Goal: Task Accomplishment & Management: Manage account settings

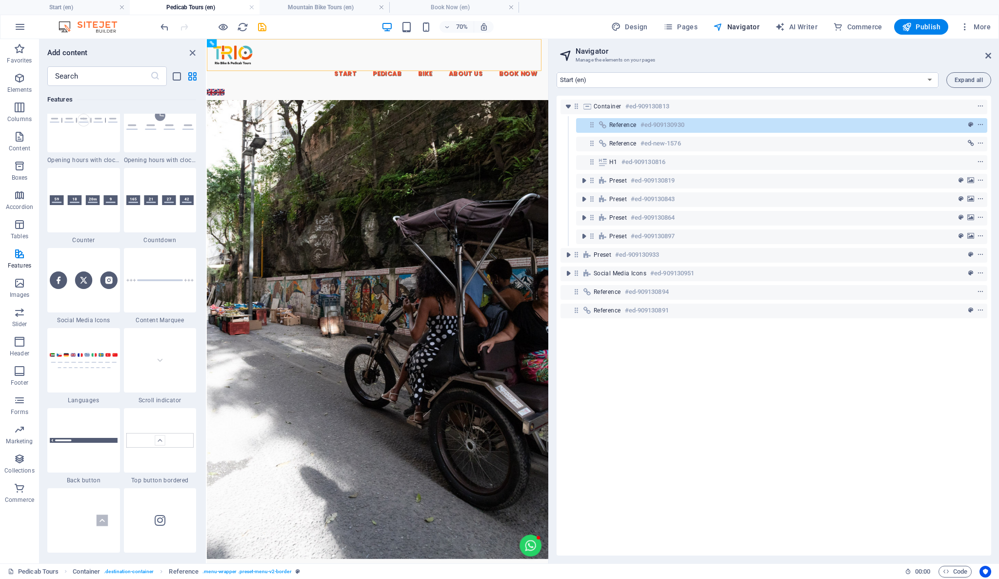
scroll to position [4419, 0]
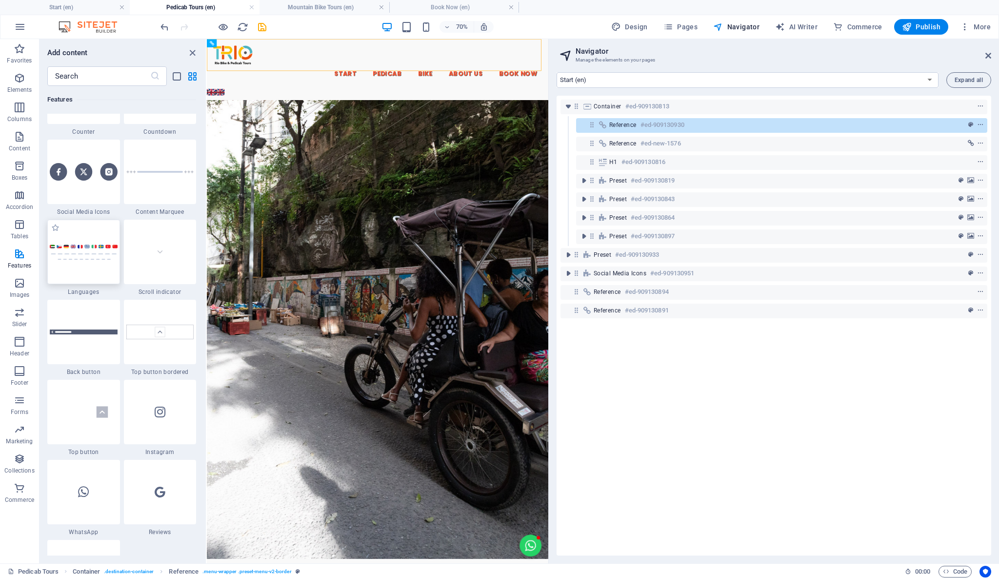
click at [80, 267] on div at bounding box center [83, 252] width 73 height 64
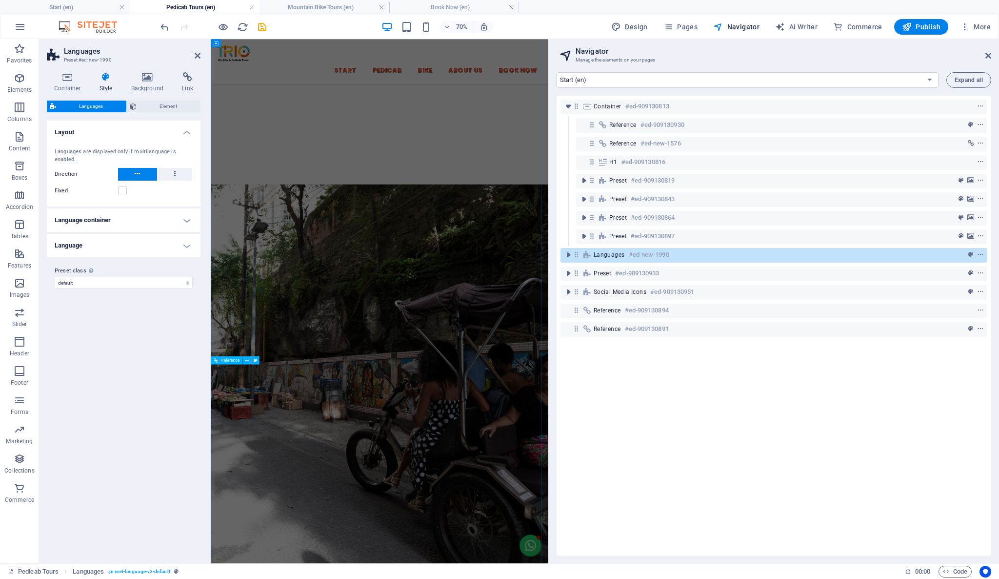
scroll to position [0, 0]
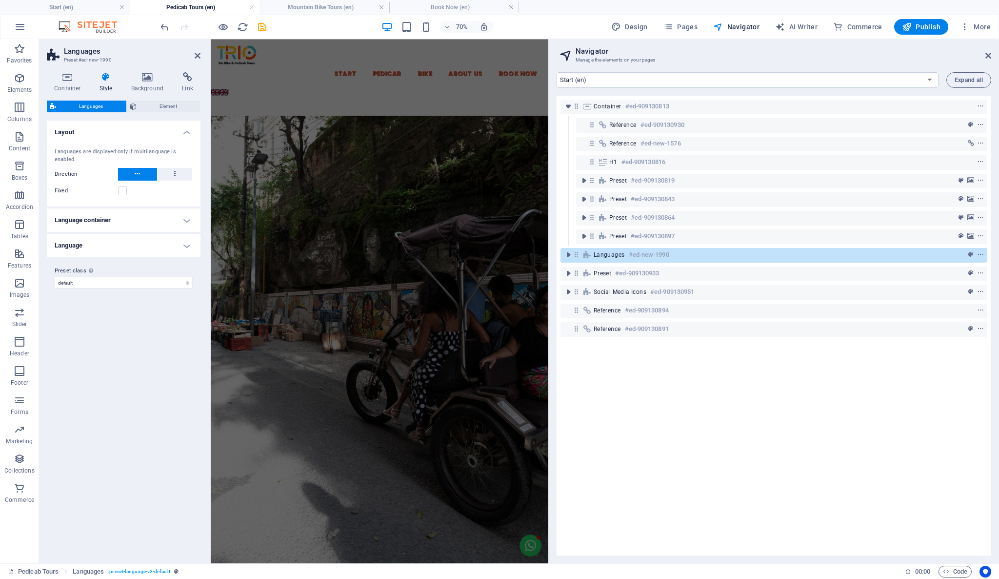
click at [763, 413] on div "Container #ed-909130813 Reference #ed-909130930 Reference #ed-new-1576 H1 #ed-9…" at bounding box center [774, 326] width 435 height 460
click at [674, 395] on div "Container #ed-909130813 Reference #ed-909130930 Reference #ed-new-1576 H1 #ed-9…" at bounding box center [774, 326] width 435 height 460
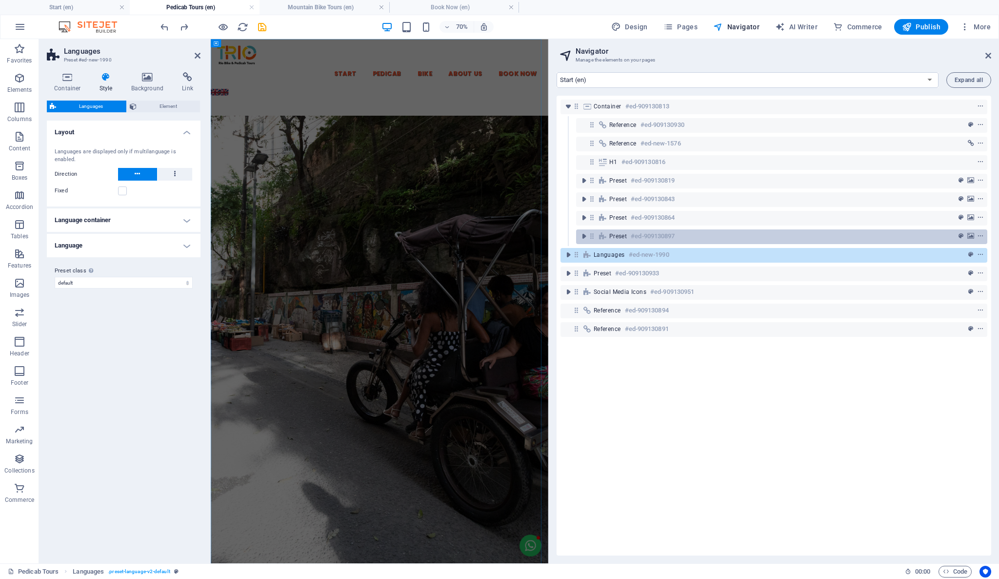
click at [789, 240] on div "Preset #ed-909130897" at bounding box center [774, 236] width 329 height 12
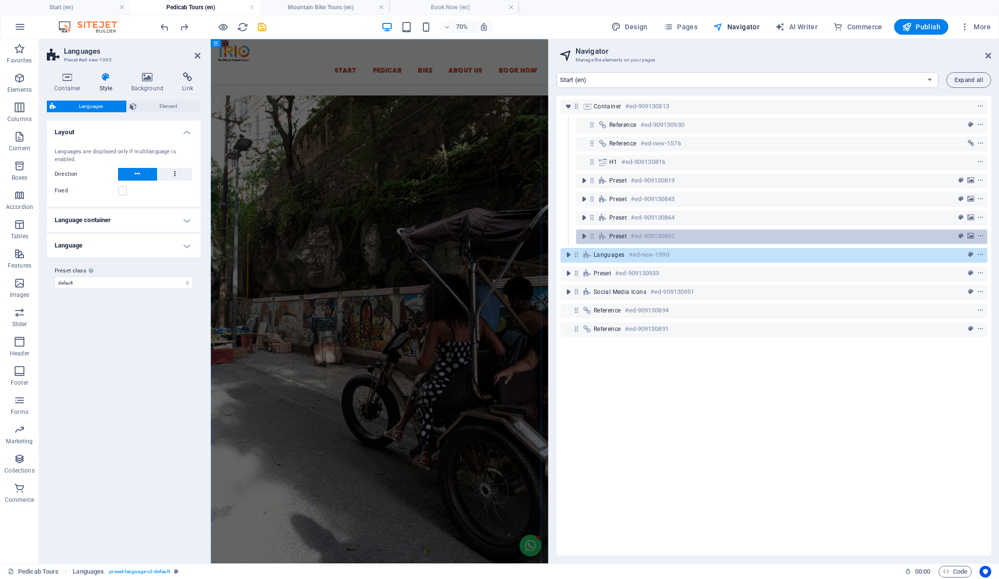
scroll to position [1188, 0]
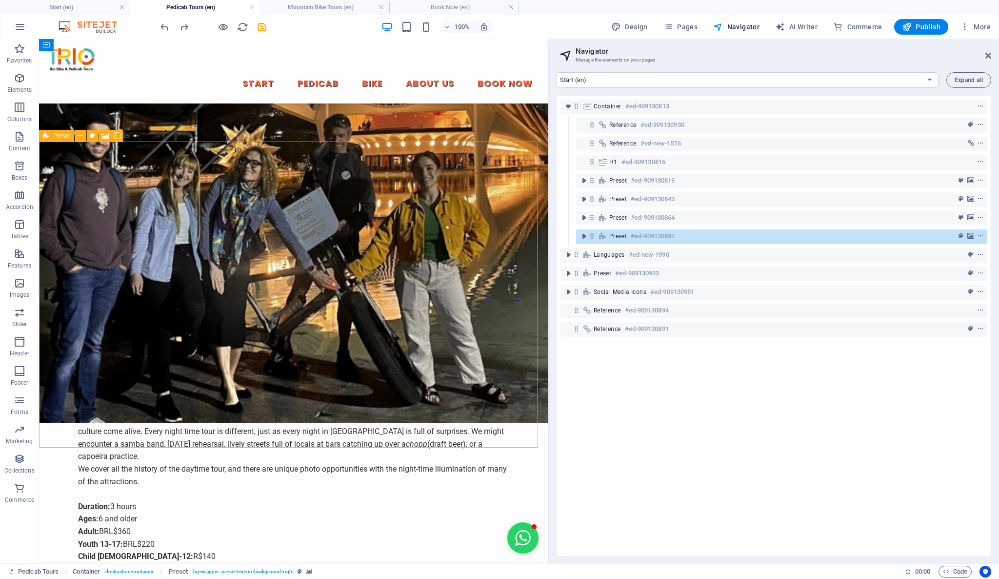
click at [790, 240] on div "Preset #ed-909130897" at bounding box center [774, 236] width 329 height 12
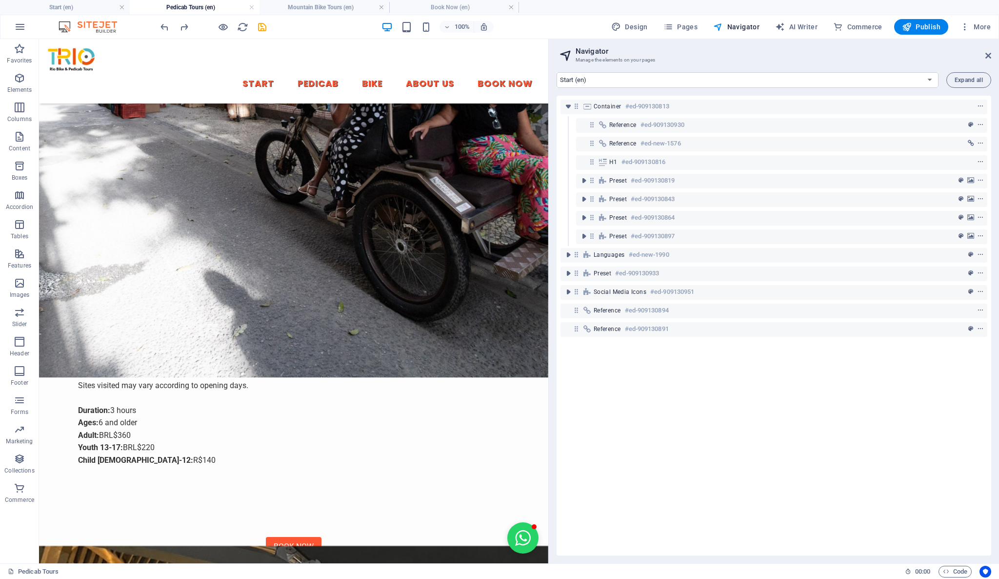
scroll to position [428, 0]
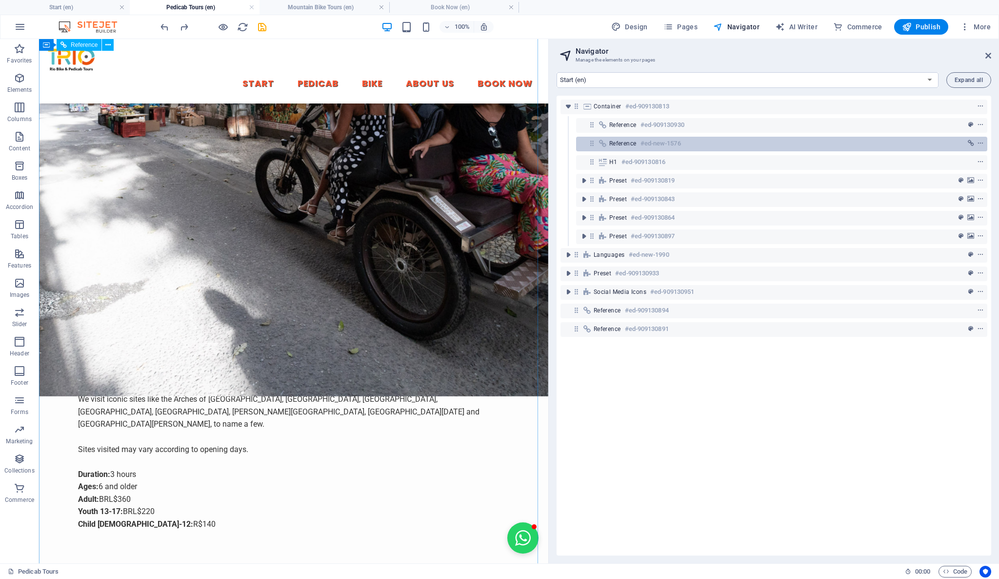
click at [702, 144] on div "Reference #ed-new-1576" at bounding box center [774, 144] width 329 height 12
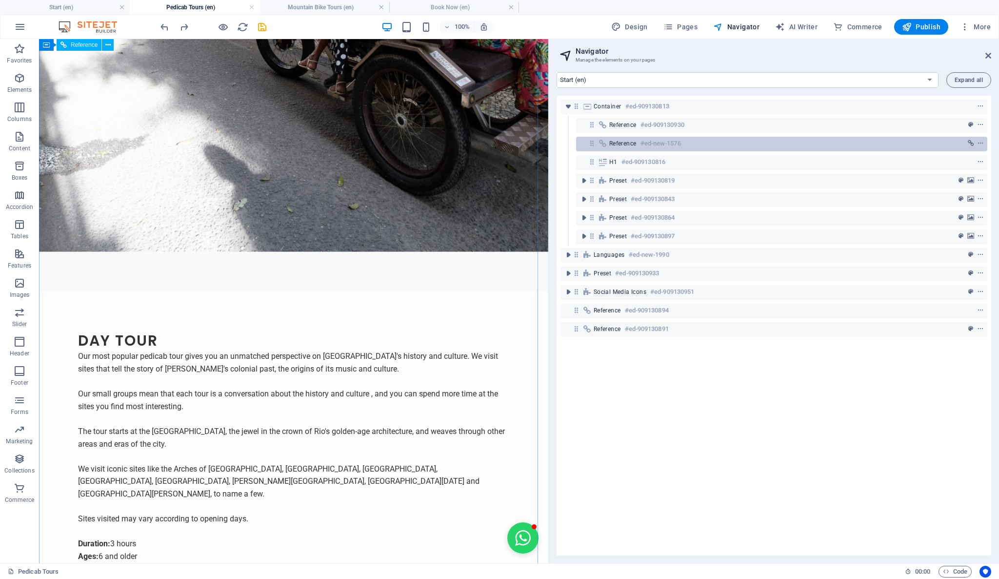
scroll to position [0, 0]
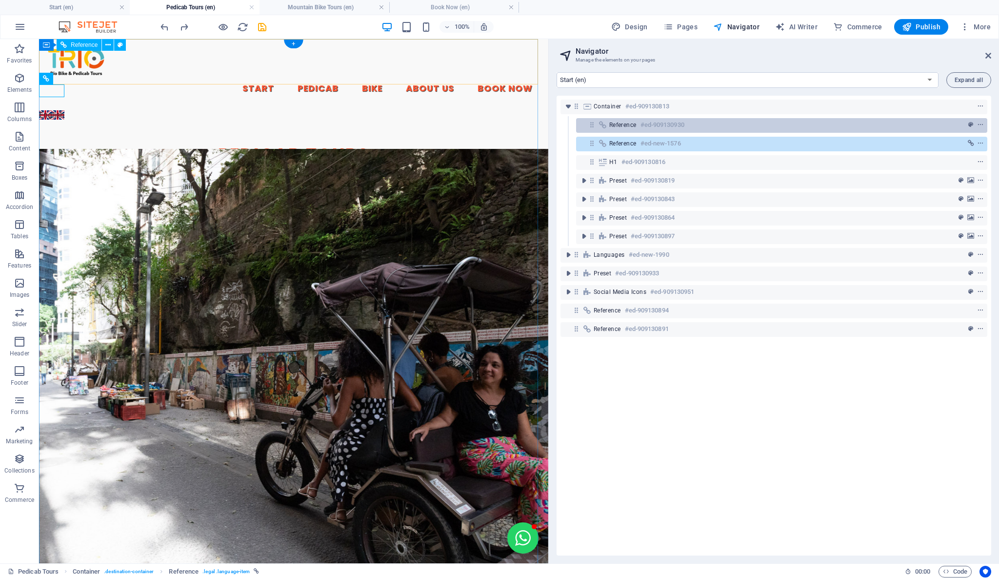
click at [702, 128] on div "Reference #ed-909130930" at bounding box center [774, 125] width 329 height 12
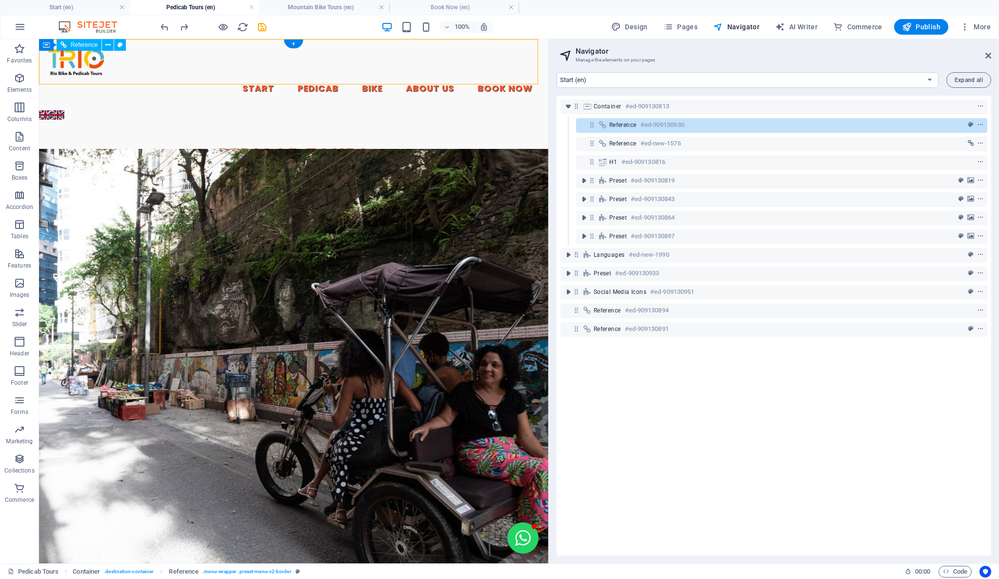
click at [691, 125] on div "Reference #ed-909130930" at bounding box center [774, 125] width 329 height 12
click at [691, 127] on div "Reference #ed-909130930" at bounding box center [774, 125] width 329 height 12
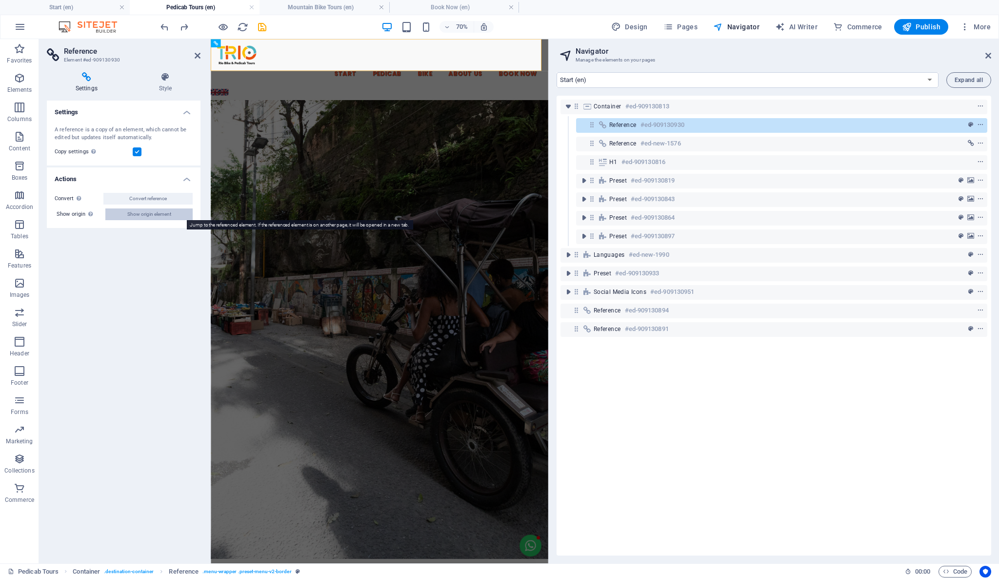
click at [171, 217] on button "Show origin element" at bounding box center [148, 214] width 87 height 12
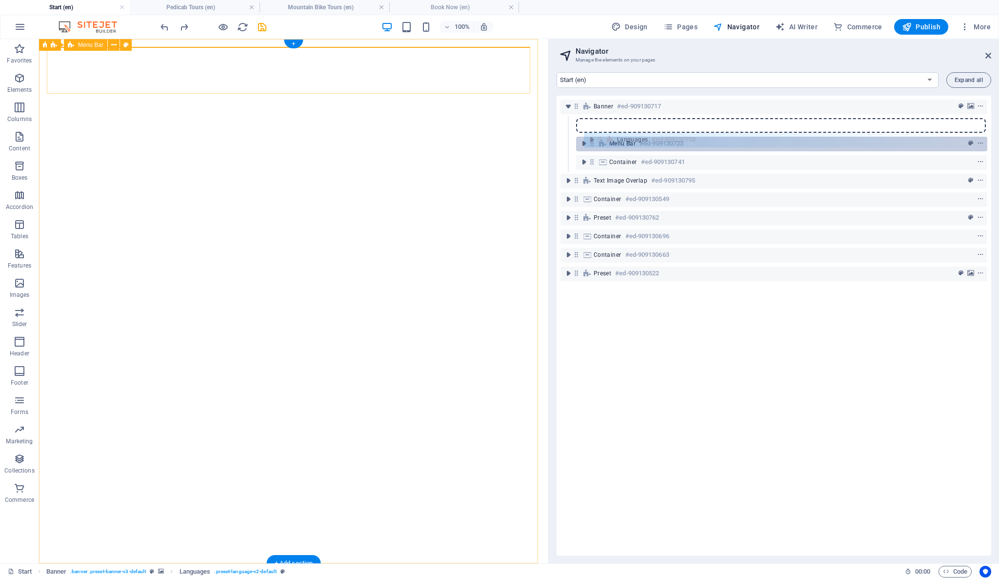
drag, startPoint x: 594, startPoint y: 124, endPoint x: 605, endPoint y: 140, distance: 19.4
click at [605, 140] on div "Banner #ed-909130717 Languages #ed-909130753 Menu Bar #ed-909130723 Container #…" at bounding box center [774, 326] width 435 height 460
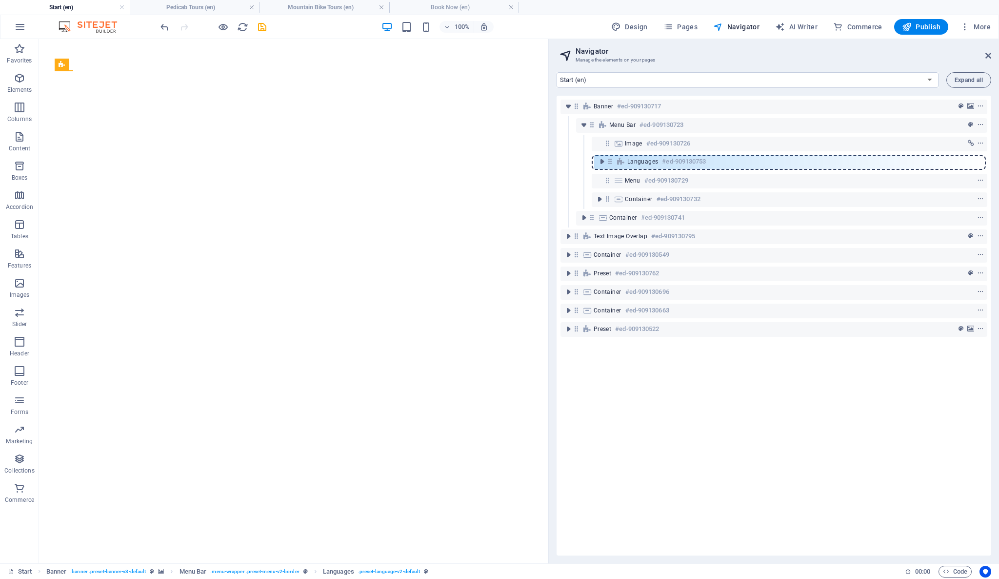
drag, startPoint x: 611, startPoint y: 143, endPoint x: 612, endPoint y: 163, distance: 21.0
click at [612, 163] on div "Banner #ed-909130717 Menu Bar #ed-909130723 Languages #ed-909130753 Image #ed-9…" at bounding box center [774, 326] width 435 height 460
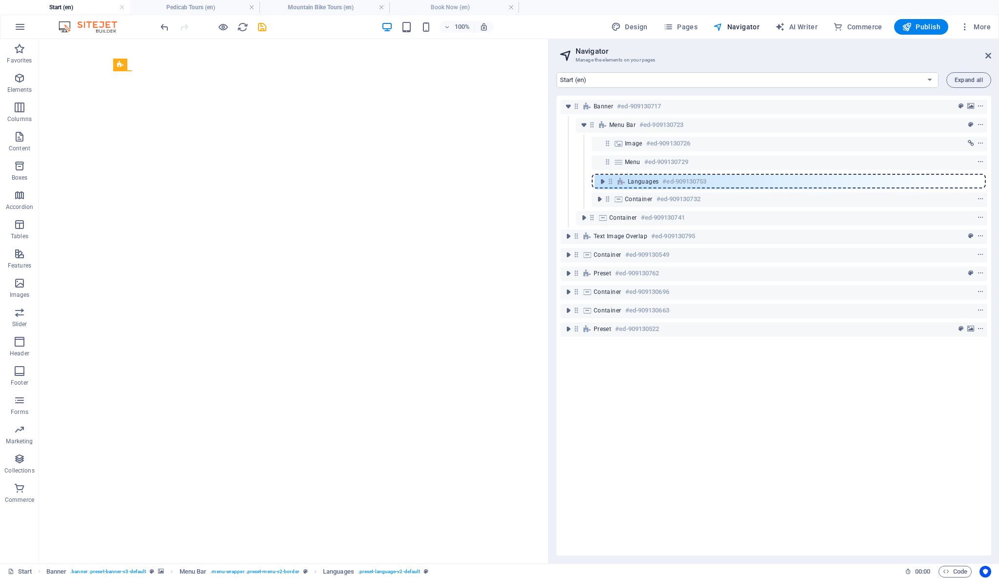
drag, startPoint x: 605, startPoint y: 163, endPoint x: 609, endPoint y: 185, distance: 22.8
click at [609, 185] on div "Banner #ed-909130717 Menu Bar #ed-909130723 Image #ed-909130726 Languages #ed-9…" at bounding box center [774, 326] width 435 height 460
click at [724, 448] on div "Banner #ed-909130717 Menu Bar #ed-909130723 Image #ed-909130726 Menu #ed-909130…" at bounding box center [774, 326] width 435 height 460
click at [229, 5] on h4 "Pedicab Tours (en)" at bounding box center [195, 7] width 130 height 11
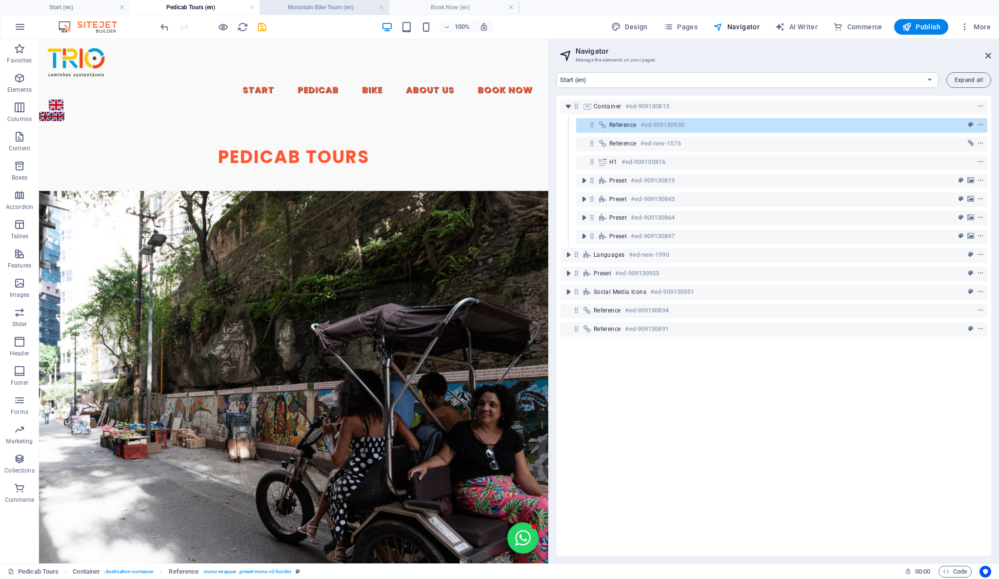
click at [304, 10] on h4 "Mountain Bike Tours (en)" at bounding box center [325, 7] width 130 height 11
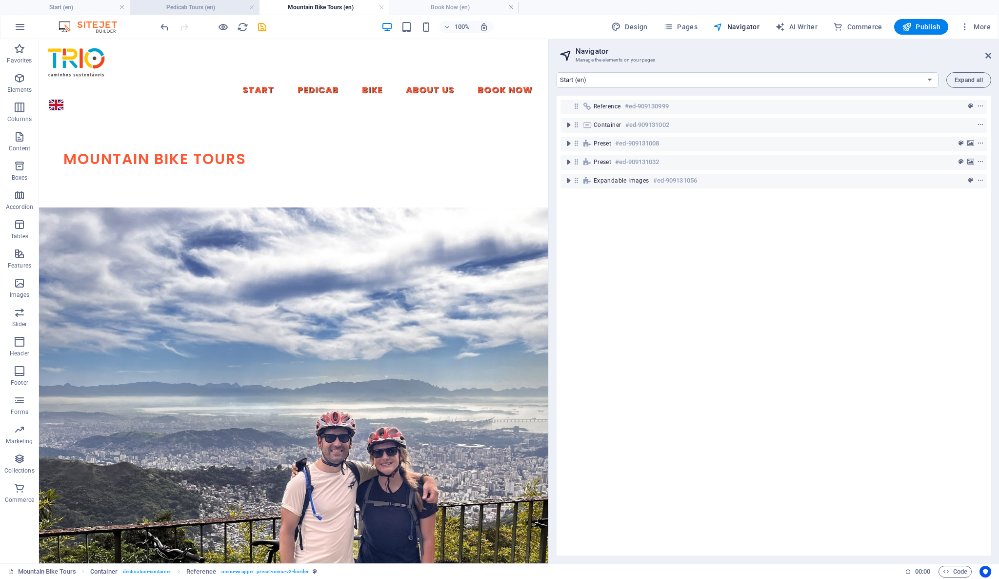
click at [221, 9] on h4 "Pedicab Tours (en)" at bounding box center [195, 7] width 130 height 11
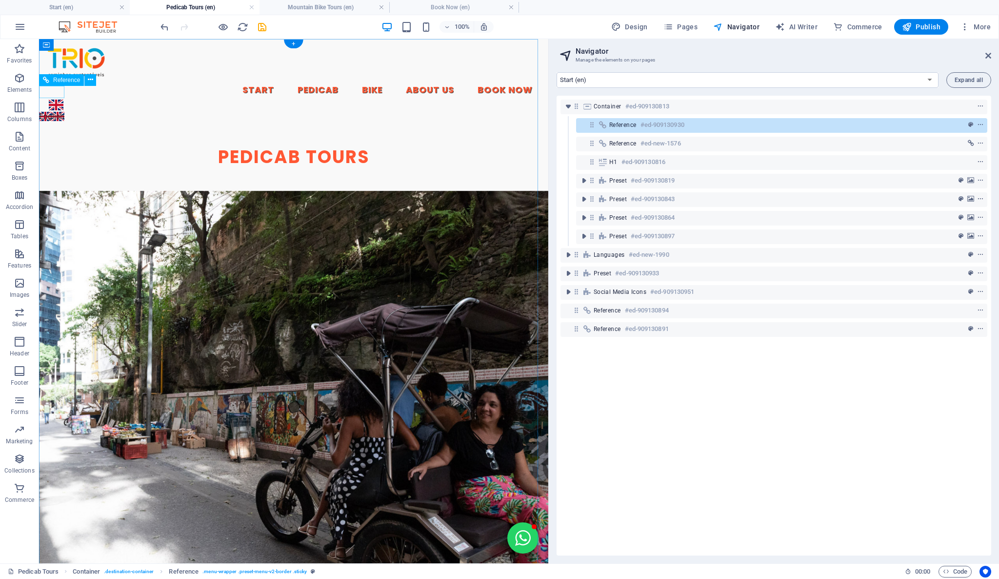
click at [54, 110] on div "English" at bounding box center [294, 116] width 510 height 13
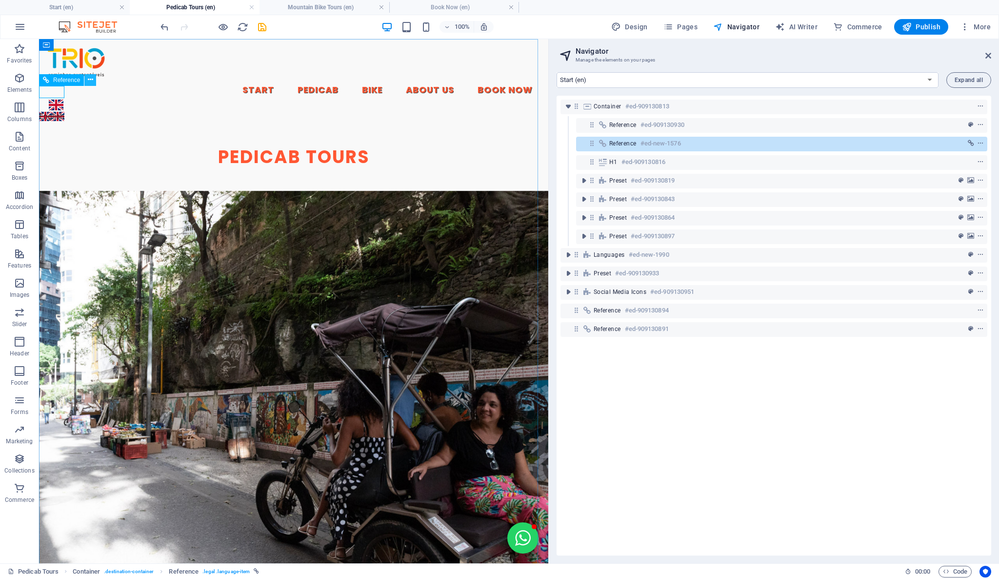
click at [93, 81] on icon at bounding box center [90, 80] width 5 height 10
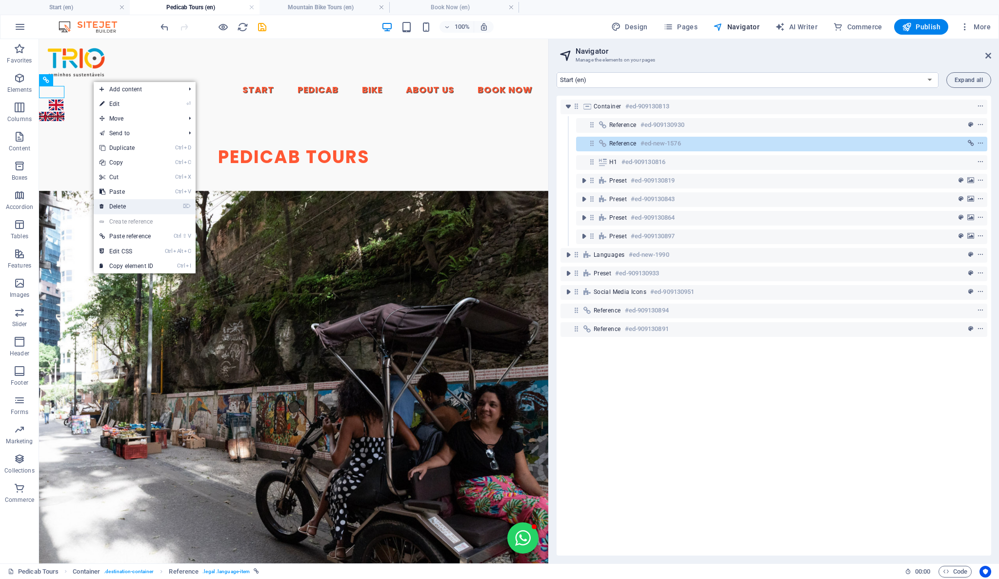
click at [132, 201] on link "⌦ Delete" at bounding box center [126, 206] width 65 height 15
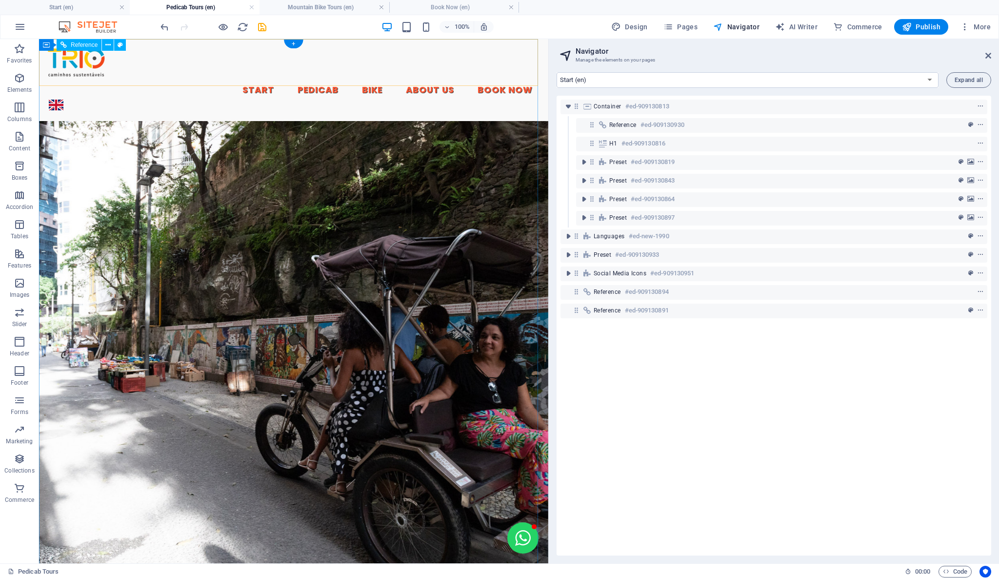
click at [524, 98] on div "English" at bounding box center [294, 105] width 494 height 15
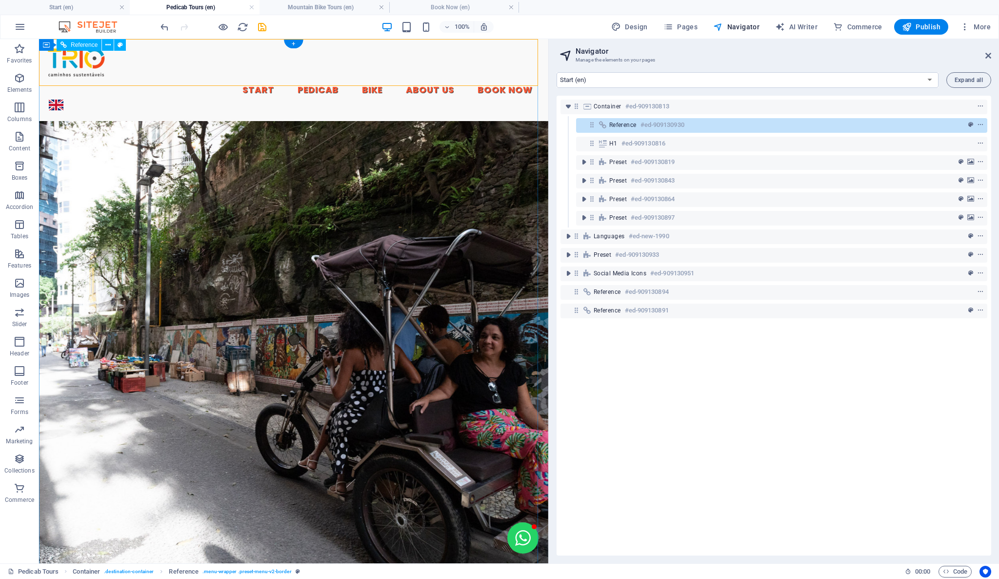
click at [520, 98] on div "English" at bounding box center [294, 105] width 494 height 15
click at [95, 8] on h4 "Start (en)" at bounding box center [65, 7] width 130 height 11
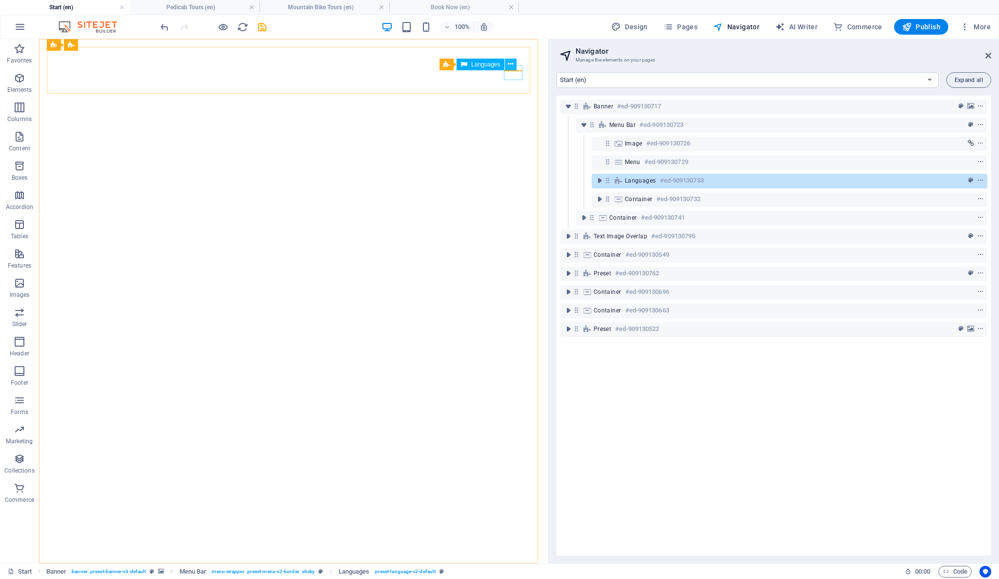
click at [509, 62] on icon at bounding box center [510, 64] width 5 height 10
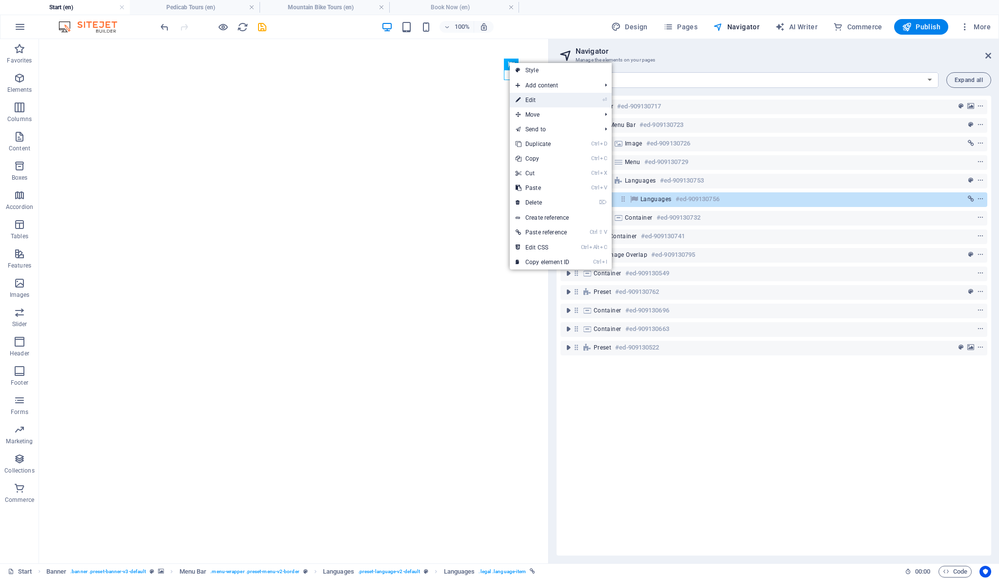
click at [538, 97] on link "⏎ Edit" at bounding box center [542, 100] width 65 height 15
select select "px"
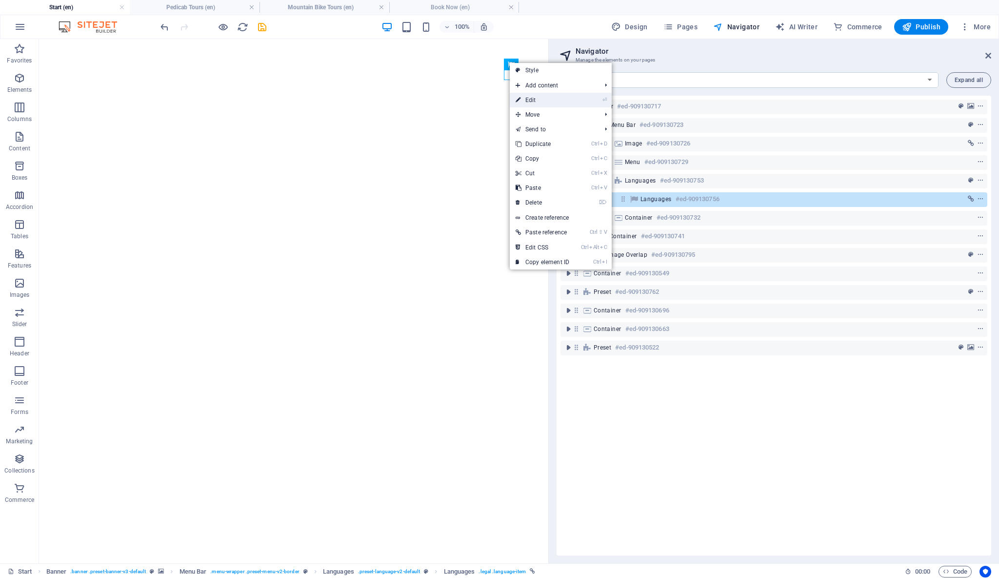
select select "px"
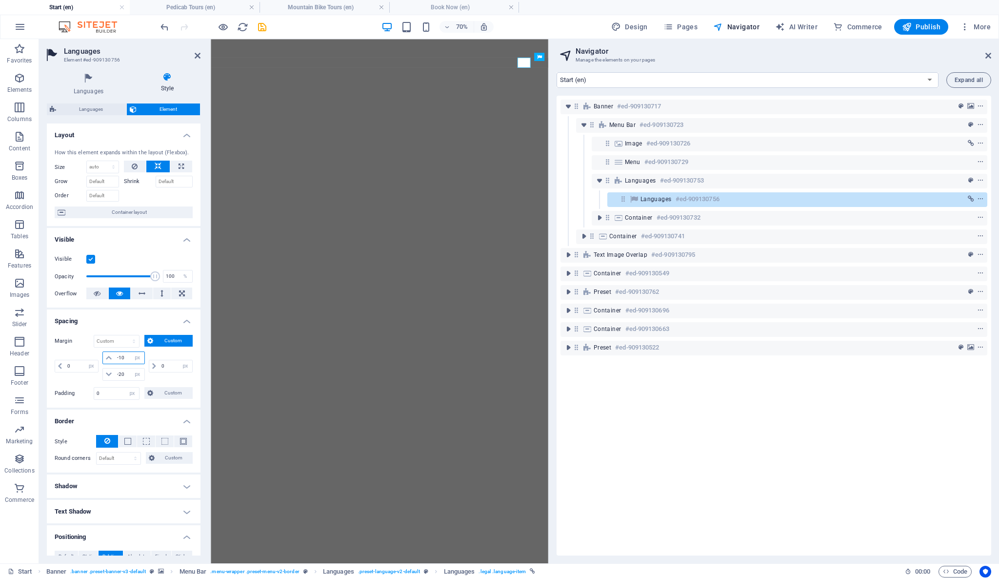
drag, startPoint x: 123, startPoint y: 358, endPoint x: 119, endPoint y: 361, distance: 5.2
click at [119, 361] on input "-10" at bounding box center [129, 358] width 29 height 12
type input "-24"
click at [617, 426] on div "Banner #ed-909130717 Menu Bar #ed-909130723 Image #ed-909130726 Menu #ed-909130…" at bounding box center [774, 326] width 435 height 460
click at [265, 30] on icon "save" at bounding box center [262, 26] width 11 height 11
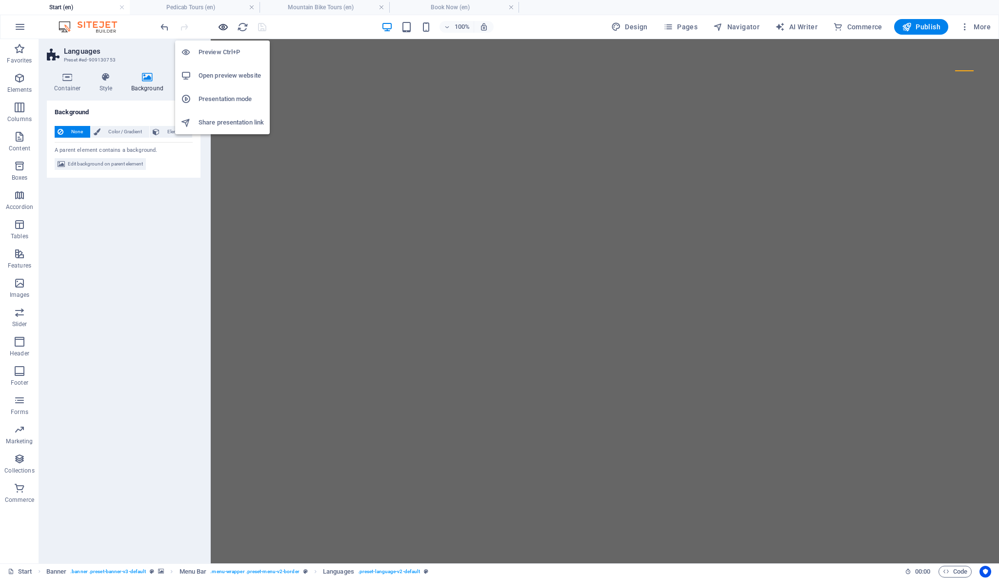
click at [221, 26] on icon "button" at bounding box center [223, 26] width 11 height 11
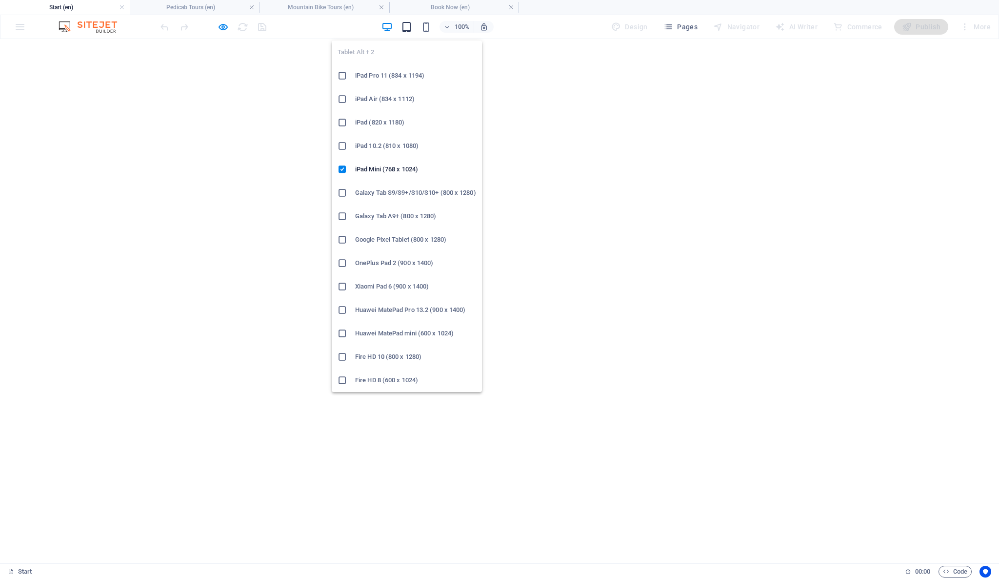
click at [412, 25] on icon "button" at bounding box center [406, 26] width 11 height 11
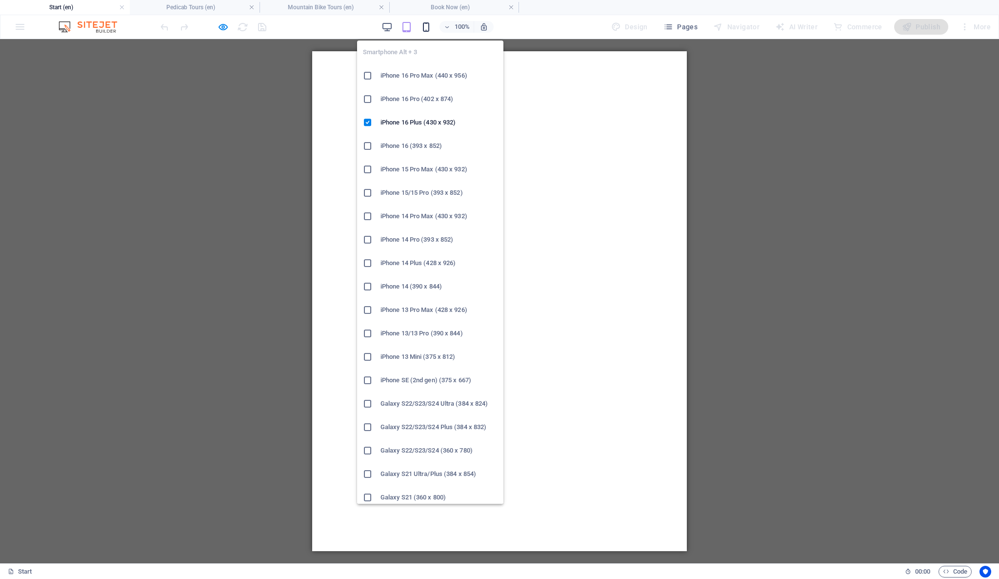
click at [430, 29] on icon "button" at bounding box center [426, 26] width 11 height 11
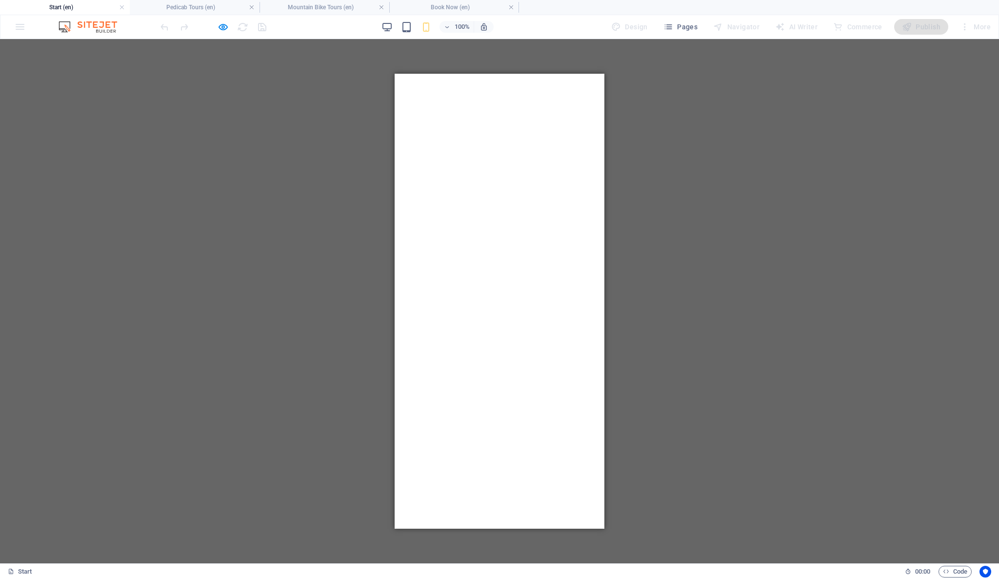
click at [427, 566] on link "English" at bounding box center [419, 571] width 15 height 11
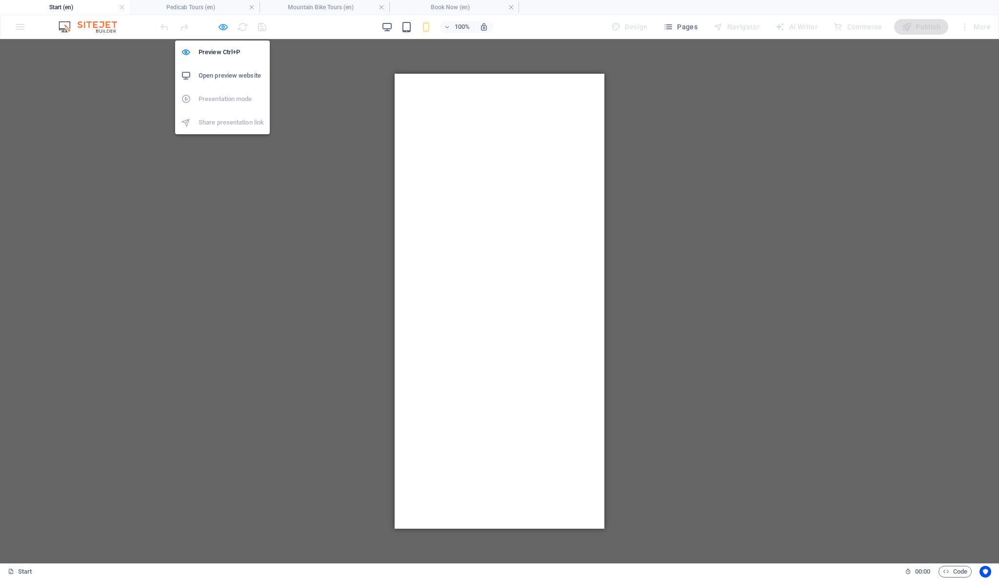
click at [219, 31] on icon "button" at bounding box center [223, 26] width 11 height 11
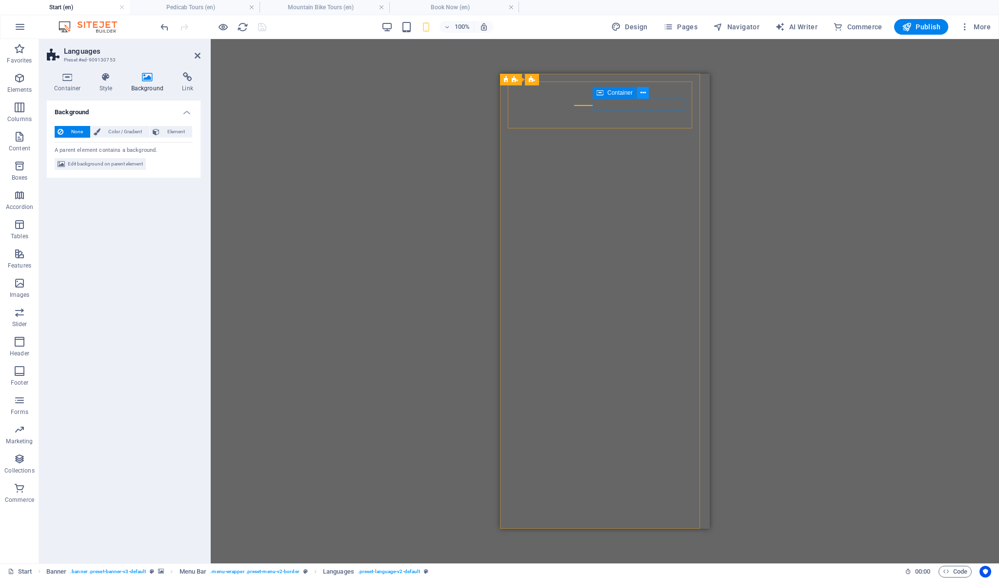
click at [641, 95] on icon at bounding box center [643, 93] width 5 height 10
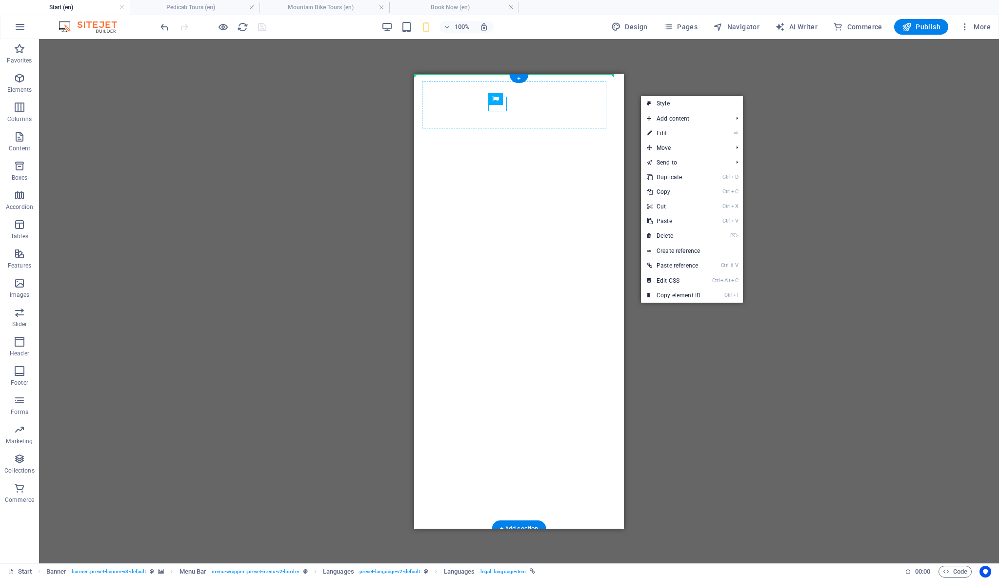
drag, startPoint x: 493, startPoint y: 105, endPoint x: 559, endPoint y: 104, distance: 66.4
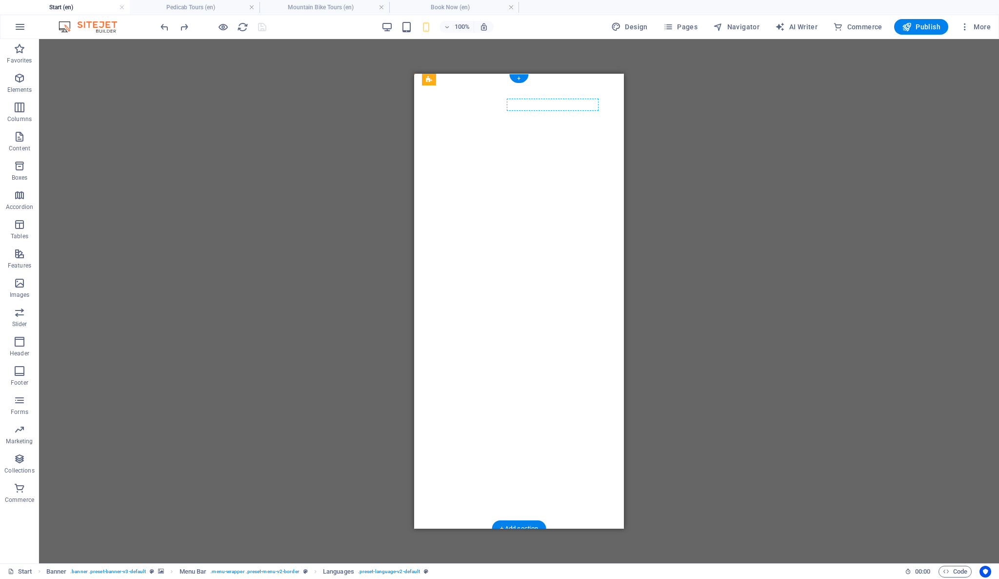
drag, startPoint x: 911, startPoint y: 171, endPoint x: 544, endPoint y: 103, distance: 373.8
click at [586, 100] on icon at bounding box center [586, 99] width 5 height 10
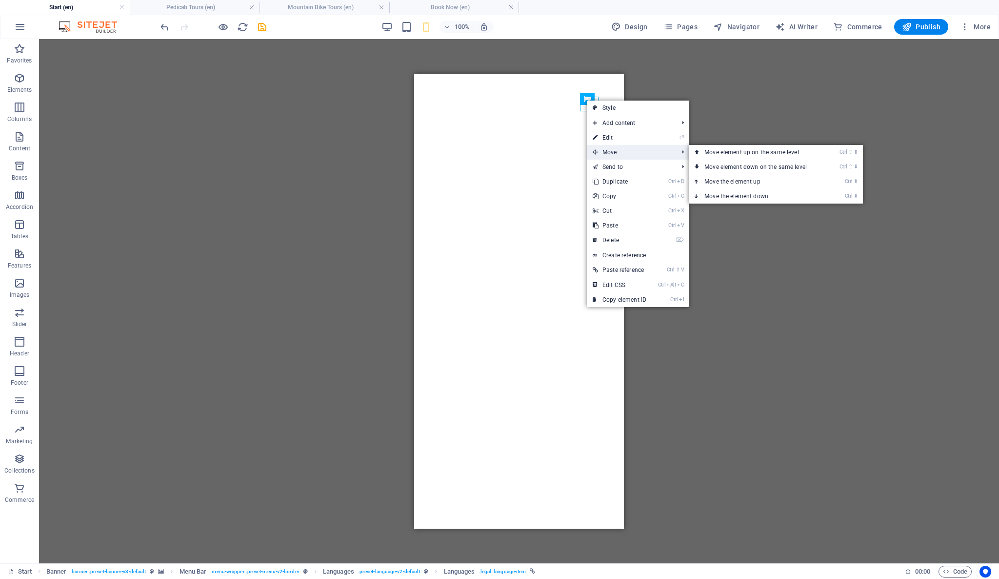
click at [605, 147] on span "Move" at bounding box center [630, 152] width 87 height 15
click at [770, 166] on link "Ctrl ⇧ ⬇ Move element down on the same level" at bounding box center [758, 167] width 138 height 15
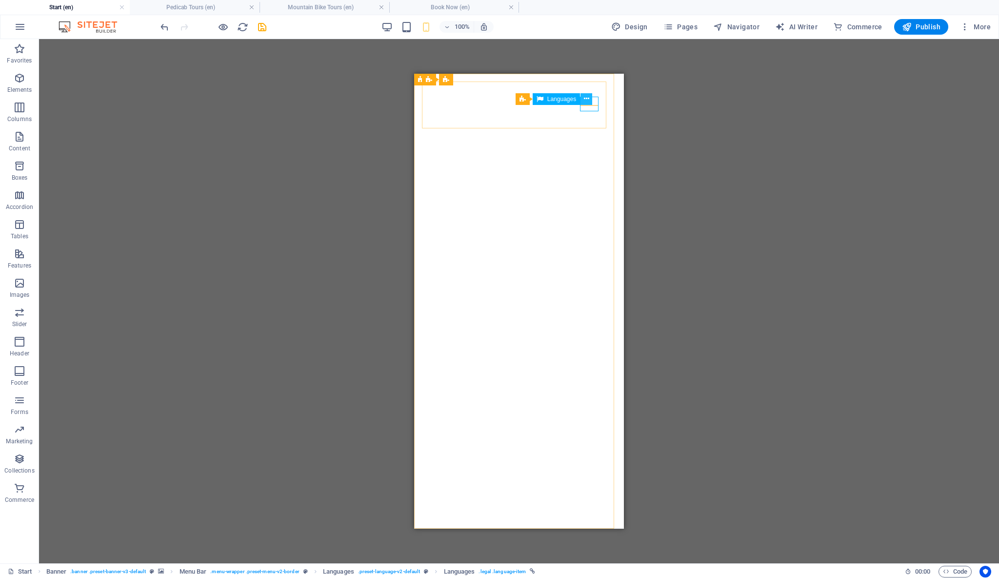
click at [586, 99] on icon at bounding box center [586, 99] width 5 height 10
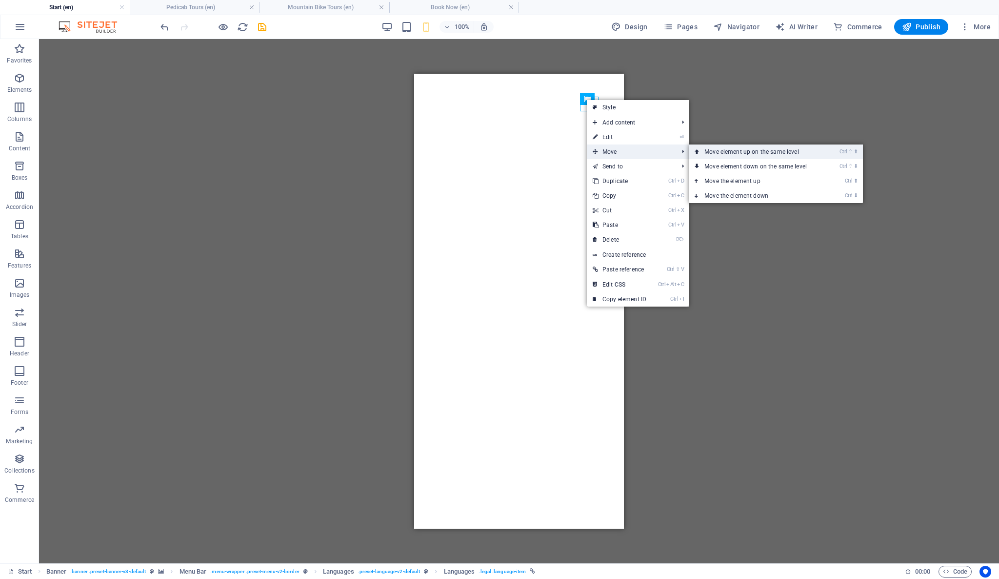
click at [720, 155] on link "Ctrl ⇧ ⬆ Move element up on the same level" at bounding box center [758, 151] width 138 height 15
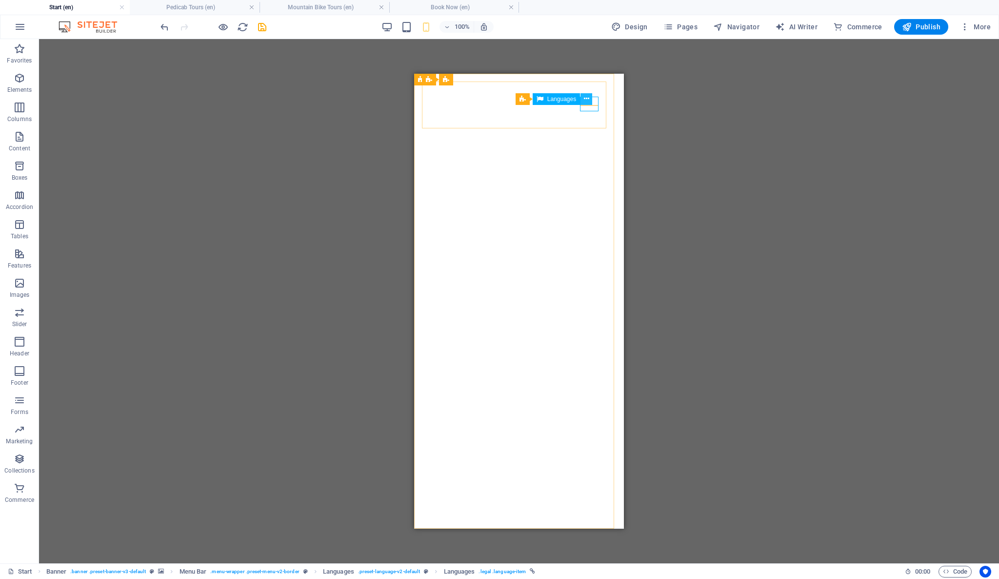
click at [587, 101] on icon at bounding box center [586, 99] width 5 height 10
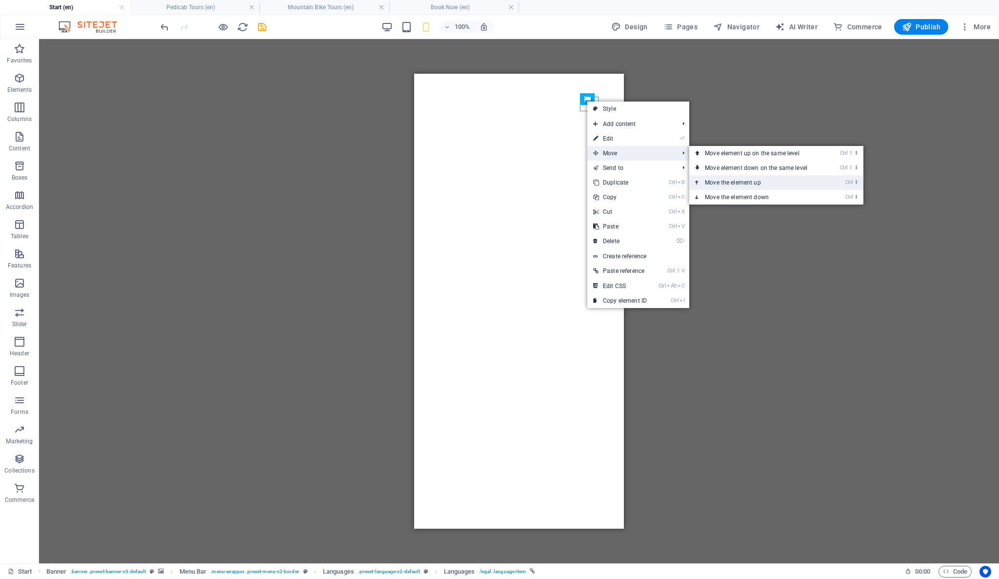
click at [757, 184] on link "Ctrl ⬆ Move the element up" at bounding box center [759, 182] width 138 height 15
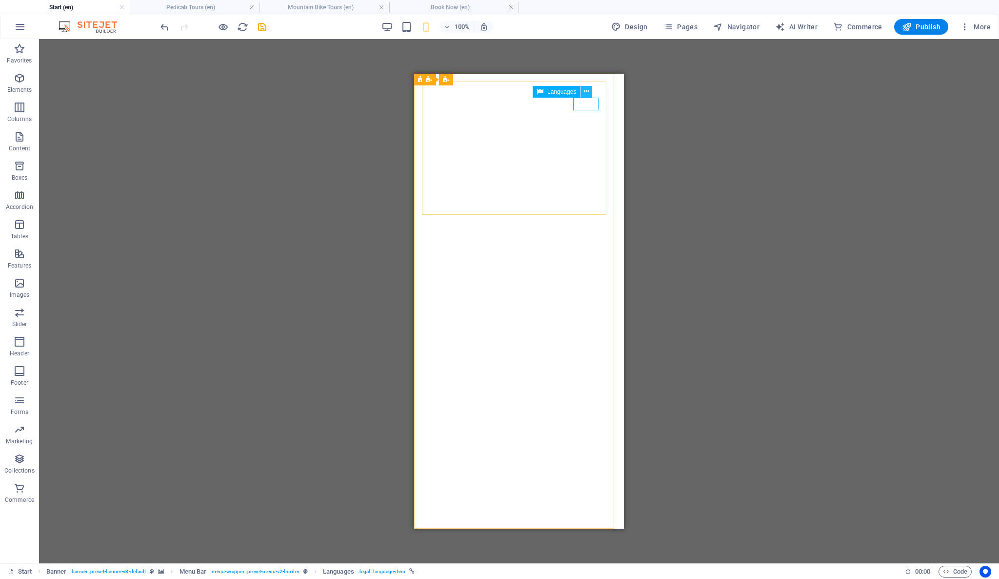
click at [585, 92] on icon at bounding box center [586, 91] width 5 height 10
click at [587, 95] on icon at bounding box center [586, 91] width 5 height 10
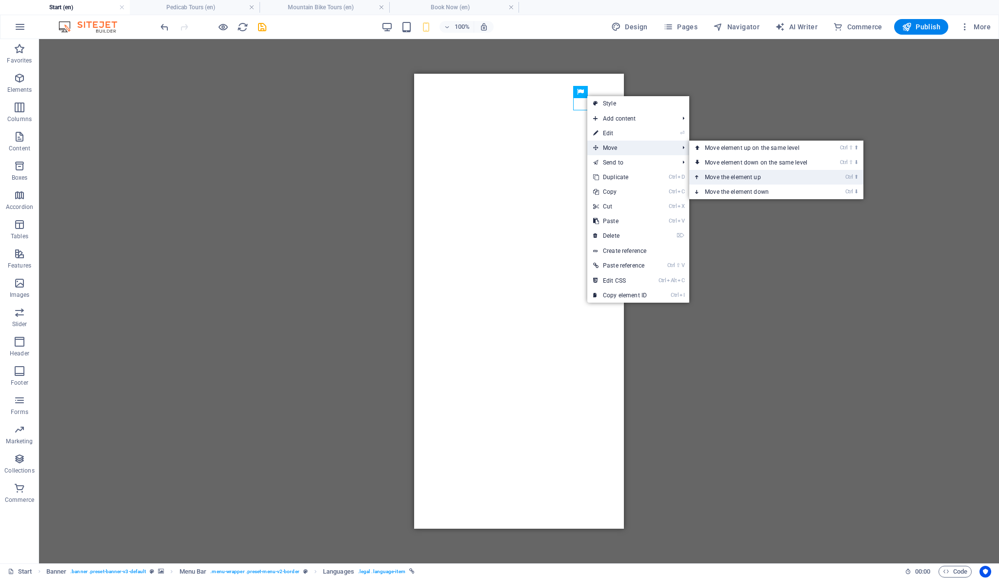
click at [748, 172] on link "Ctrl ⬆ Move the element up" at bounding box center [759, 177] width 138 height 15
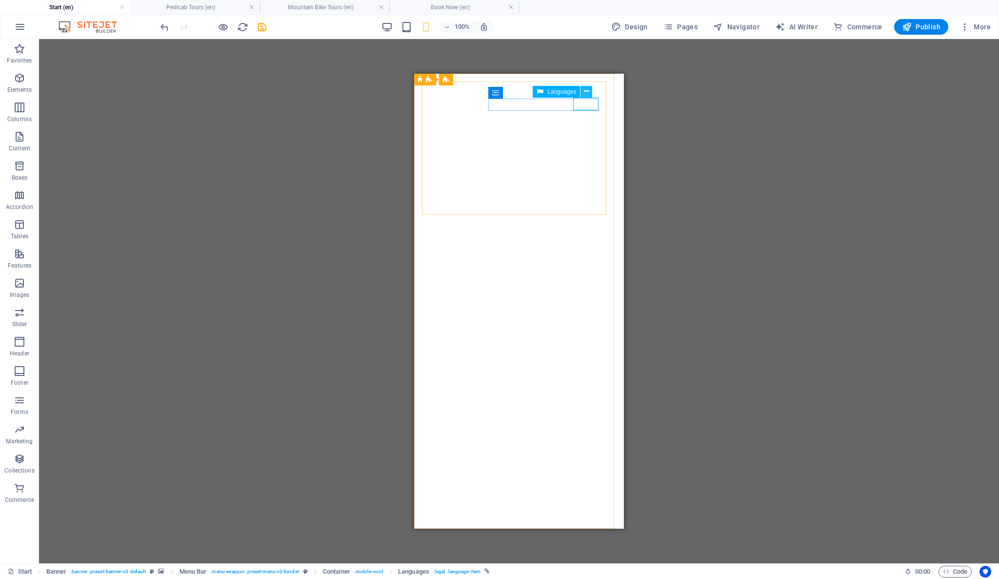
click at [588, 90] on icon at bounding box center [586, 91] width 5 height 10
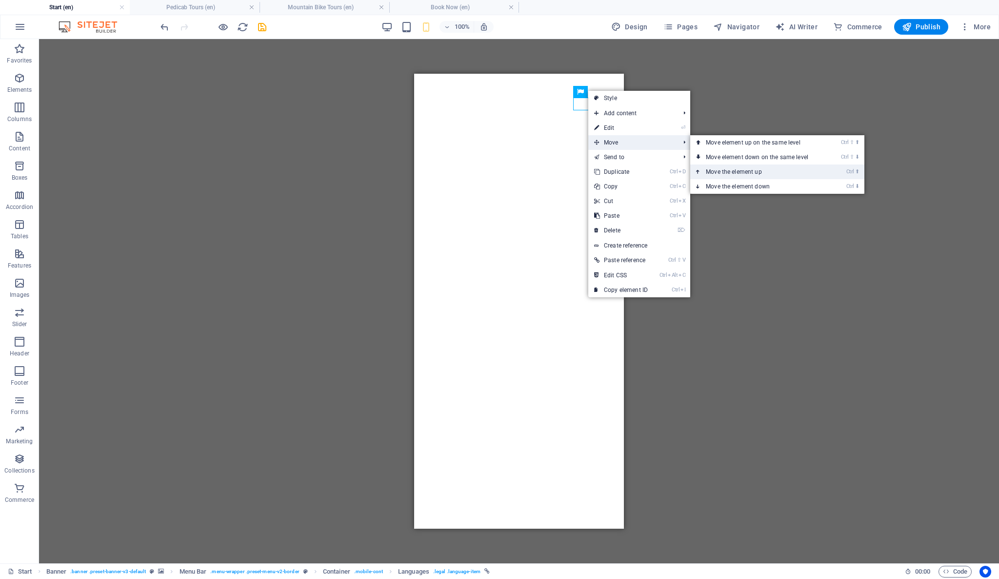
click at [756, 173] on link "Ctrl ⬆ Move the element up" at bounding box center [760, 171] width 138 height 15
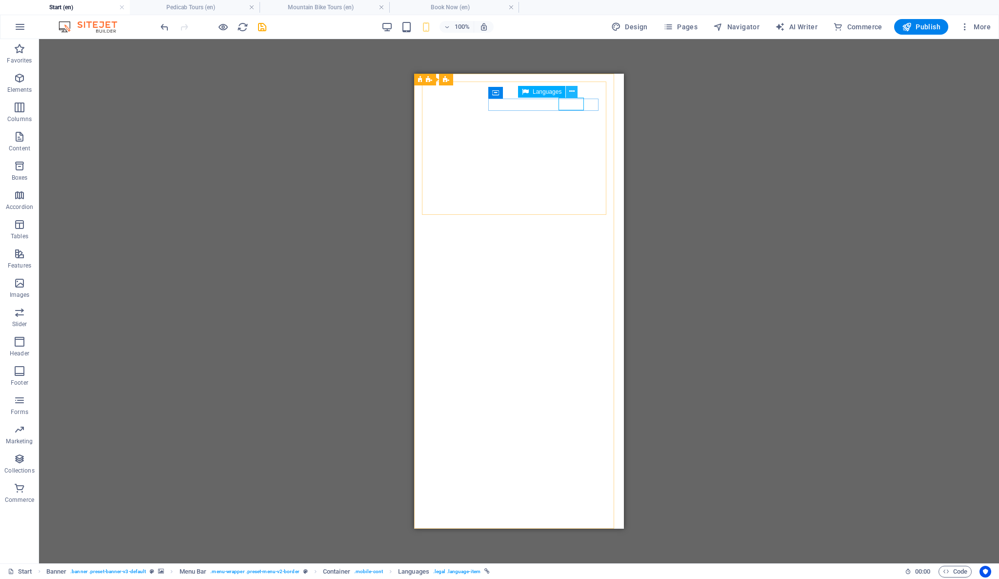
click at [571, 93] on icon at bounding box center [572, 91] width 5 height 10
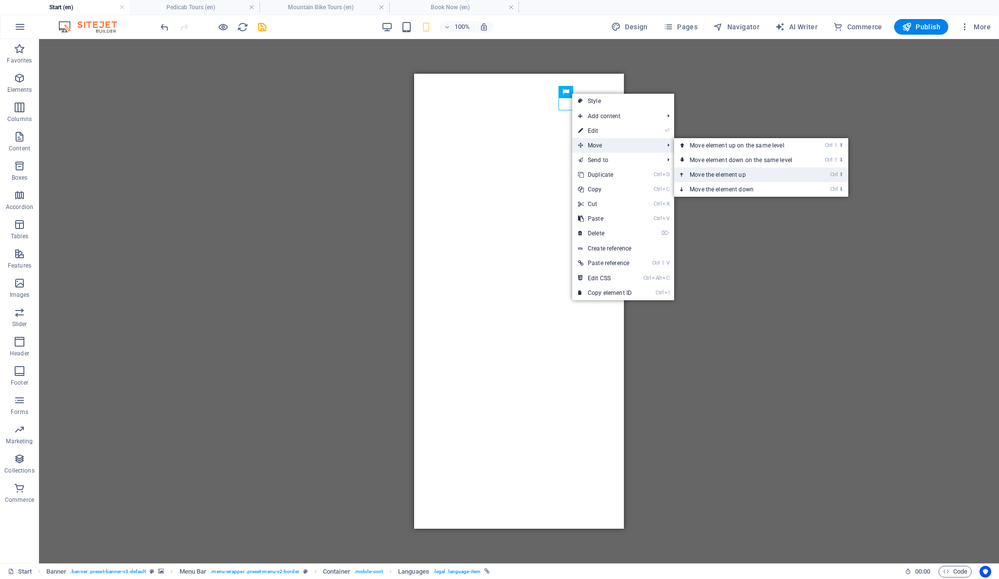
click at [733, 174] on link "Ctrl ⬆ Move the element up" at bounding box center [743, 174] width 138 height 15
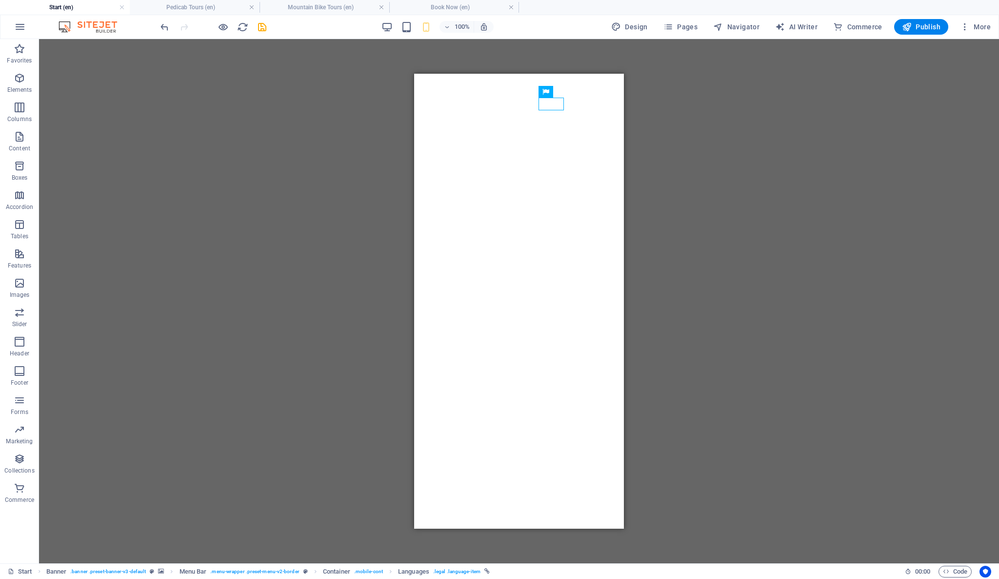
click at [688, 107] on div "H2 Text image overlap Container Container Banner Text Text Banner Menu Bar Lang…" at bounding box center [519, 301] width 960 height 524
click at [524, 575] on div "English" at bounding box center [519, 583] width 179 height 16
click at [721, 184] on div "H2 Text image overlap Container Container Banner Text Text Banner Menu Bar Lang…" at bounding box center [519, 301] width 960 height 524
click at [703, 189] on div "H2 Text image overlap Container Container Banner Text Text Banner Menu Bar Lang…" at bounding box center [519, 301] width 960 height 524
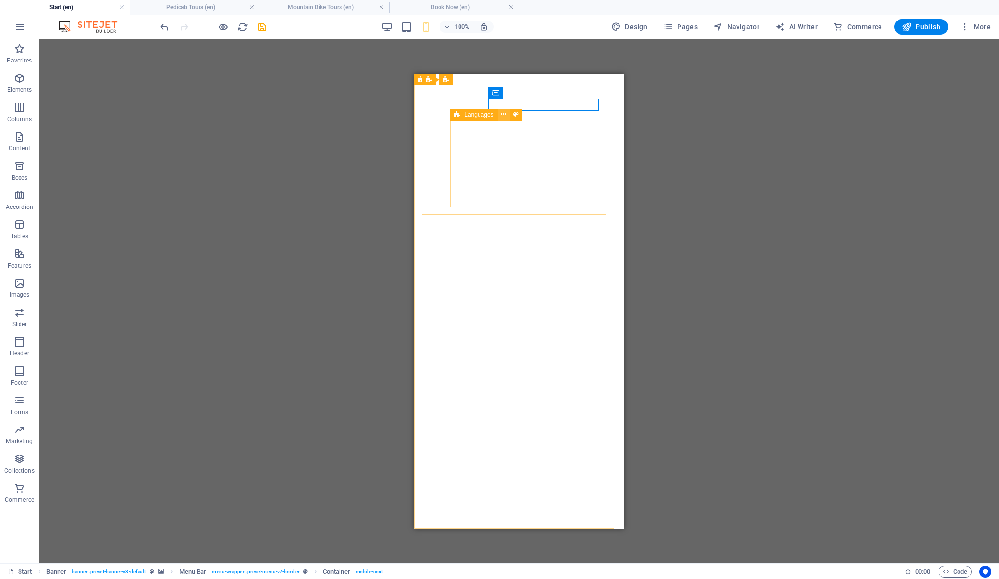
click at [504, 116] on icon at bounding box center [503, 114] width 5 height 10
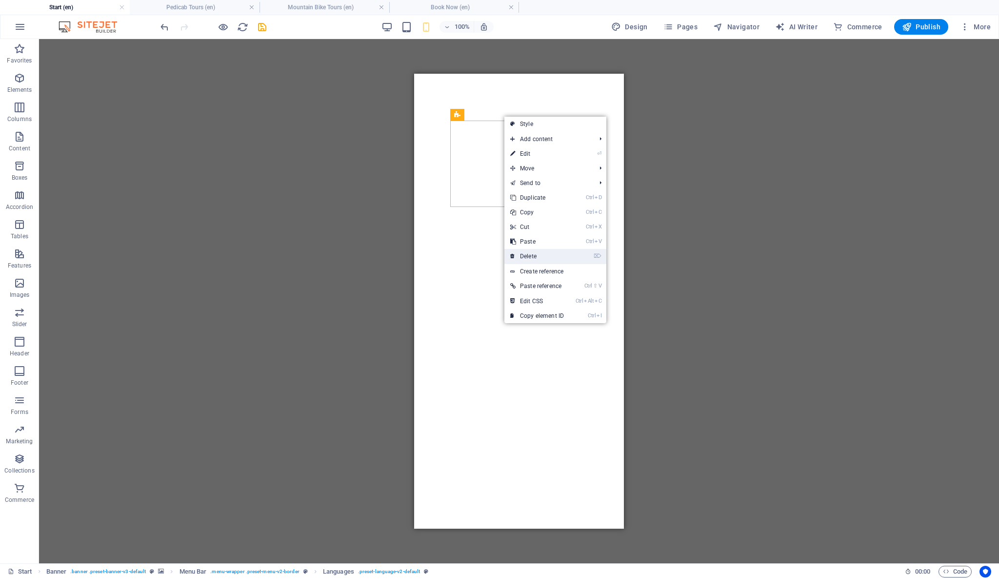
click at [540, 249] on link "⌦ Delete" at bounding box center [537, 256] width 65 height 15
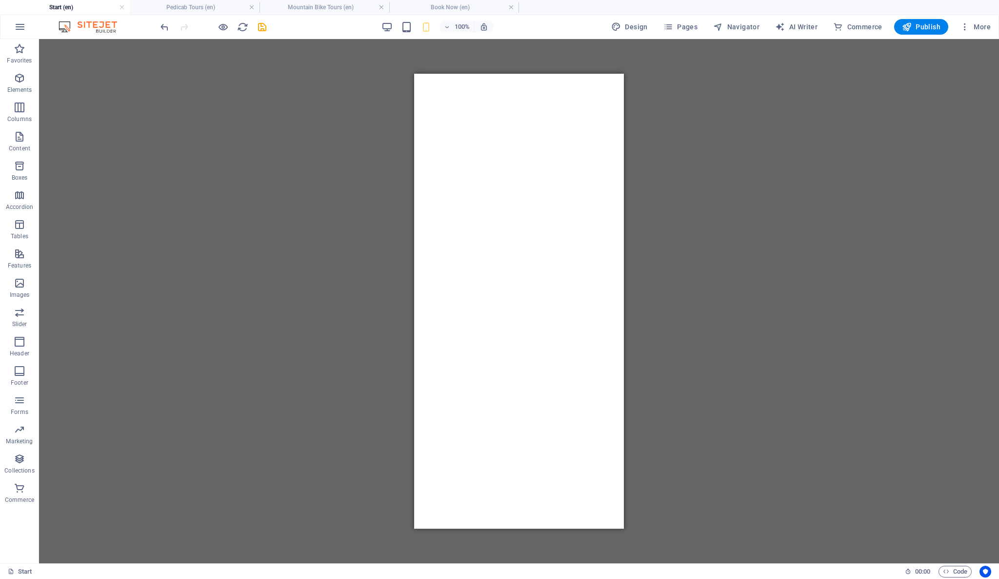
click at [738, 155] on div "H2 Text image overlap Container Container Banner Text Text Banner Menu Bar Lang…" at bounding box center [519, 301] width 960 height 524
click at [306, 5] on h4 "Mountain Bike Tours (en)" at bounding box center [325, 7] width 130 height 11
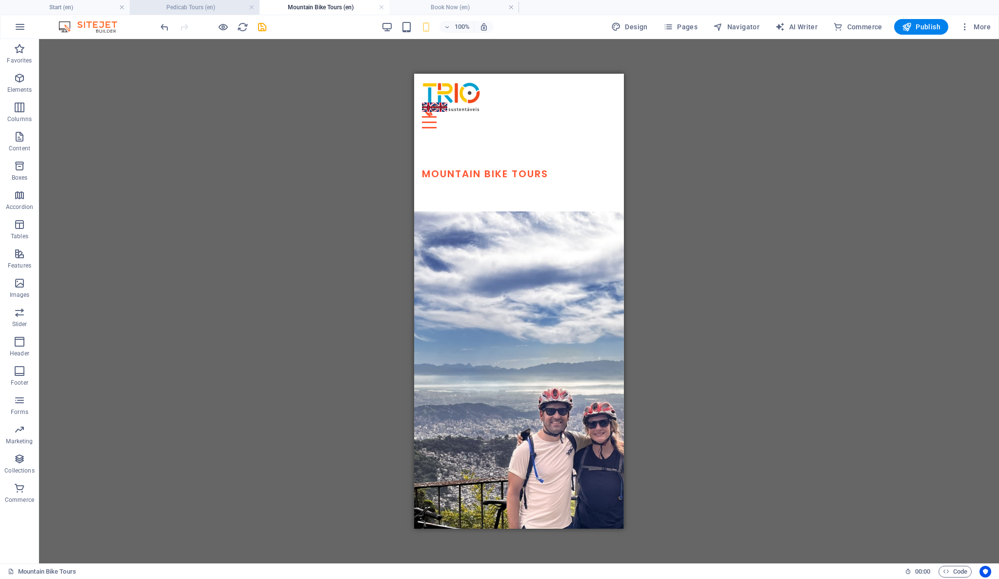
click at [224, 14] on li "Pedicab Tours (en)" at bounding box center [195, 7] width 130 height 15
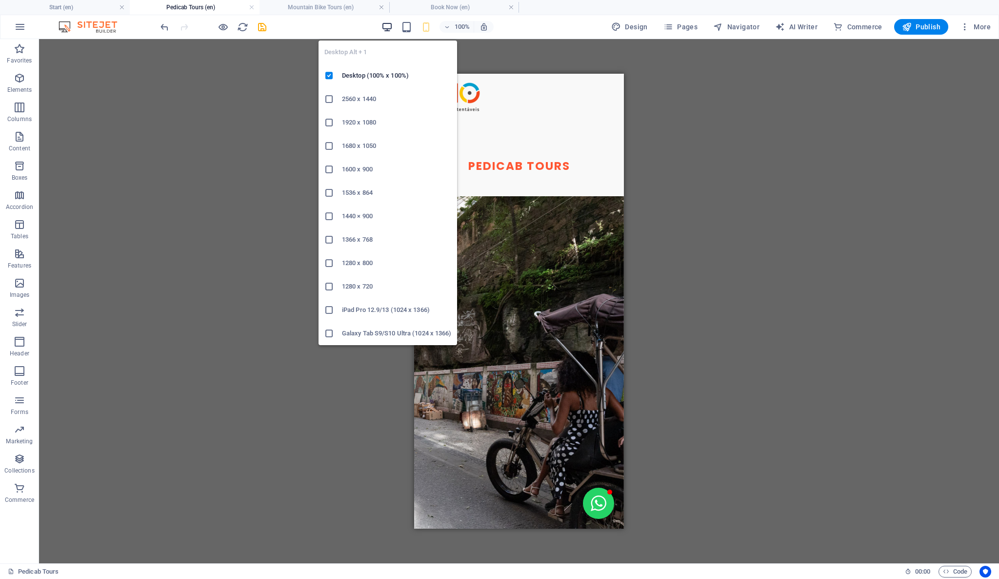
click at [384, 25] on icon "button" at bounding box center [387, 26] width 11 height 11
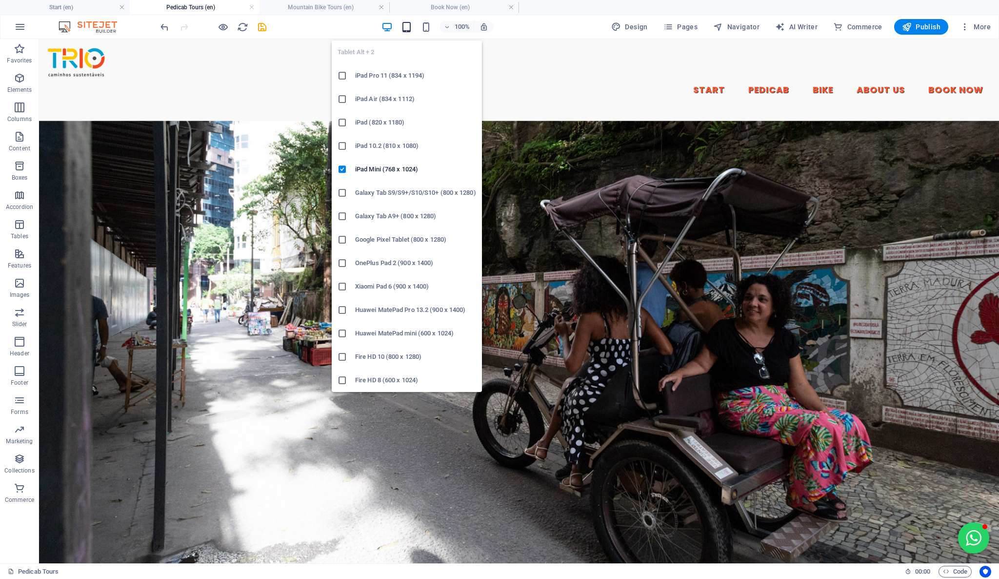
click at [411, 21] on icon "button" at bounding box center [406, 26] width 11 height 11
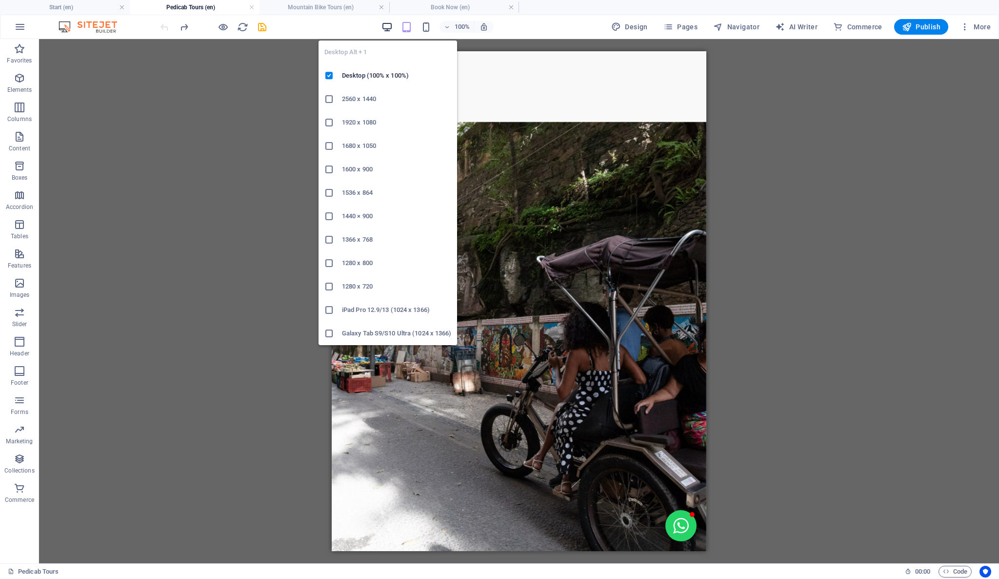
click at [393, 24] on icon "button" at bounding box center [387, 26] width 11 height 11
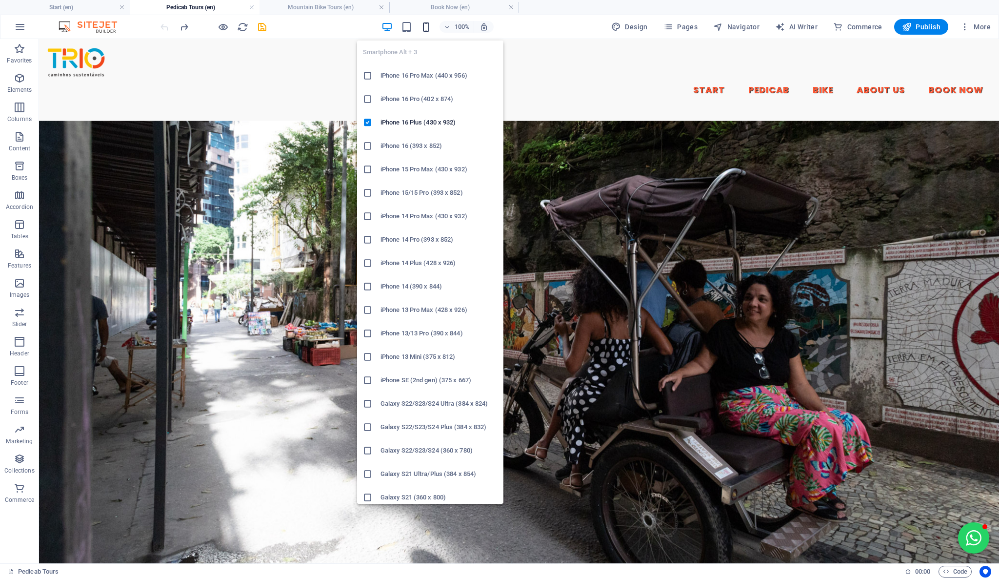
click at [426, 31] on icon "button" at bounding box center [426, 26] width 11 height 11
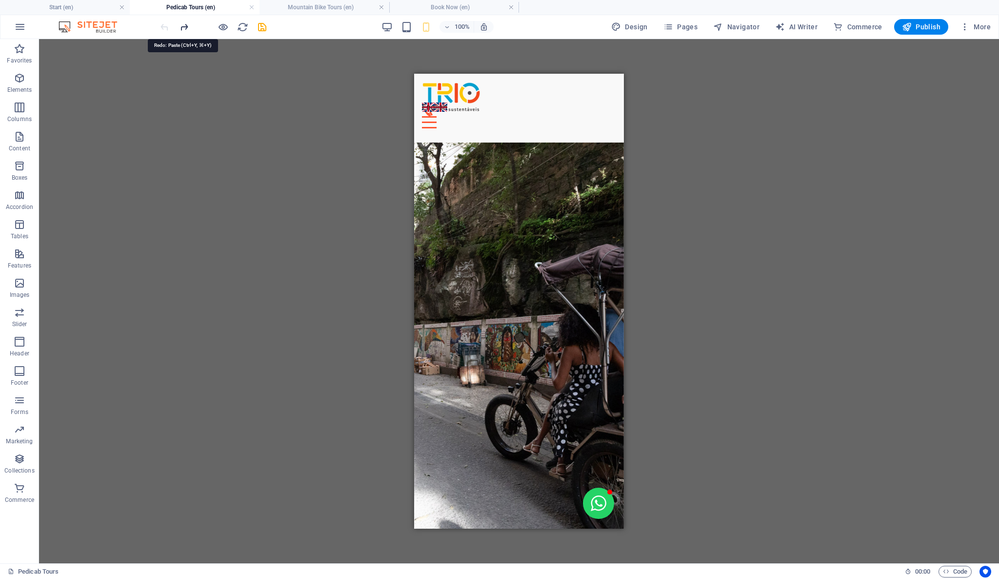
click at [185, 25] on icon "redo" at bounding box center [184, 26] width 11 height 11
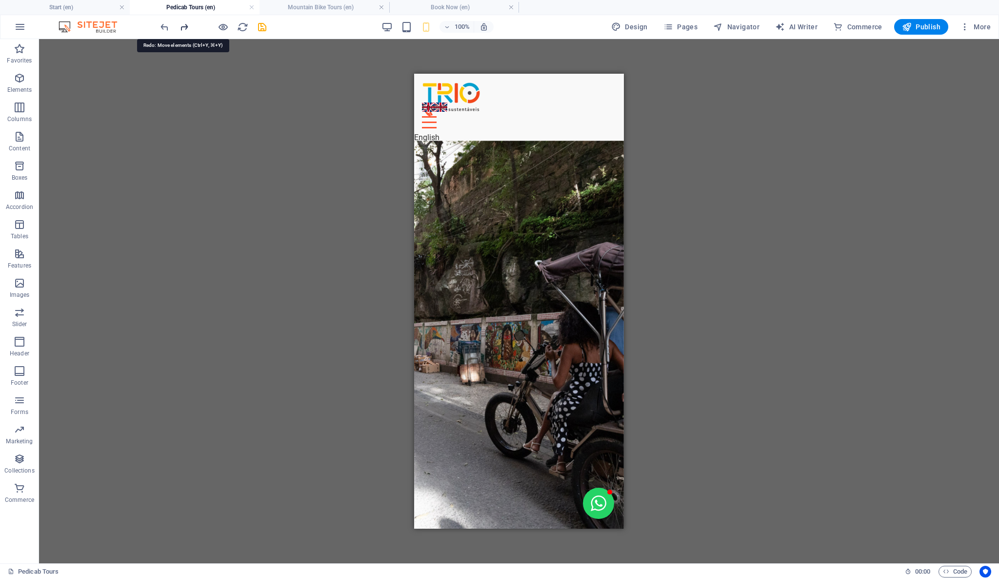
click at [185, 25] on icon "redo" at bounding box center [184, 26] width 11 height 11
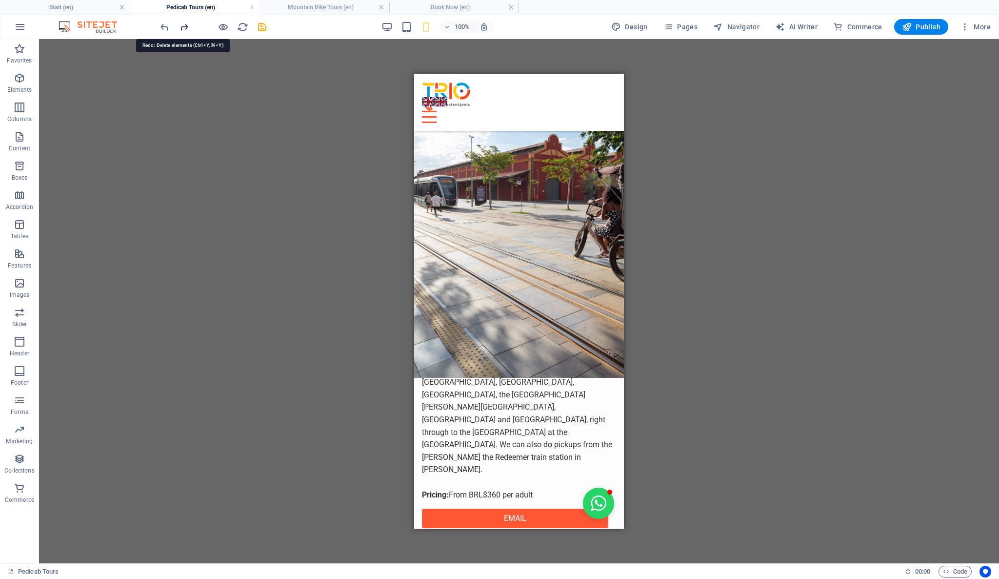
click at [185, 25] on icon "redo" at bounding box center [184, 26] width 11 height 11
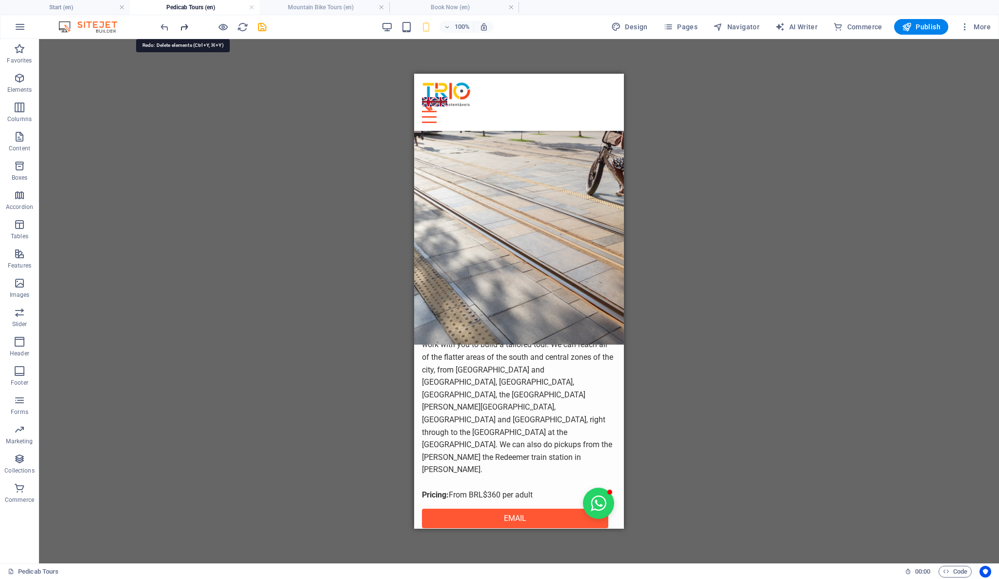
scroll to position [2011, 0]
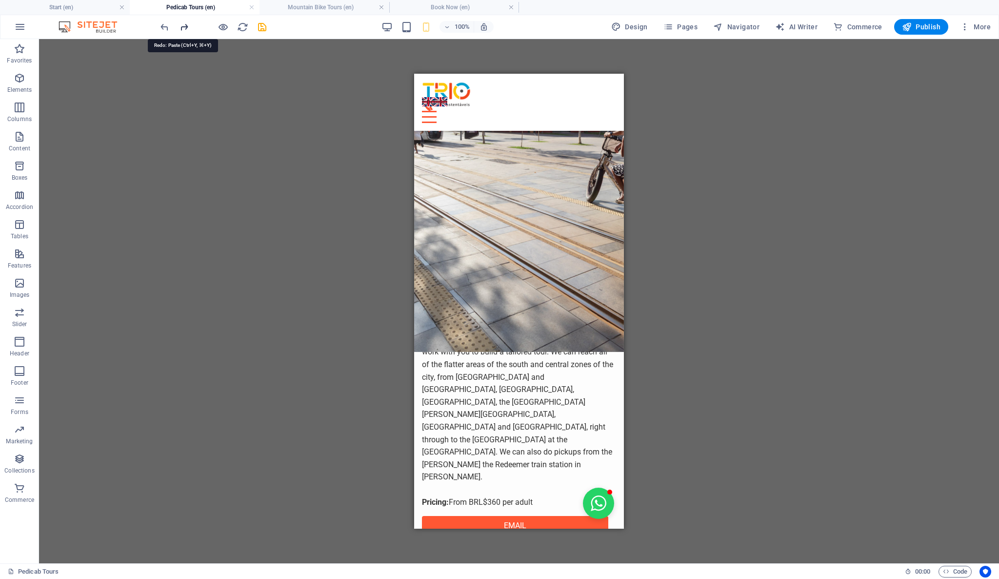
click at [186, 25] on icon "redo" at bounding box center [184, 26] width 11 height 11
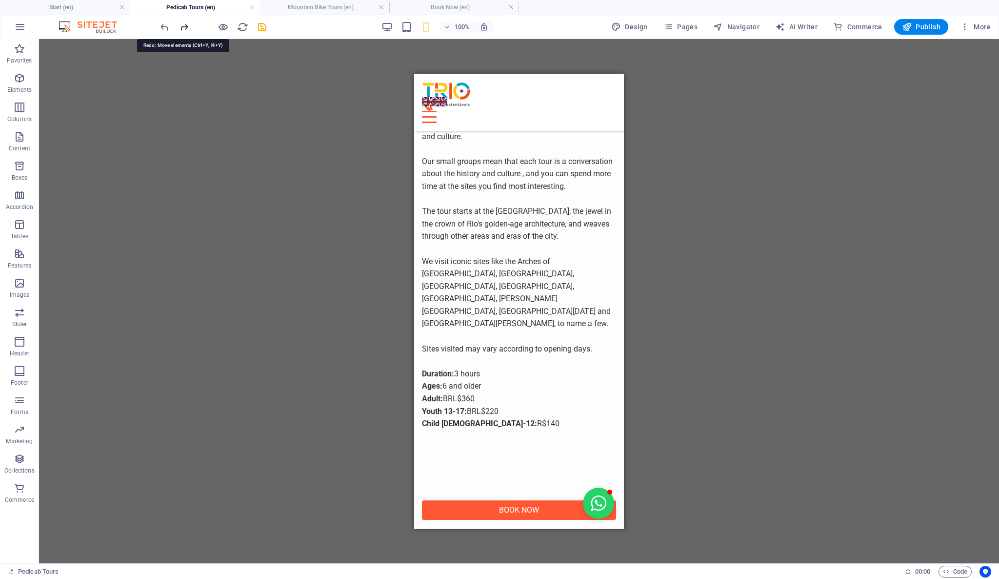
scroll to position [0, 0]
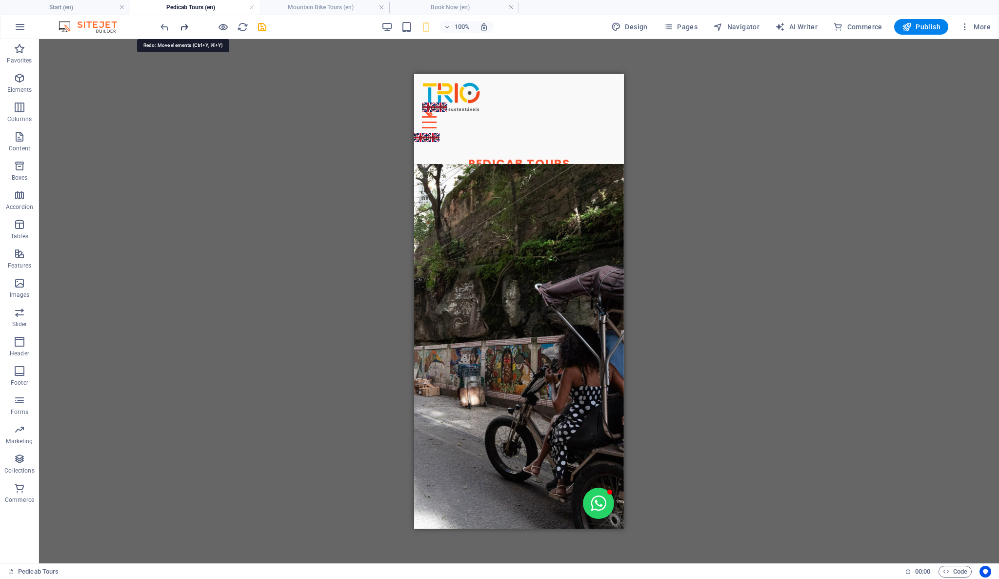
click at [187, 25] on icon "redo" at bounding box center [184, 26] width 11 height 11
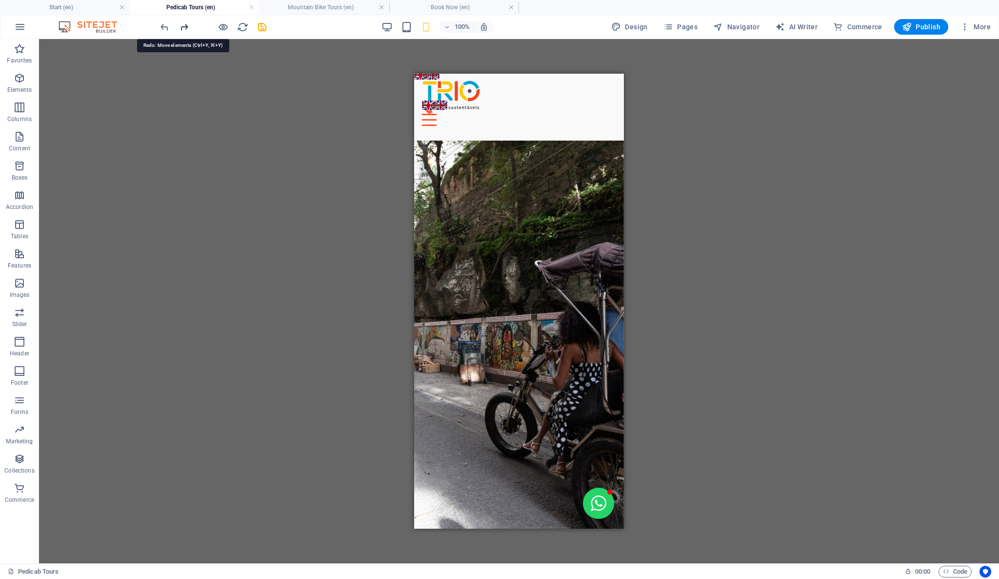
click at [187, 25] on icon "redo" at bounding box center [184, 26] width 11 height 11
click at [187, 26] on icon "redo" at bounding box center [184, 26] width 11 height 11
click at [189, 26] on icon "redo" at bounding box center [184, 26] width 11 height 11
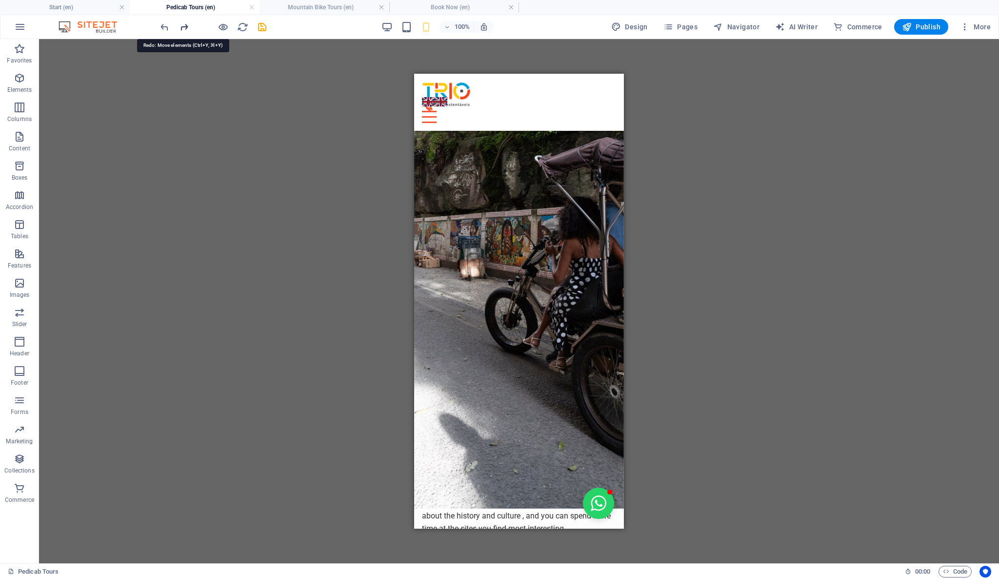
scroll to position [149, 0]
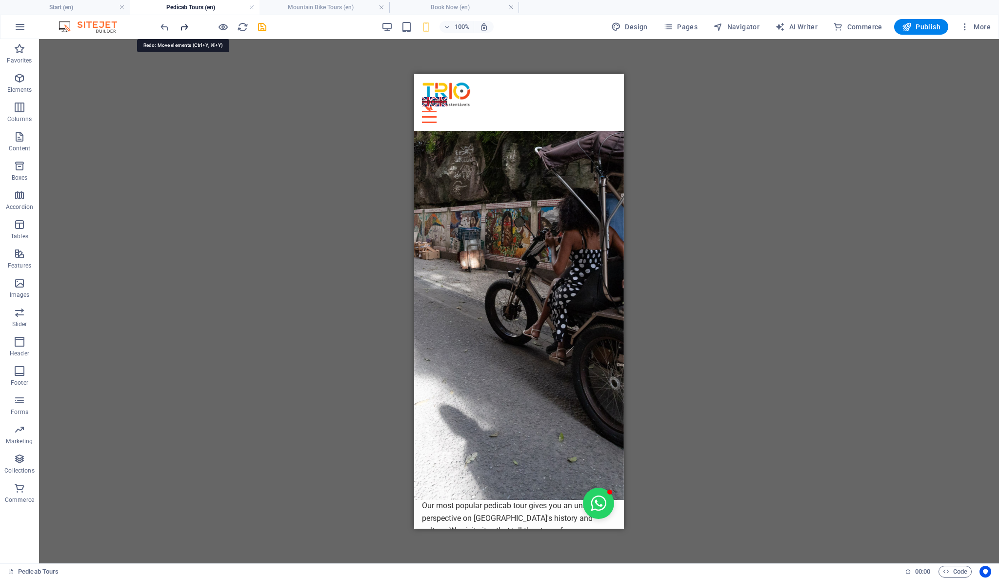
click at [189, 26] on icon "redo" at bounding box center [184, 26] width 11 height 11
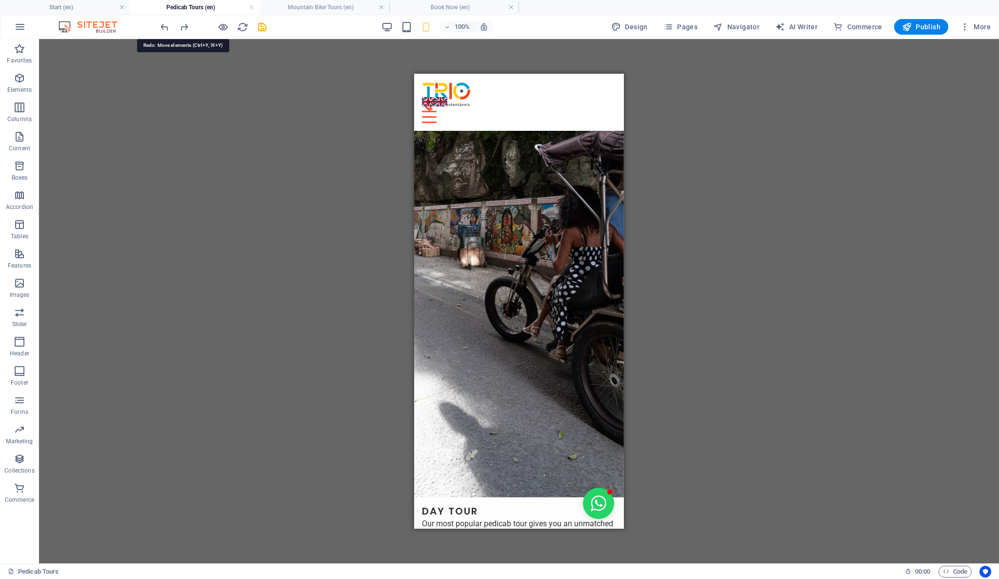
click at [191, 26] on div at bounding box center [213, 27] width 109 height 16
click at [186, 28] on icon "redo" at bounding box center [184, 26] width 11 height 11
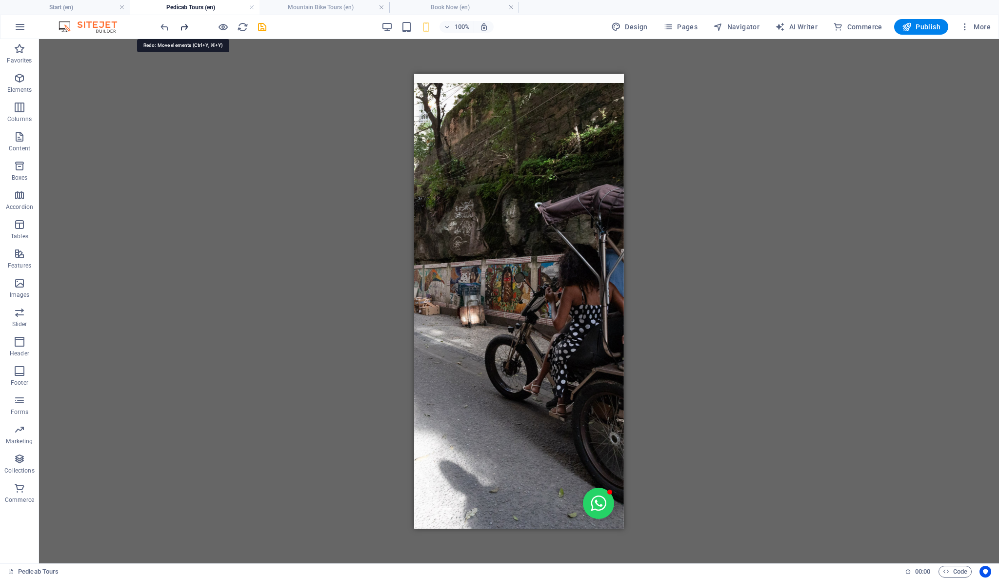
scroll to position [0, 0]
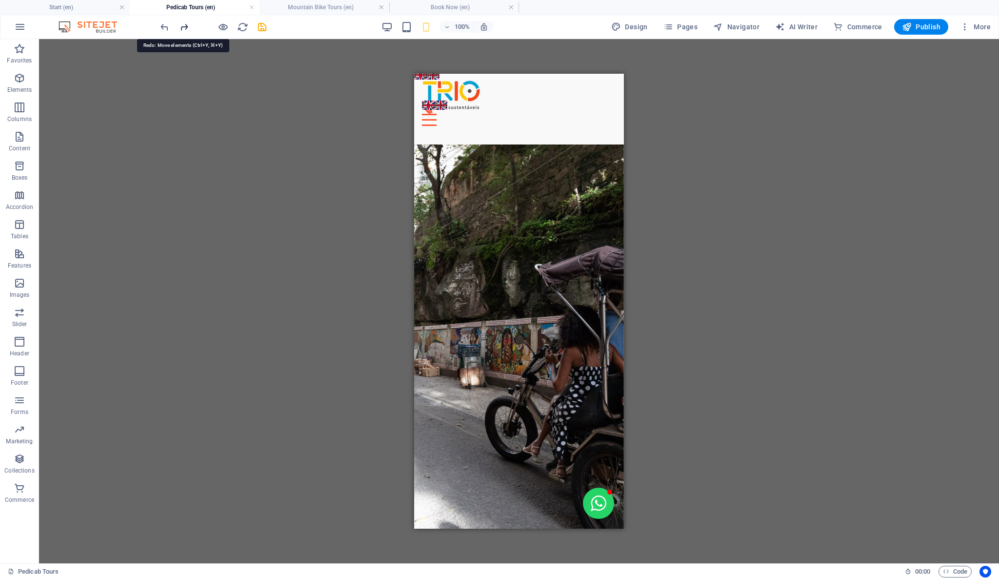
click at [186, 28] on icon "redo" at bounding box center [184, 26] width 11 height 11
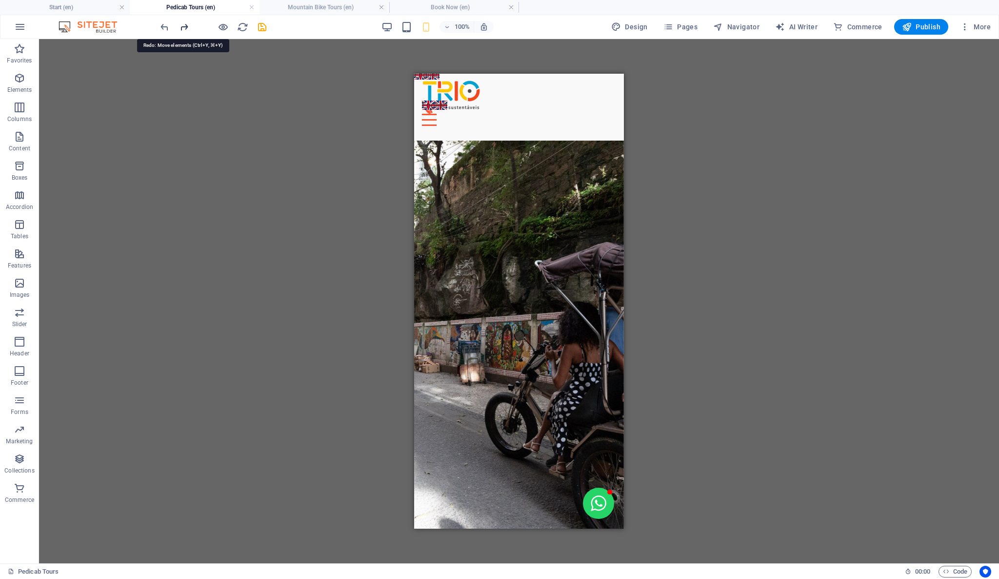
click at [186, 28] on icon "redo" at bounding box center [184, 26] width 11 height 11
click at [187, 28] on icon "redo" at bounding box center [184, 26] width 11 height 11
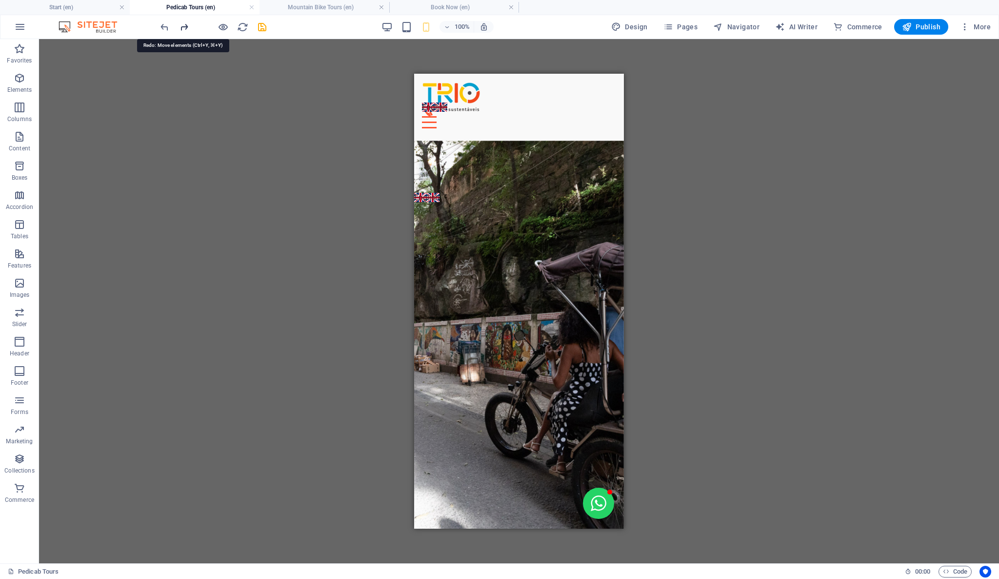
click at [187, 28] on icon "redo" at bounding box center [184, 26] width 11 height 11
click at [183, 27] on icon "redo" at bounding box center [184, 26] width 11 height 11
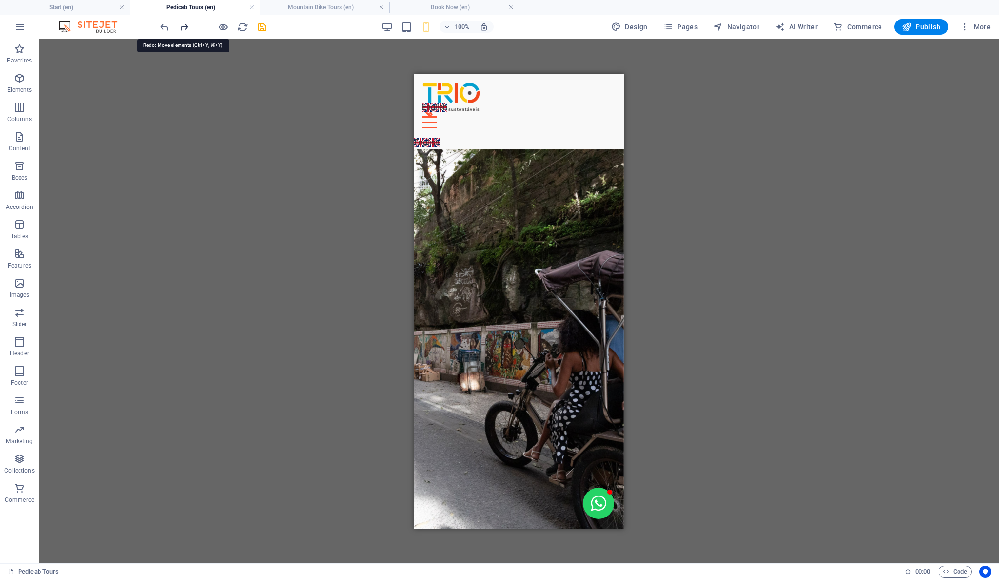
click at [183, 27] on icon "redo" at bounding box center [184, 26] width 11 height 11
click at [182, 27] on icon "redo" at bounding box center [184, 26] width 11 height 11
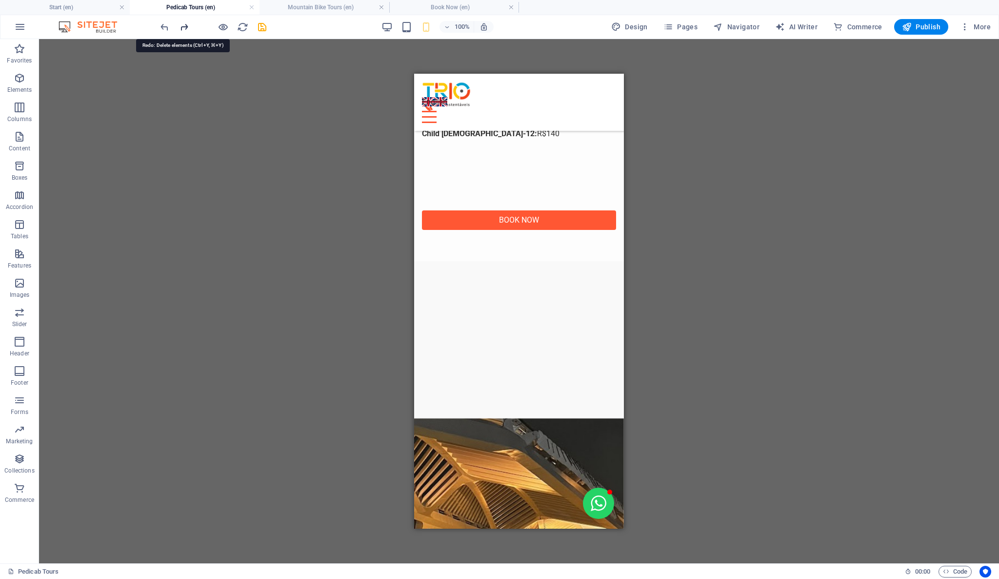
scroll to position [1257, 0]
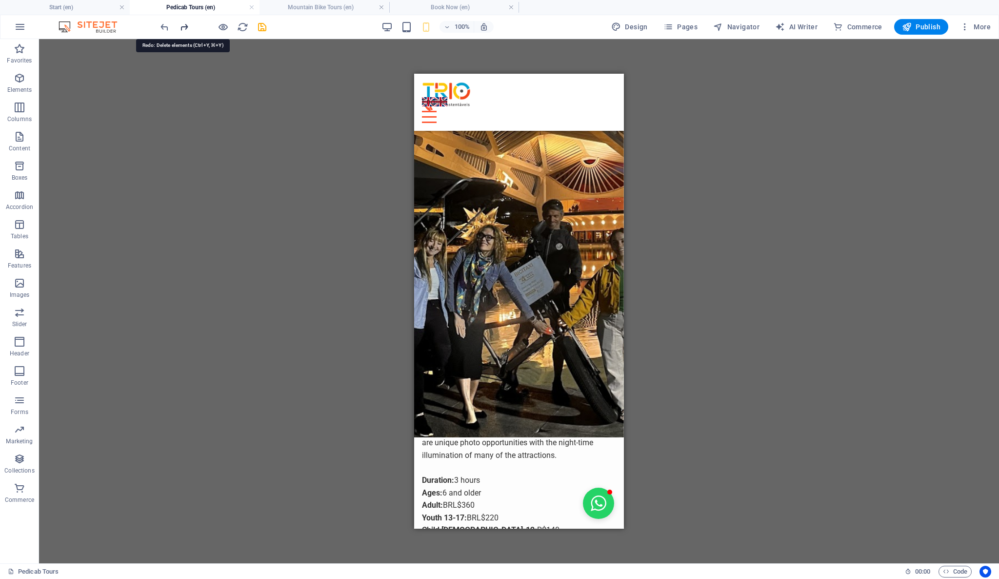
click at [183, 27] on icon "redo" at bounding box center [184, 26] width 11 height 11
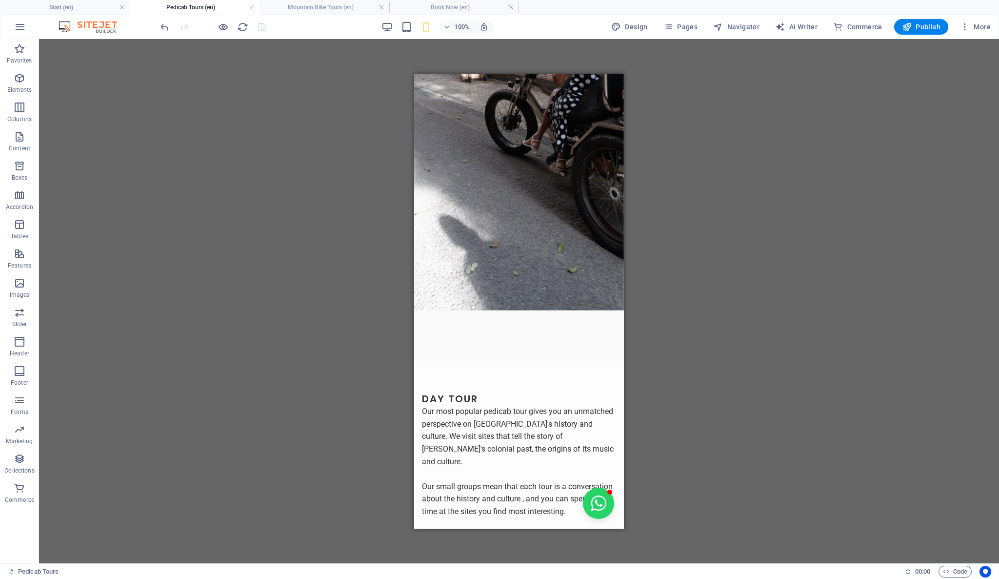
scroll to position [0, 0]
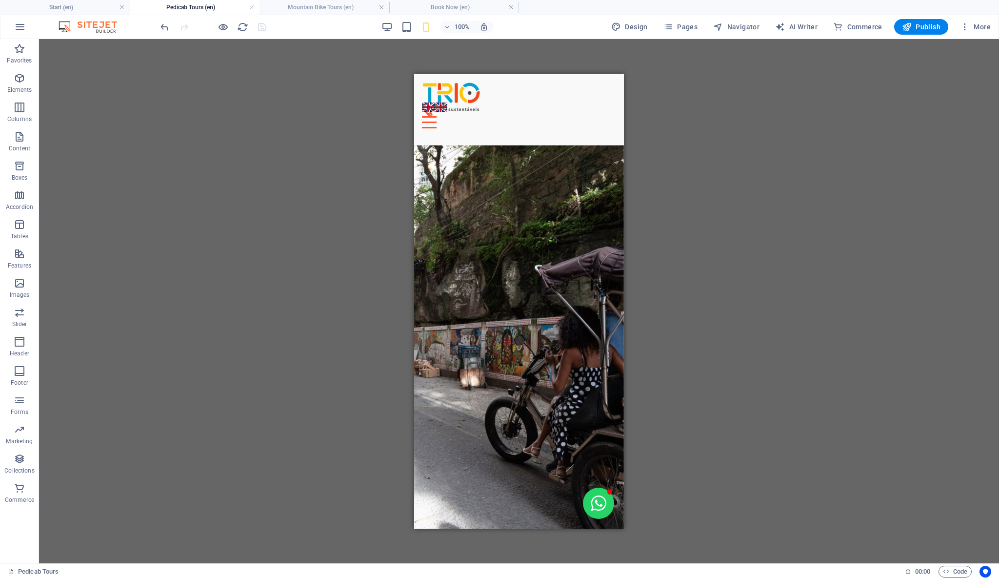
click at [183, 27] on div at bounding box center [213, 27] width 109 height 16
click at [165, 31] on icon "undo" at bounding box center [164, 26] width 11 height 11
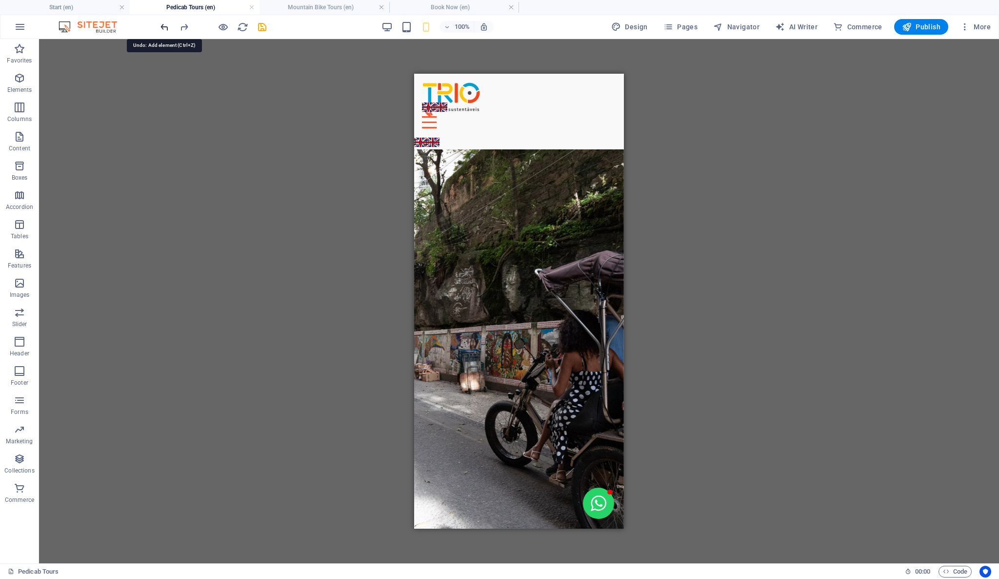
click at [165, 31] on icon "undo" at bounding box center [164, 26] width 11 height 11
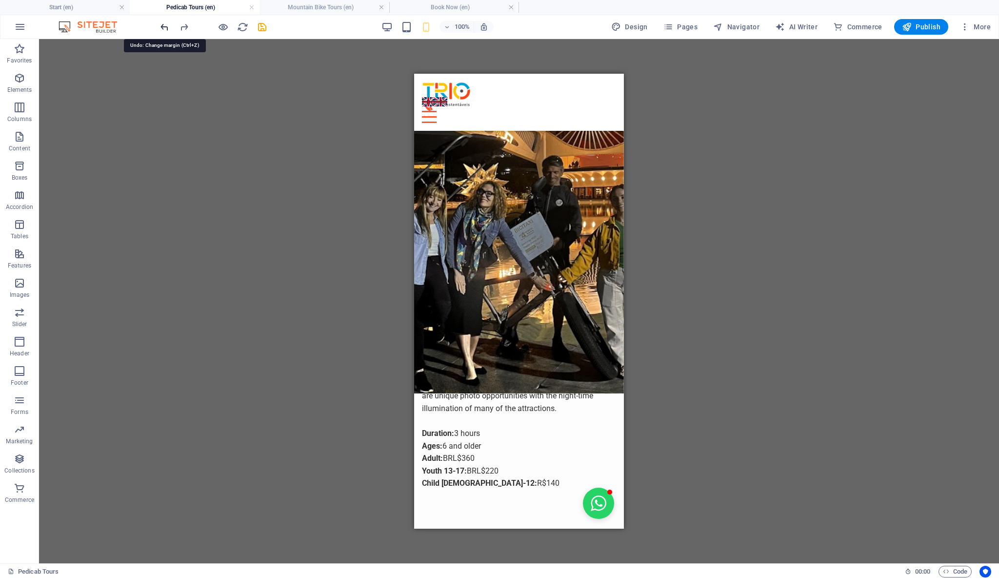
click at [168, 30] on icon "undo" at bounding box center [164, 26] width 11 height 11
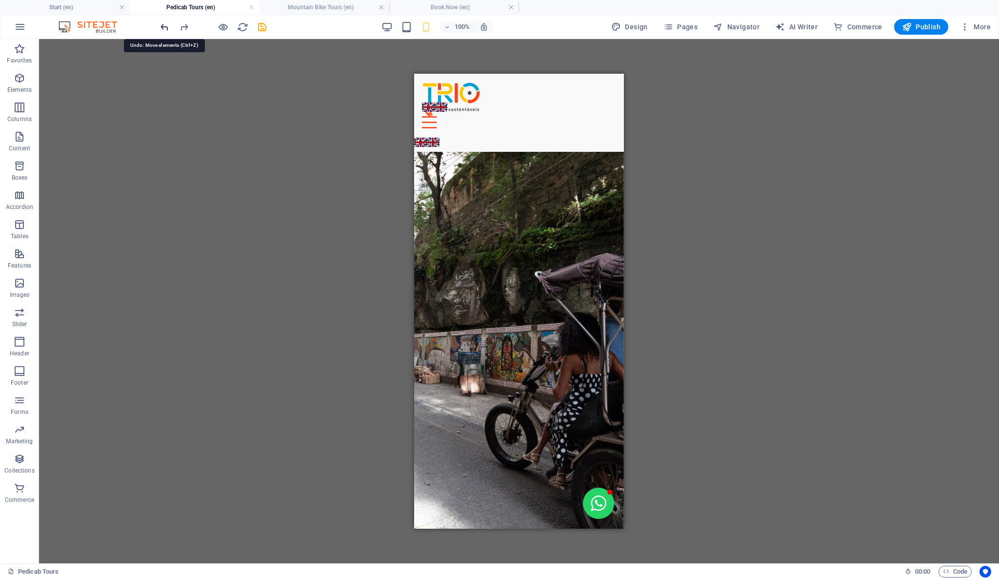
click at [168, 30] on icon "undo" at bounding box center [164, 26] width 11 height 11
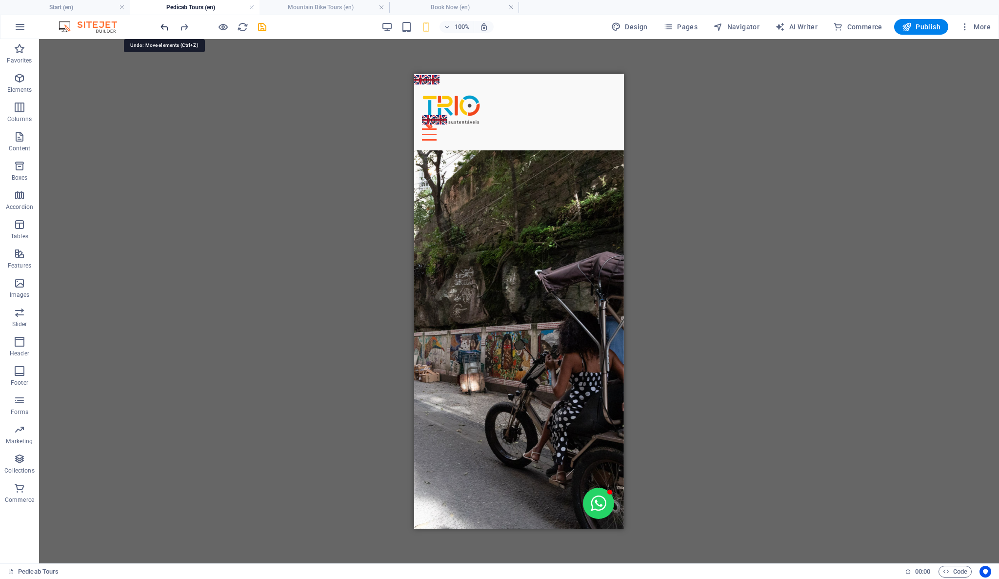
click at [168, 30] on icon "undo" at bounding box center [164, 26] width 11 height 11
click at [169, 30] on icon "undo" at bounding box center [164, 26] width 11 height 11
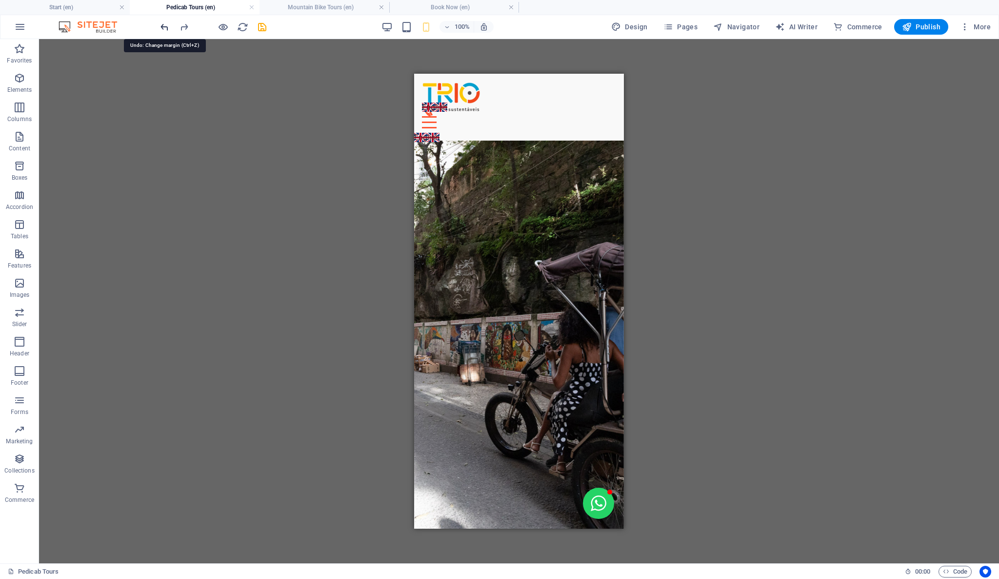
click at [169, 30] on icon "undo" at bounding box center [164, 26] width 11 height 11
click at [170, 30] on div at bounding box center [213, 27] width 109 height 16
click at [164, 25] on icon "undo" at bounding box center [164, 26] width 11 height 11
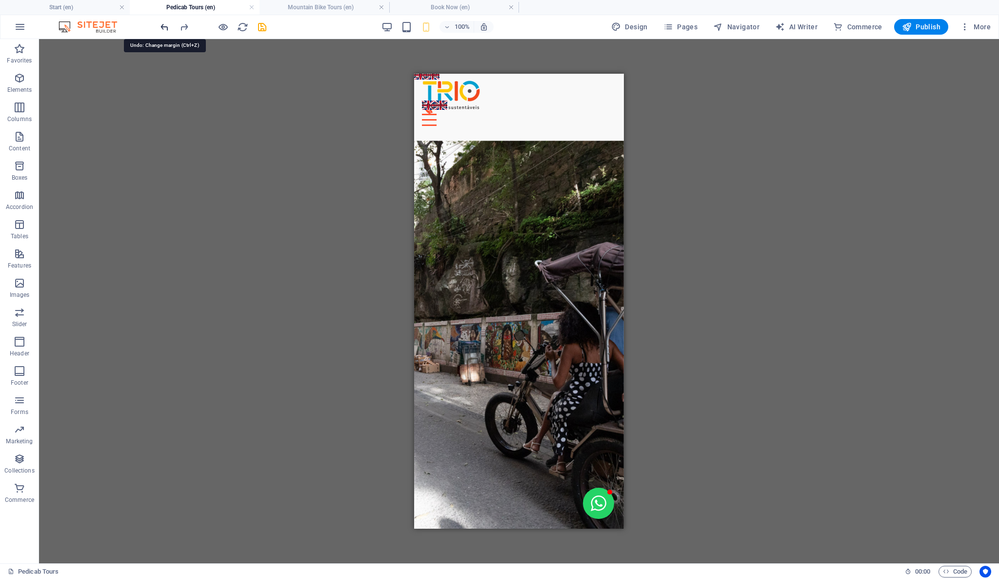
click at [164, 25] on icon "undo" at bounding box center [164, 26] width 11 height 11
click at [166, 25] on icon "undo" at bounding box center [164, 26] width 11 height 11
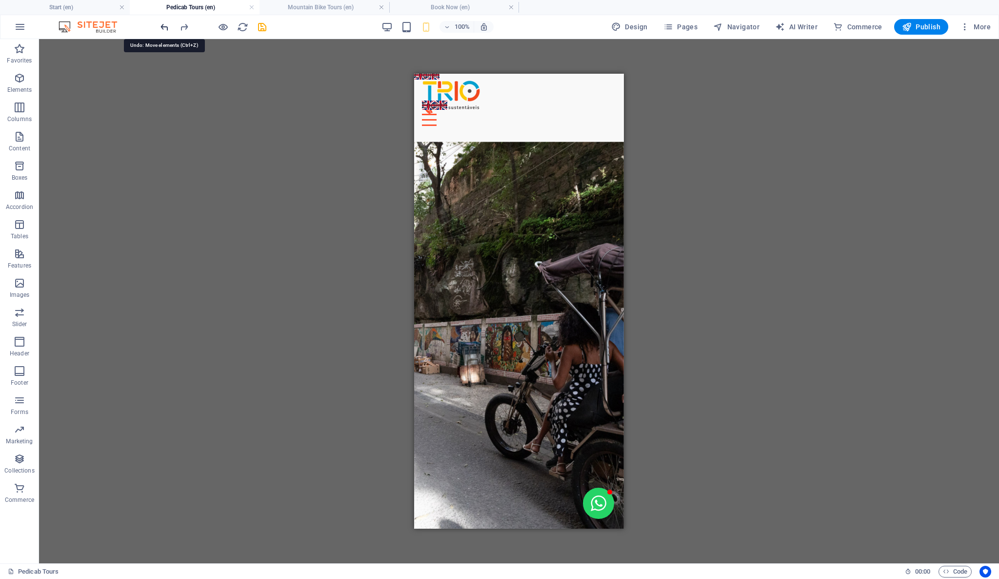
click at [166, 25] on icon "undo" at bounding box center [164, 26] width 11 height 11
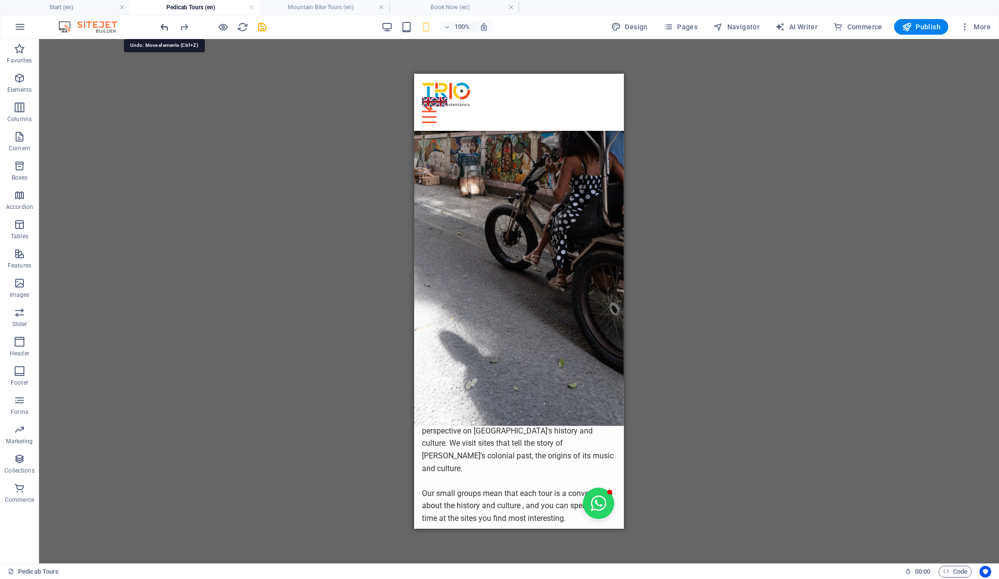
scroll to position [149, 0]
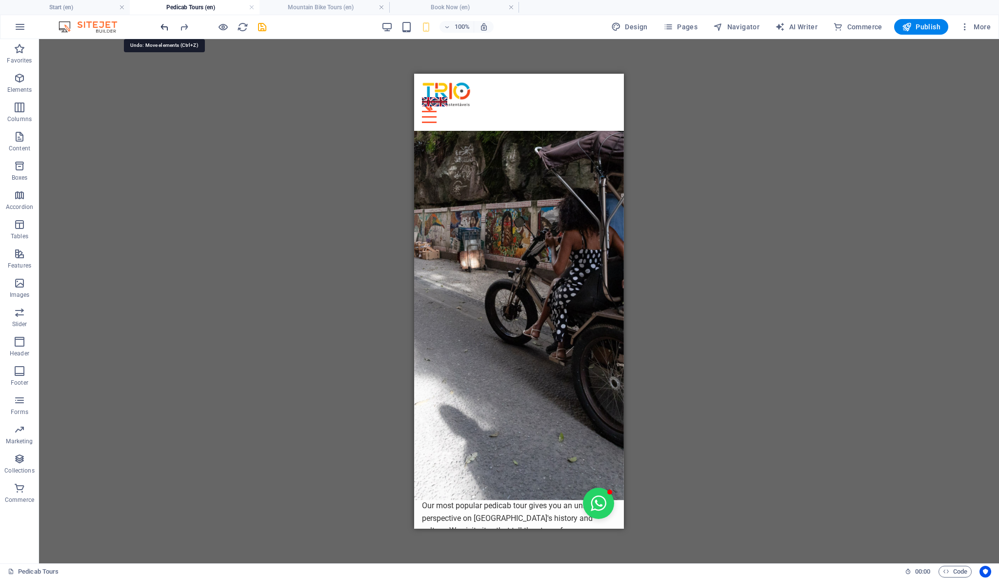
click at [166, 25] on icon "undo" at bounding box center [164, 26] width 11 height 11
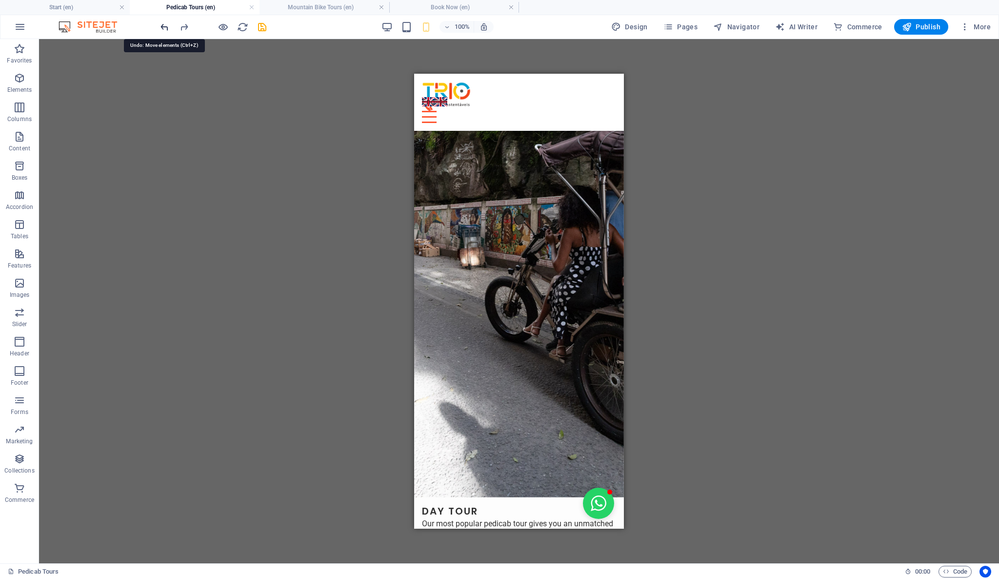
click at [167, 25] on icon "undo" at bounding box center [164, 26] width 11 height 11
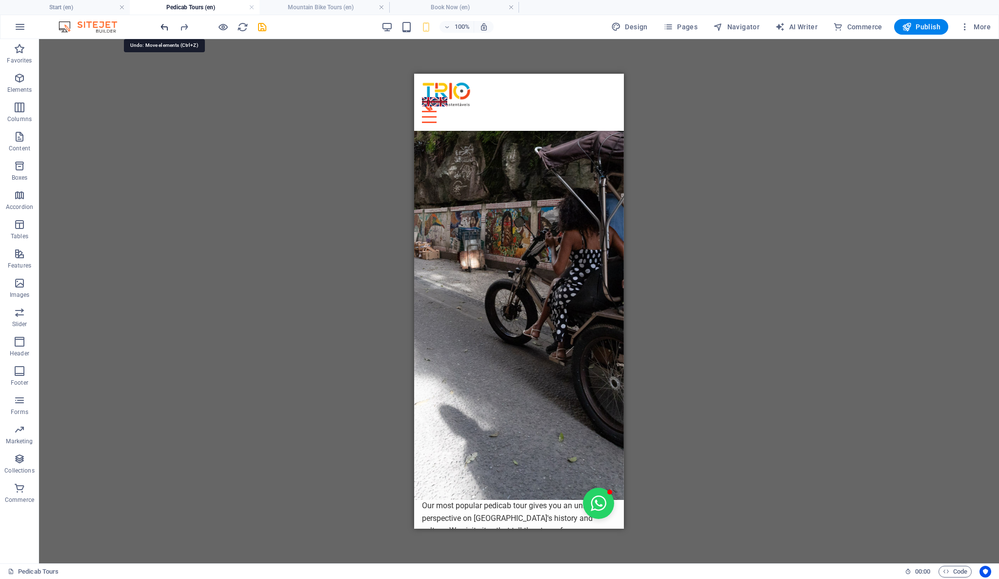
click at [167, 25] on icon "undo" at bounding box center [164, 26] width 11 height 11
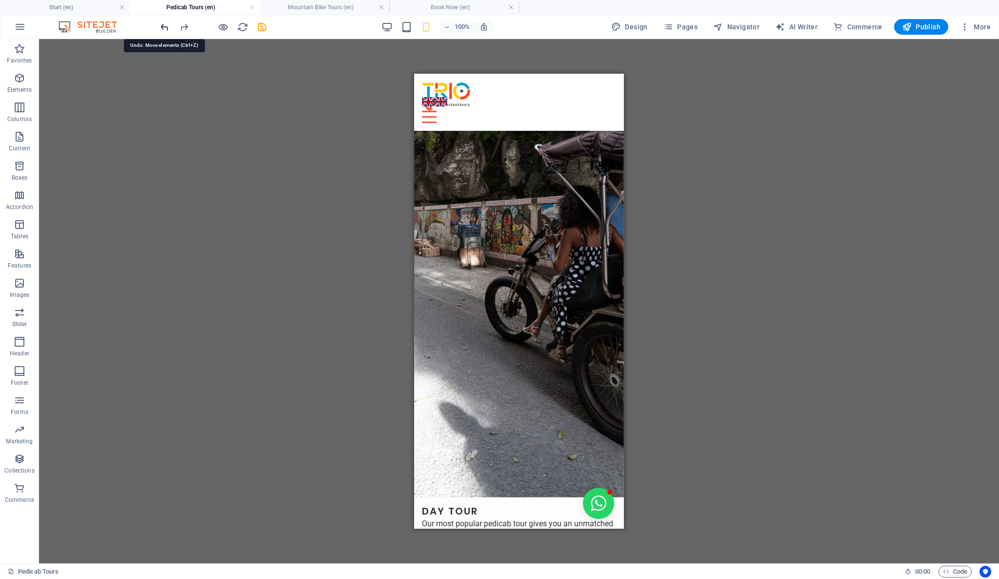
click at [167, 25] on icon "undo" at bounding box center [164, 26] width 11 height 11
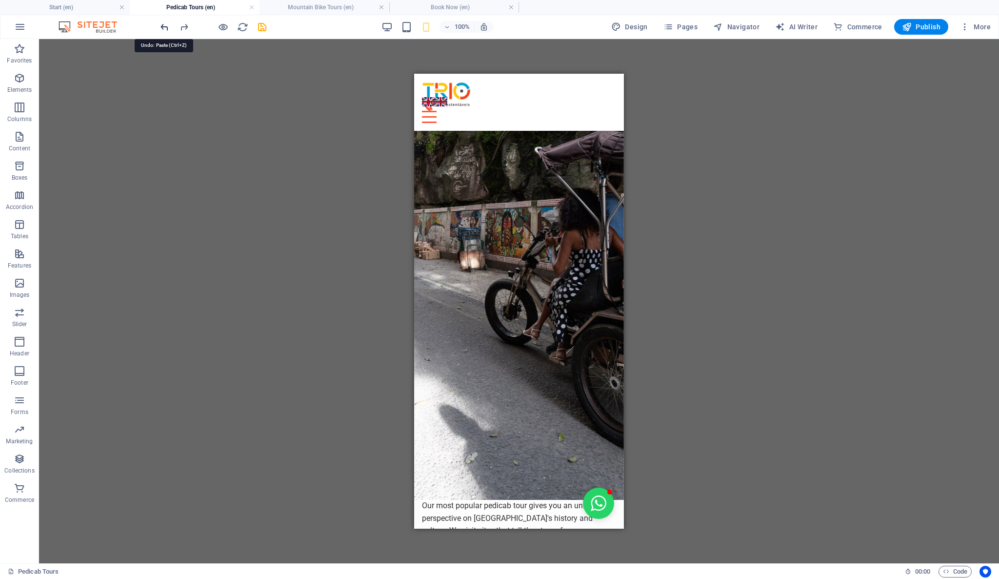
click at [167, 25] on icon "undo" at bounding box center [164, 26] width 11 height 11
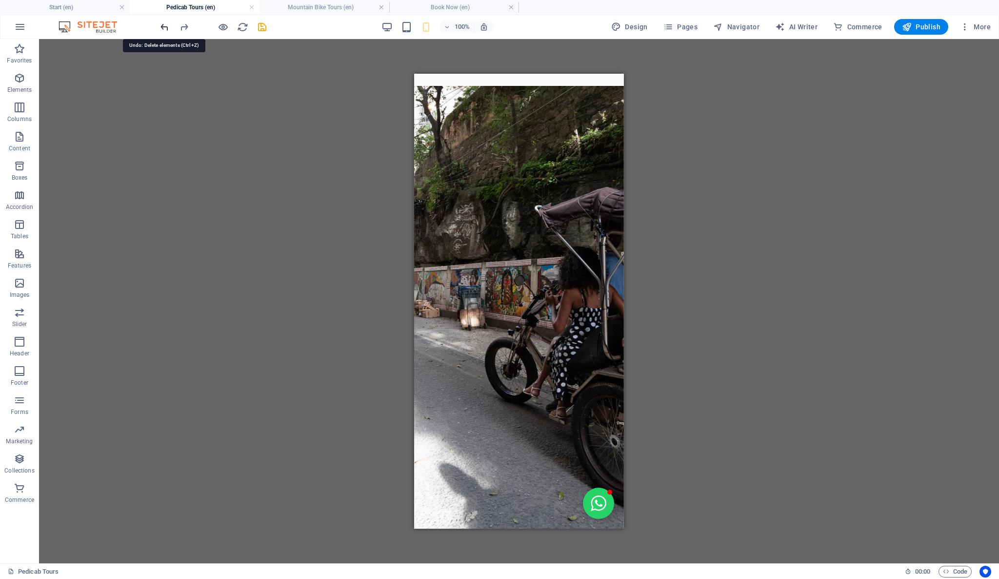
scroll to position [0, 0]
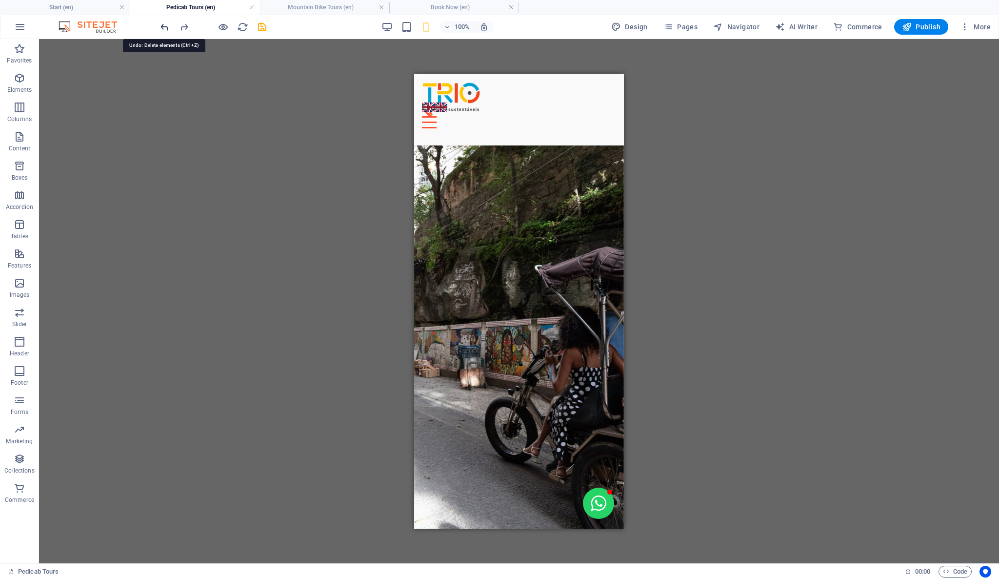
click at [167, 25] on icon "undo" at bounding box center [164, 26] width 11 height 11
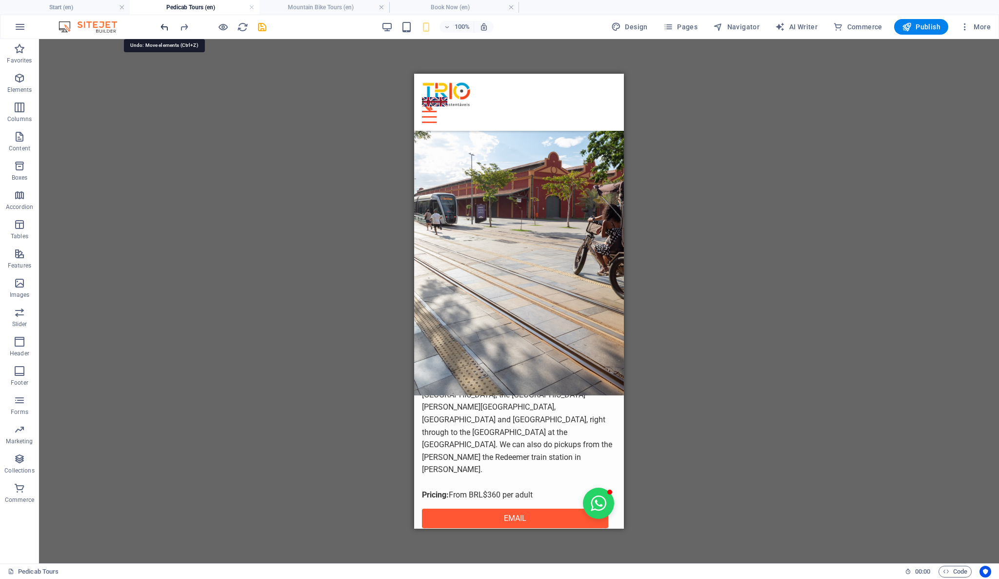
click at [167, 25] on icon "undo" at bounding box center [164, 26] width 11 height 11
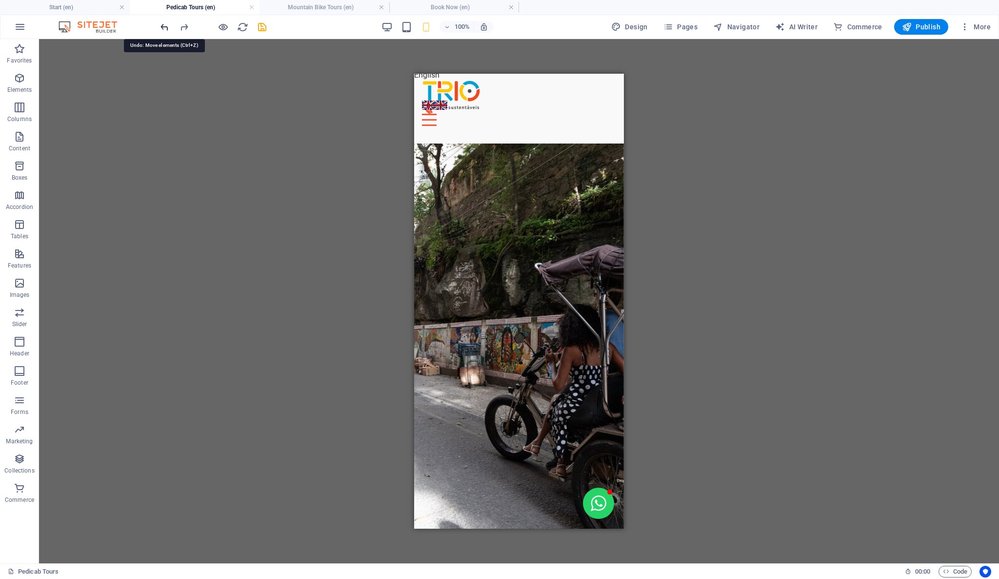
click at [167, 25] on icon "undo" at bounding box center [164, 26] width 11 height 11
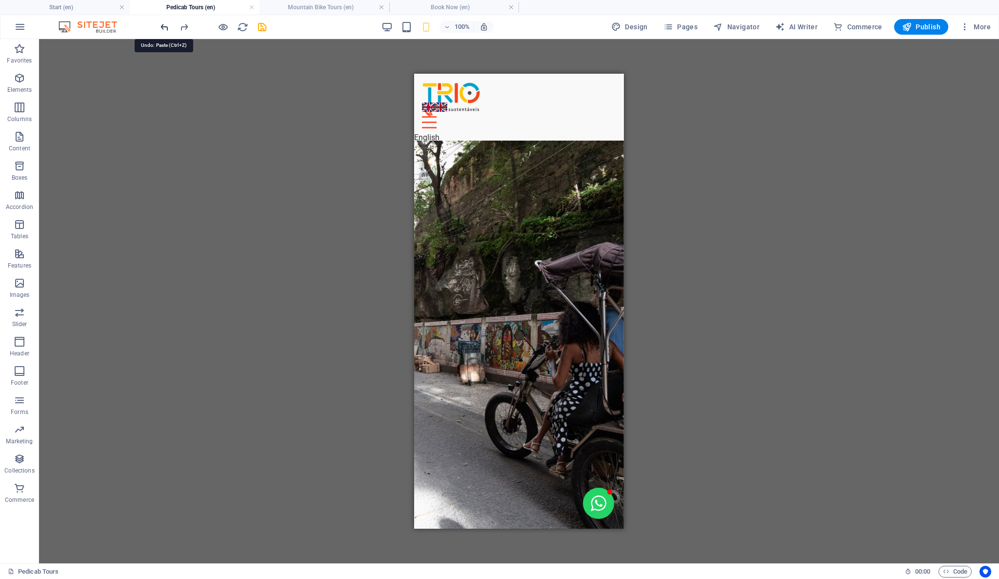
click at [167, 25] on icon "undo" at bounding box center [164, 26] width 11 height 11
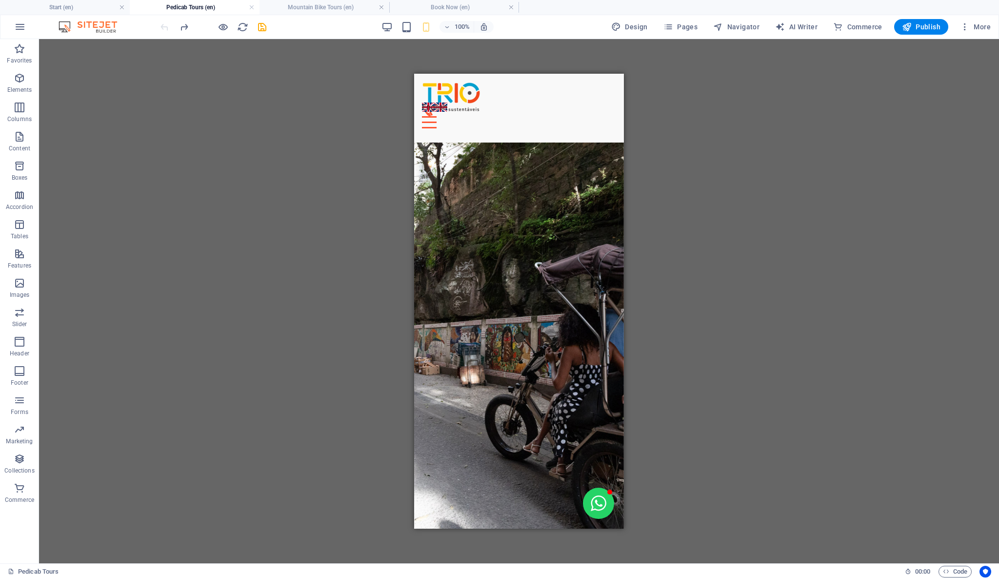
click at [166, 25] on div at bounding box center [213, 27] width 109 height 16
click at [564, 101] on div "English" at bounding box center [519, 107] width 194 height 13
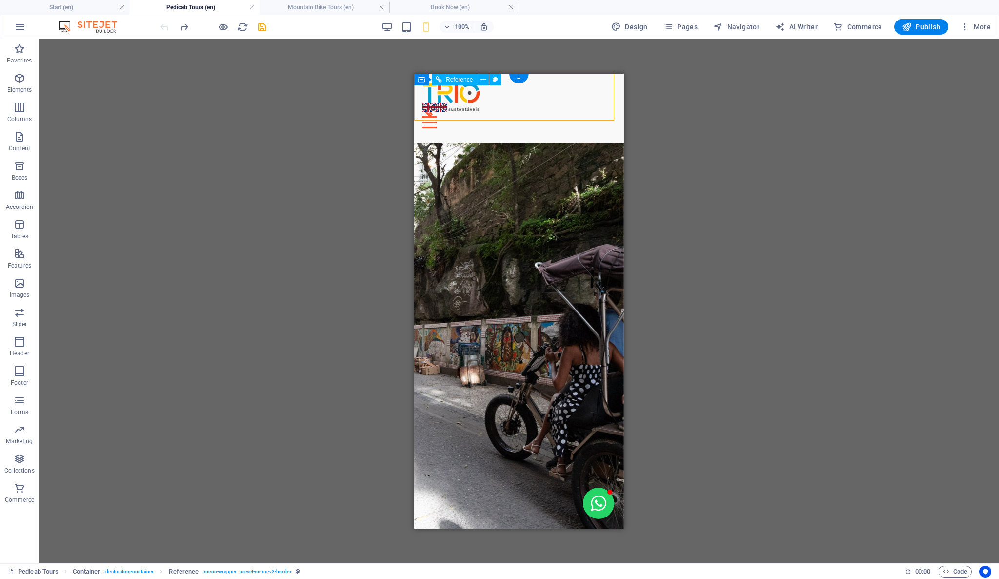
click at [564, 101] on div "English" at bounding box center [519, 107] width 194 height 13
click at [567, 101] on div "English" at bounding box center [519, 107] width 194 height 13
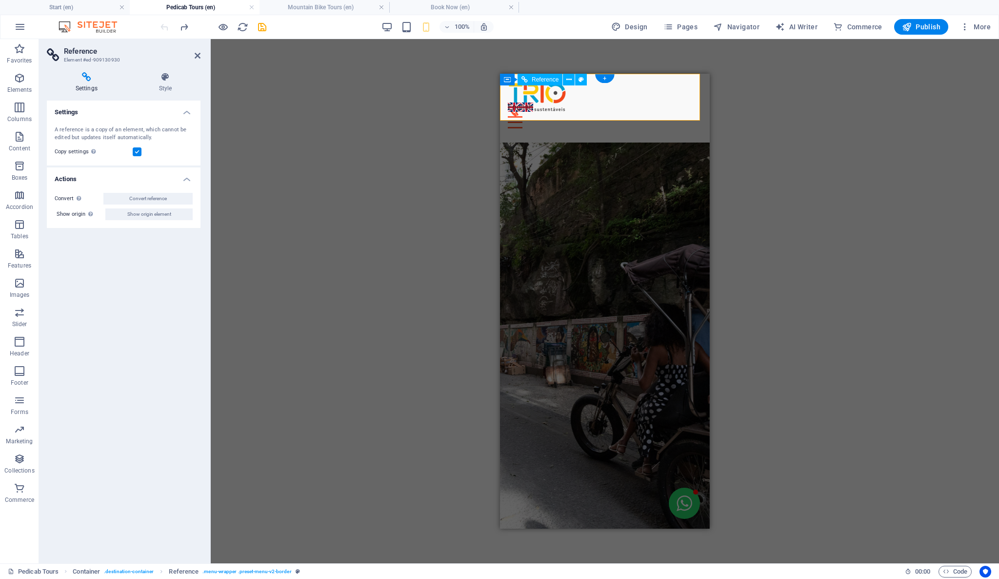
click at [647, 101] on div "English" at bounding box center [605, 107] width 194 height 13
click at [655, 101] on div "English" at bounding box center [605, 107] width 194 height 13
click at [656, 101] on div "English" at bounding box center [605, 107] width 194 height 13
click at [635, 101] on div "English" at bounding box center [605, 107] width 194 height 13
click at [634, 101] on div "English" at bounding box center [605, 107] width 194 height 13
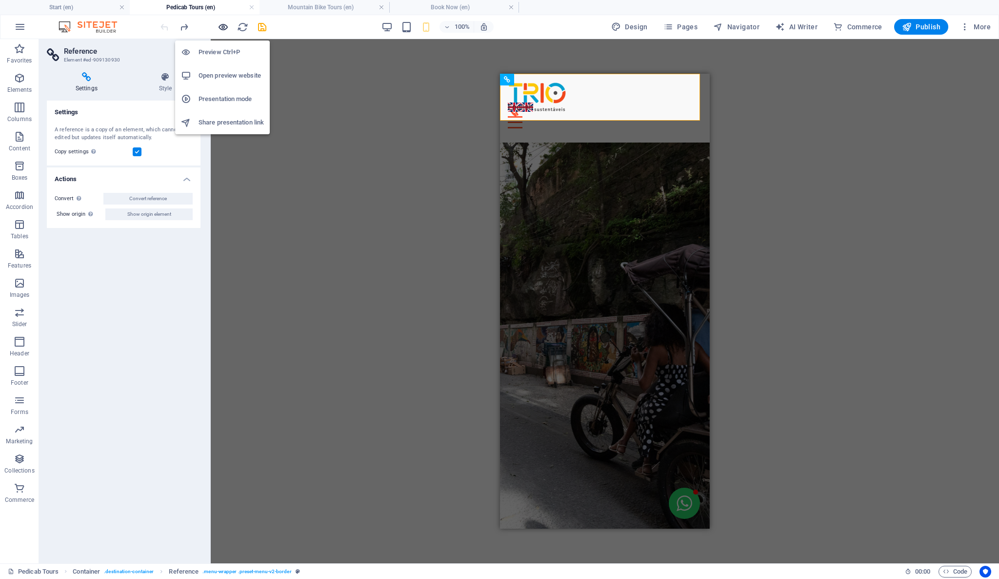
click at [221, 29] on icon "button" at bounding box center [223, 26] width 11 height 11
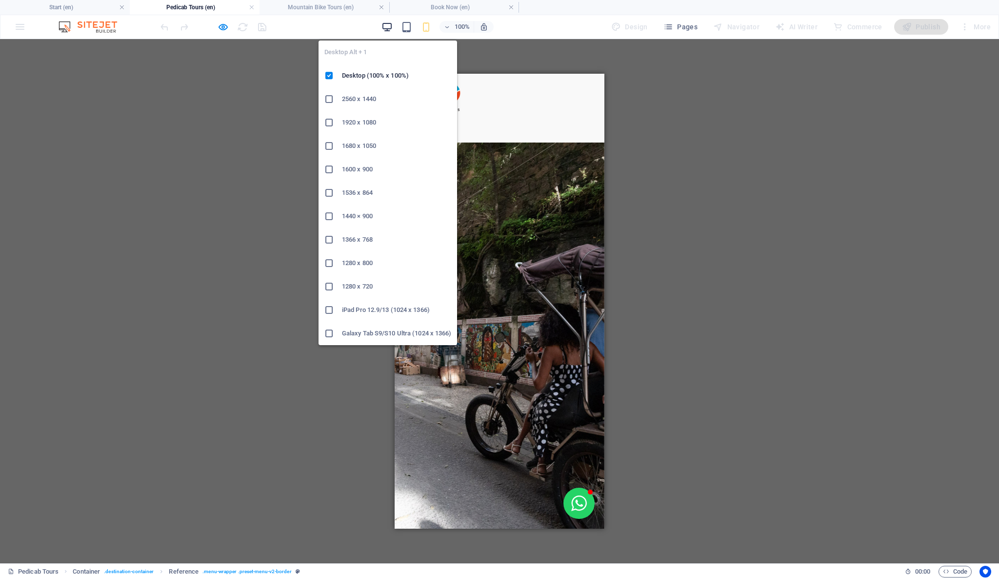
click at [392, 23] on icon "button" at bounding box center [387, 26] width 11 height 11
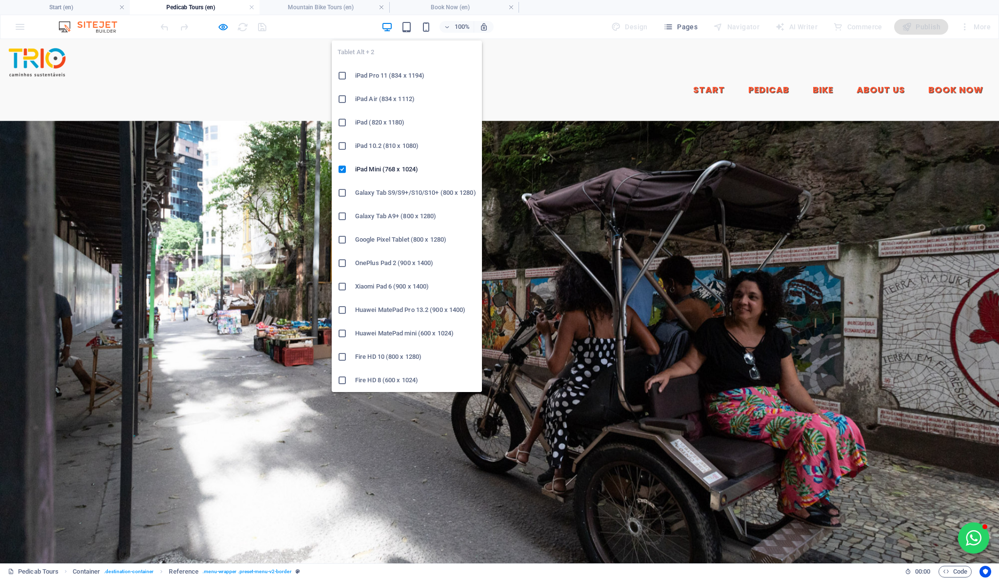
click at [412, 33] on div "Tablet Alt + 2 iPad Pro 11 (834 x 1194) iPad Air (834 x 1112) iPad (820 x 1180)…" at bounding box center [407, 212] width 150 height 359
click at [409, 28] on icon "button" at bounding box center [406, 26] width 11 height 11
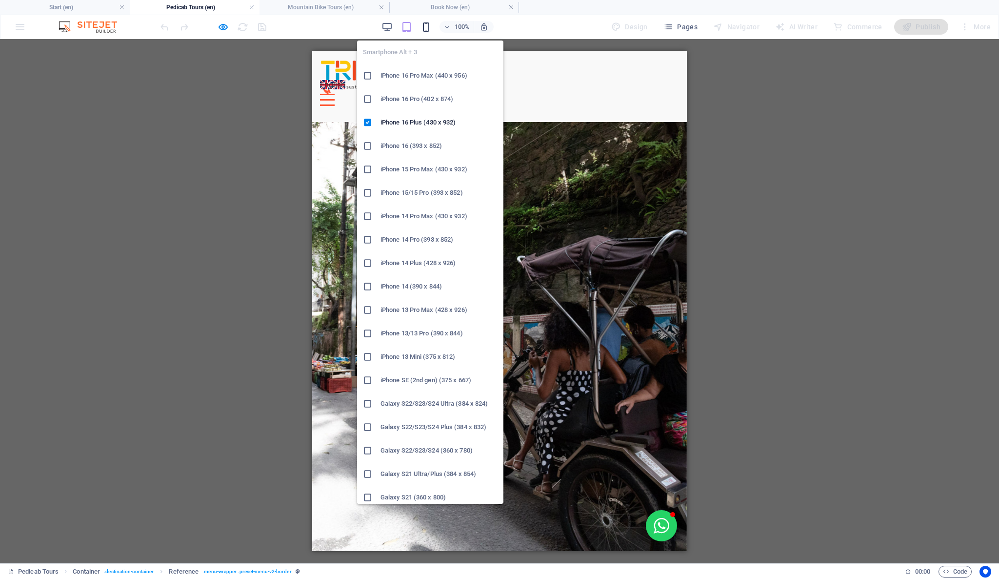
click at [428, 26] on icon "button" at bounding box center [426, 26] width 11 height 11
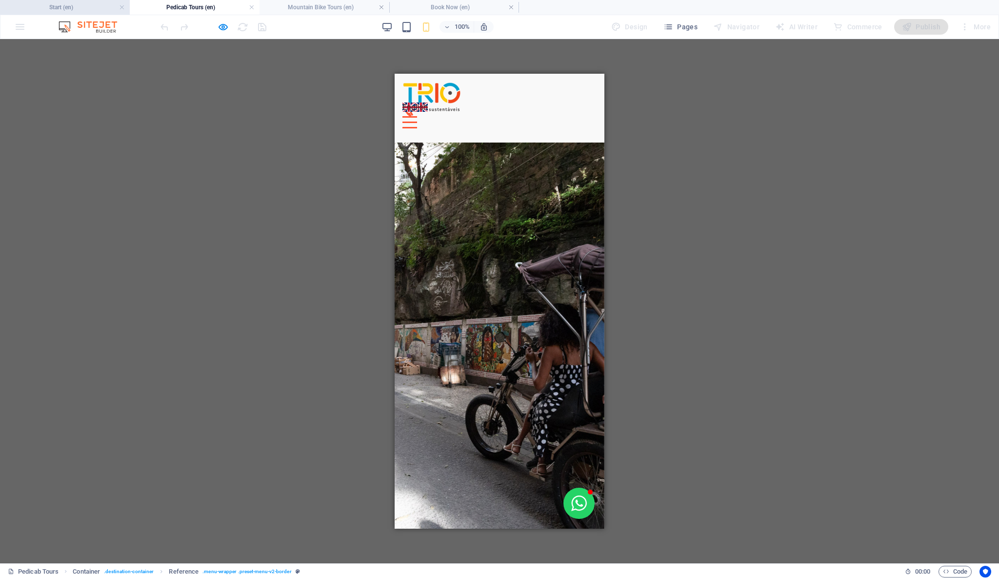
click at [61, 14] on li "Start (en)" at bounding box center [65, 7] width 130 height 15
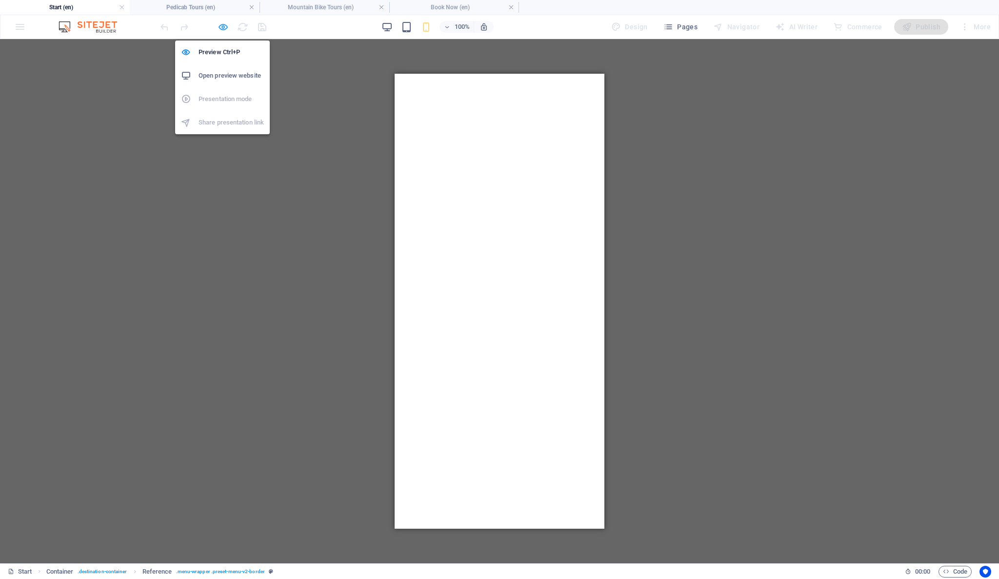
click at [224, 29] on icon "button" at bounding box center [223, 26] width 11 height 11
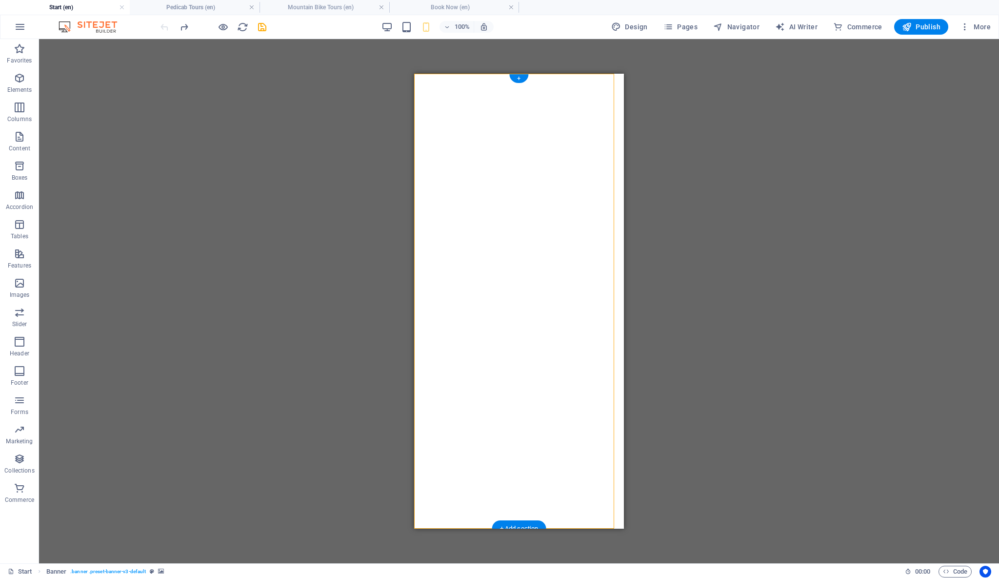
drag, startPoint x: 554, startPoint y: 108, endPoint x: 606, endPoint y: 102, distance: 51.5
click at [606, 536] on div "Start Pedicab Bike About Us Book Now English" at bounding box center [519, 567] width 194 height 62
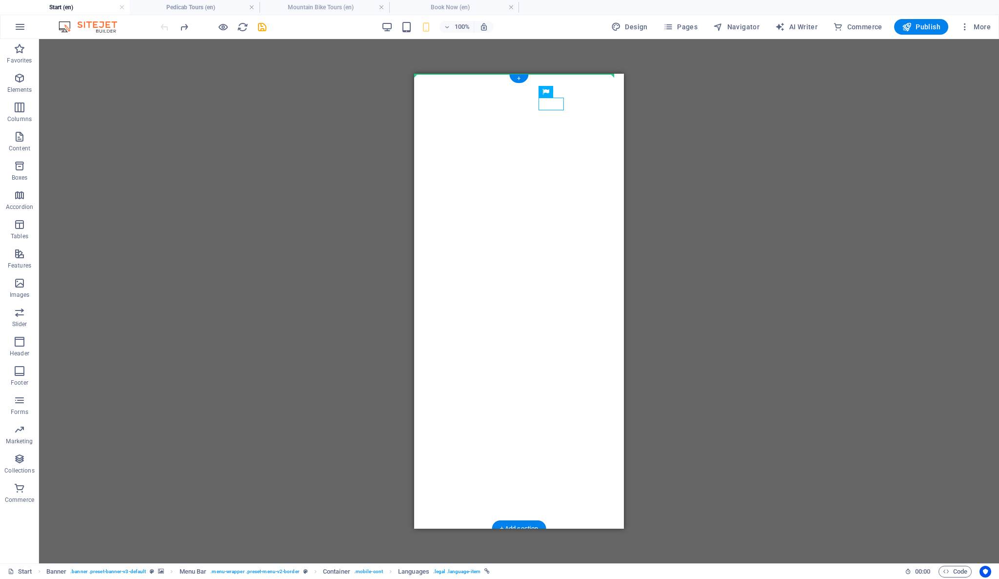
drag, startPoint x: 987, startPoint y: 165, endPoint x: 611, endPoint y: 96, distance: 383.0
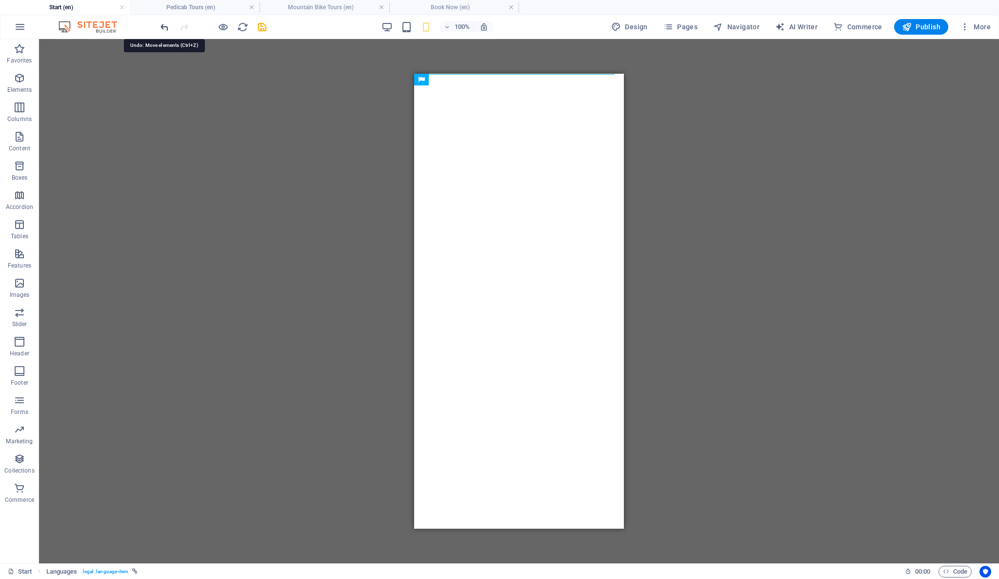
click at [164, 24] on icon "undo" at bounding box center [164, 26] width 11 height 11
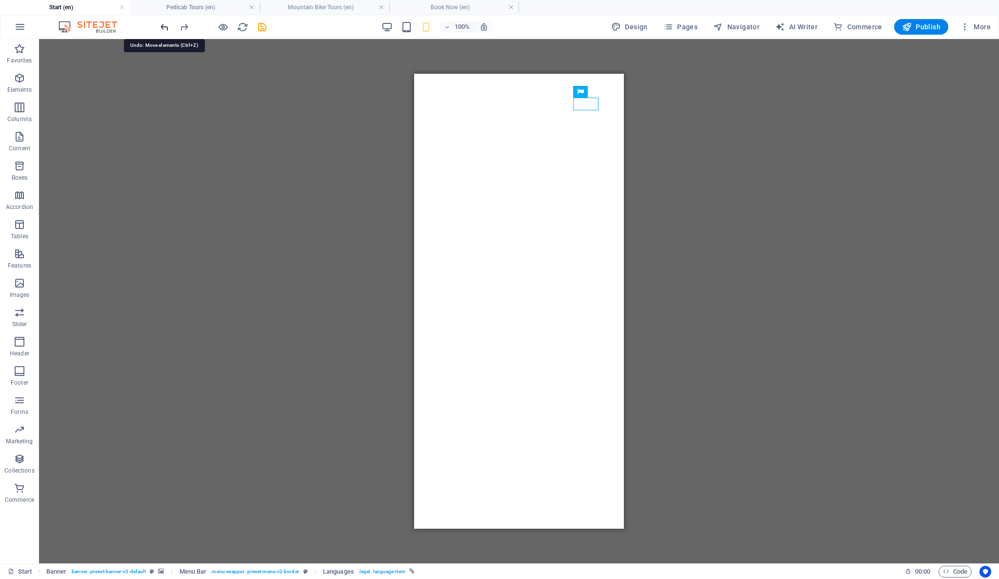
click at [164, 22] on icon "undo" at bounding box center [164, 26] width 11 height 11
click at [162, 26] on icon "undo" at bounding box center [164, 26] width 11 height 11
click at [184, 23] on icon "redo" at bounding box center [184, 26] width 11 height 11
click at [726, 201] on div "Drag and drop a file to add it H2 Text image overlap Container Container Banner…" at bounding box center [519, 301] width 960 height 524
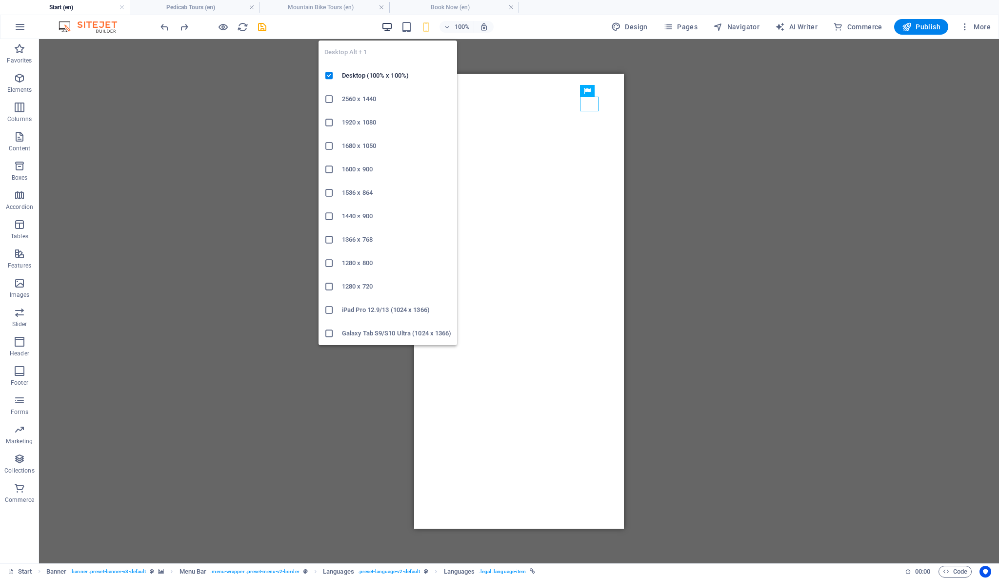
click at [388, 27] on icon "button" at bounding box center [387, 26] width 11 height 11
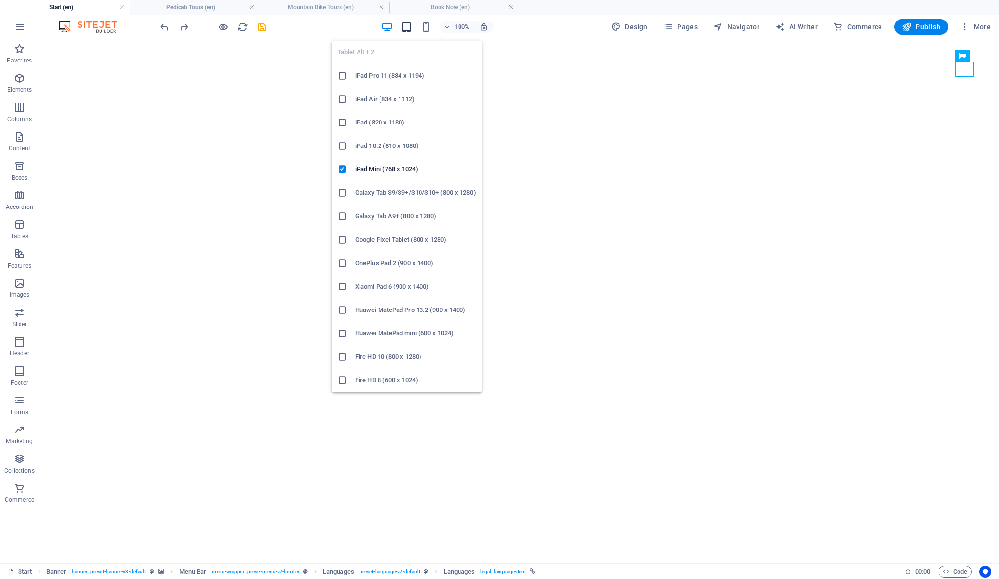
click at [409, 30] on icon "button" at bounding box center [406, 26] width 11 height 11
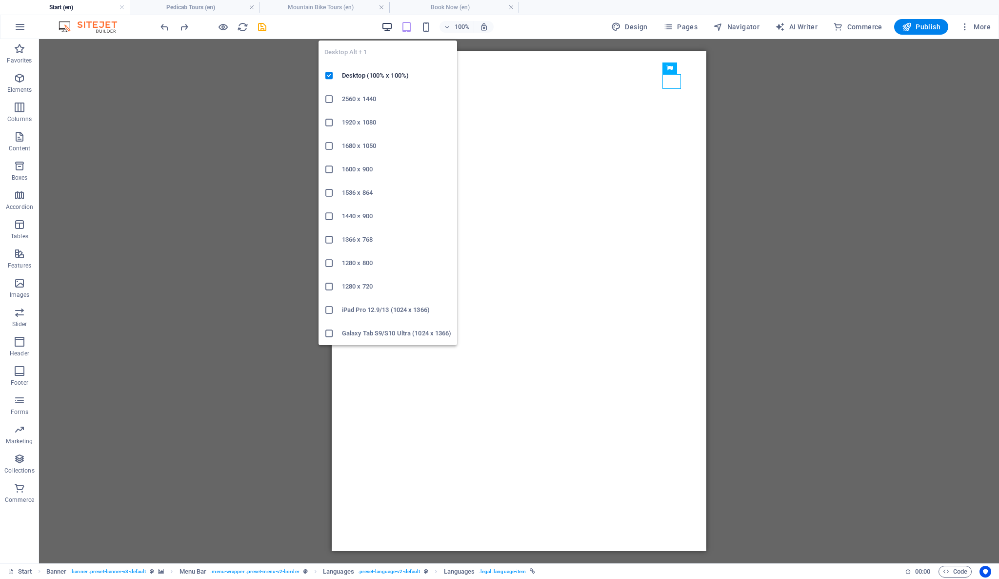
click at [387, 26] on icon "button" at bounding box center [387, 26] width 11 height 11
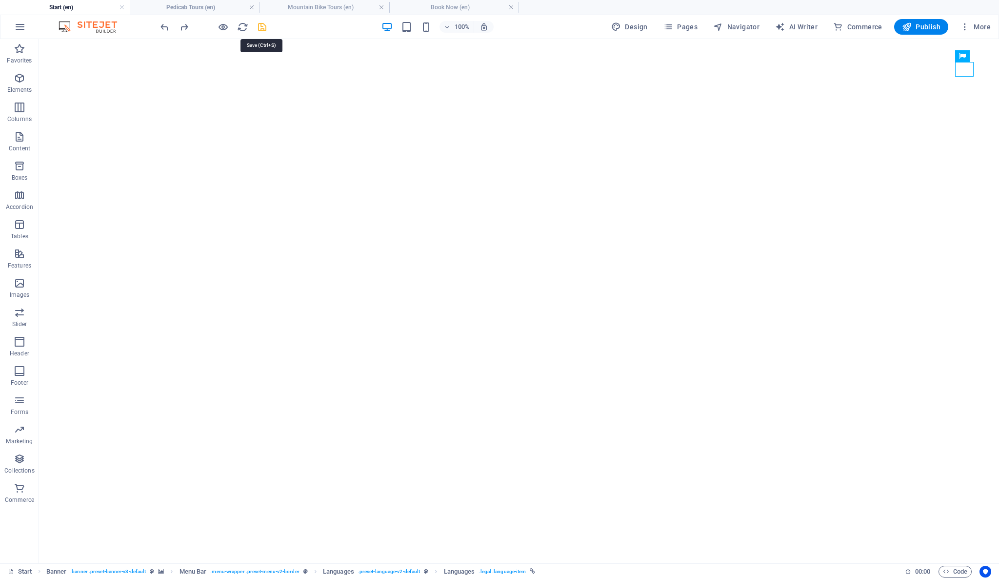
click at [259, 23] on icon "save" at bounding box center [262, 26] width 11 height 11
click at [330, 10] on h4 "Mountain Bike Tours (en)" at bounding box center [325, 7] width 130 height 11
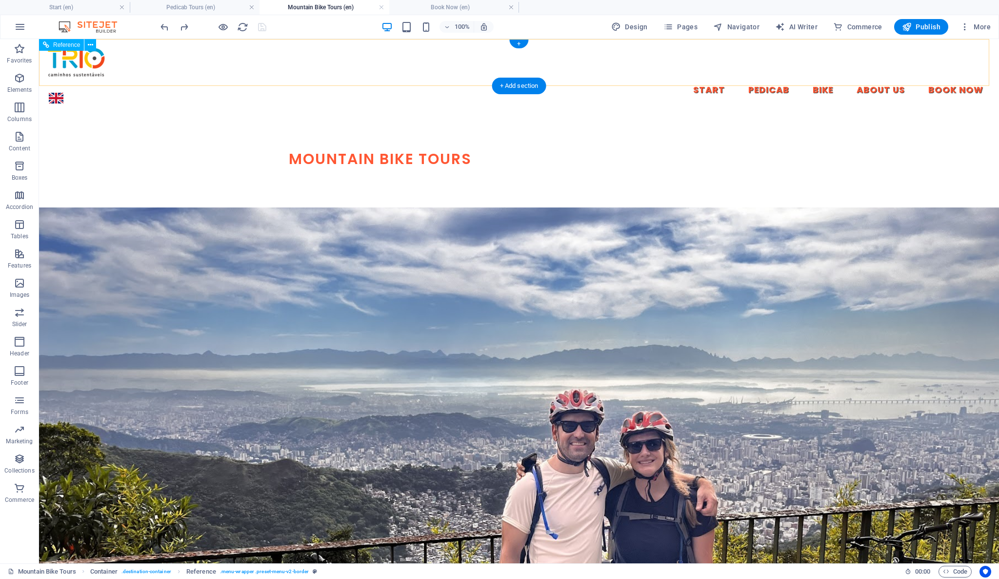
click at [977, 91] on div "English" at bounding box center [519, 98] width 945 height 15
click at [972, 91] on div "English" at bounding box center [519, 98] width 945 height 15
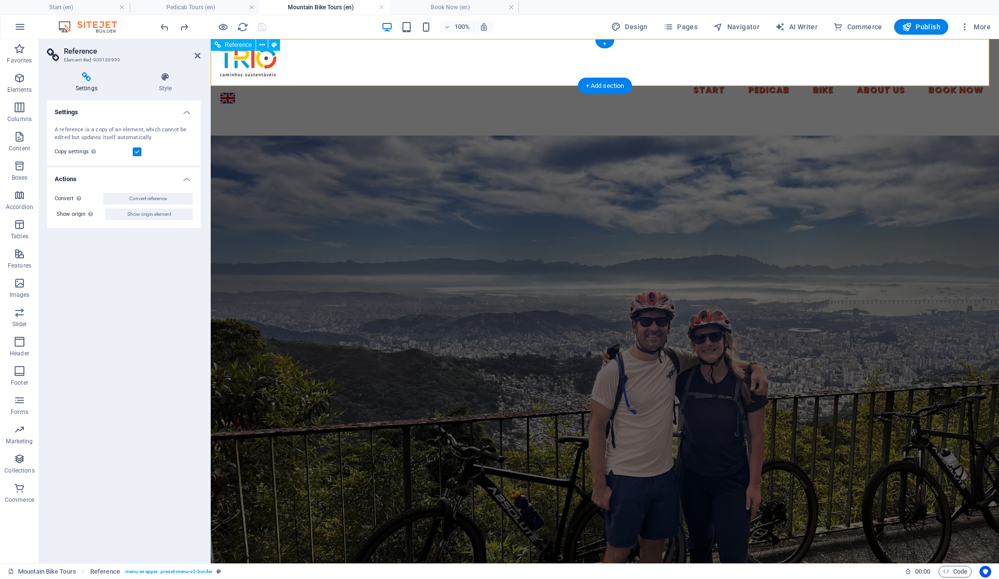
click at [972, 91] on div "English" at bounding box center [605, 98] width 773 height 15
click at [213, 6] on h4 "Pedicab Tours (en)" at bounding box center [195, 7] width 130 height 11
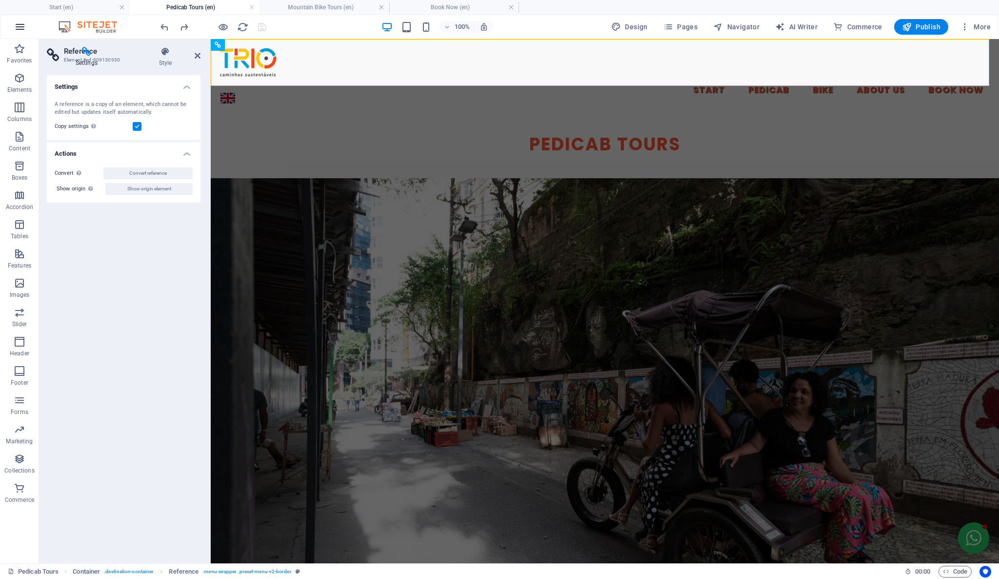
click at [20, 25] on icon "button" at bounding box center [20, 27] width 12 height 12
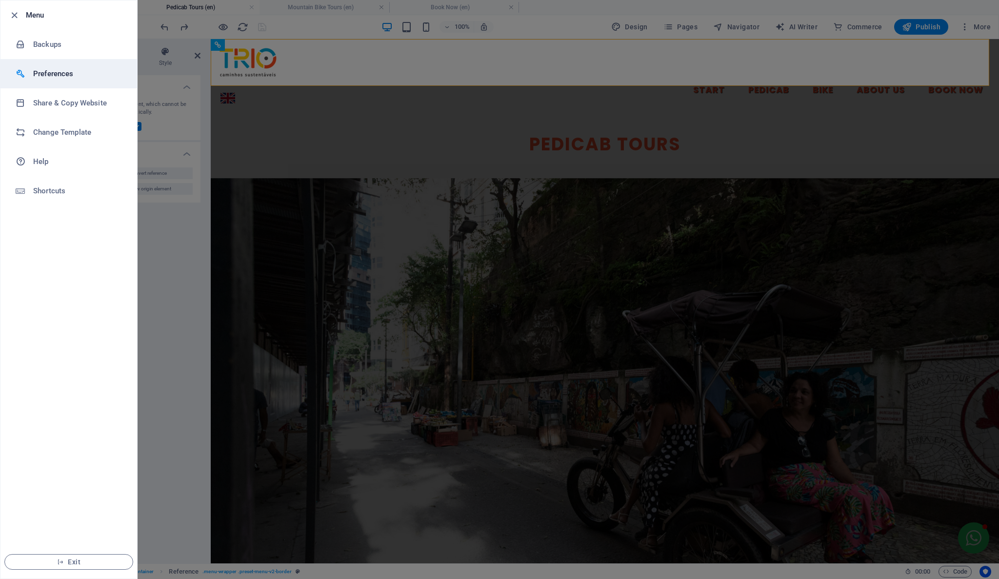
click at [90, 75] on h6 "Preferences" at bounding box center [78, 74] width 90 height 12
select select "all"
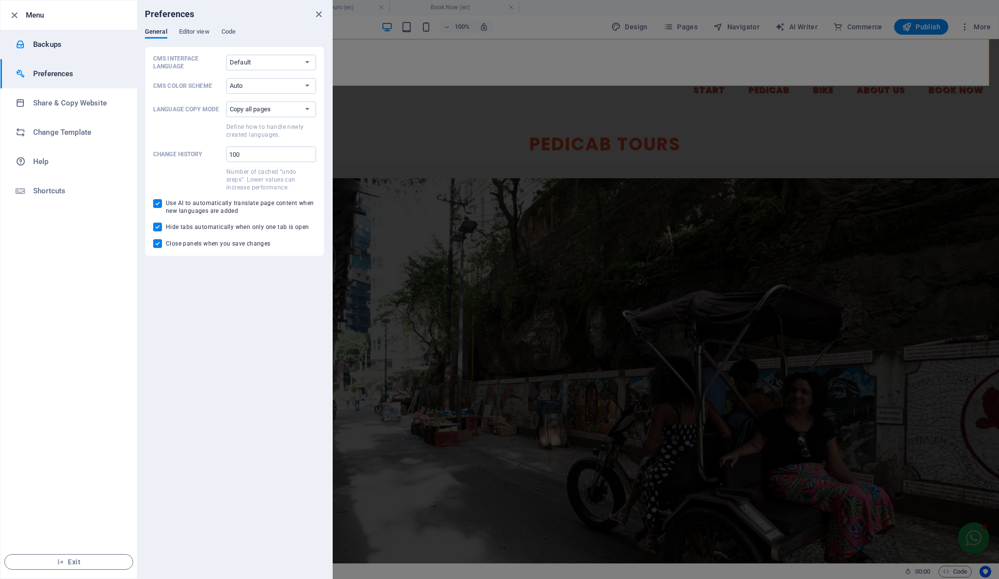
click at [36, 43] on h6 "Backups" at bounding box center [78, 45] width 90 height 12
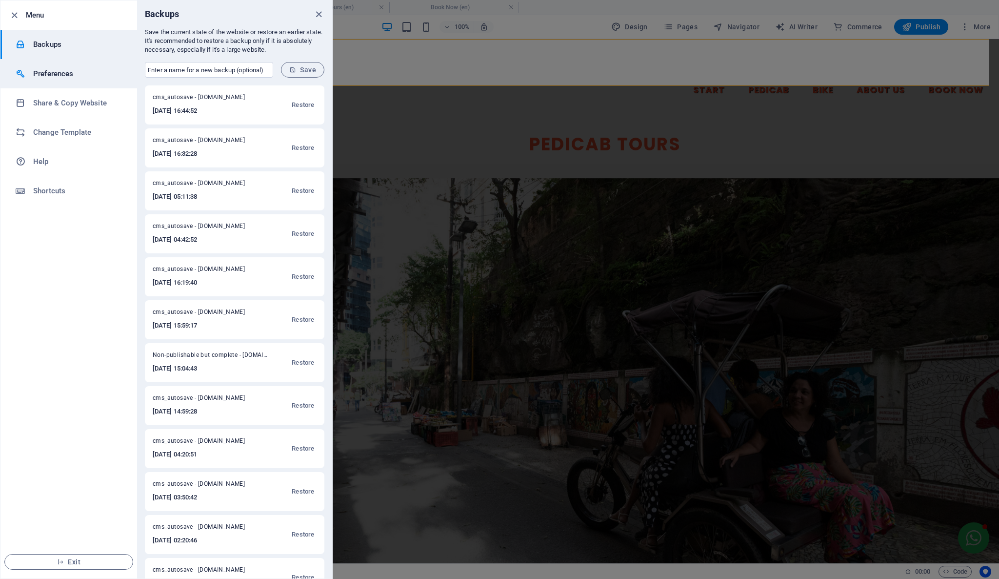
click at [74, 66] on li "Preferences" at bounding box center [68, 73] width 137 height 29
select select "all"
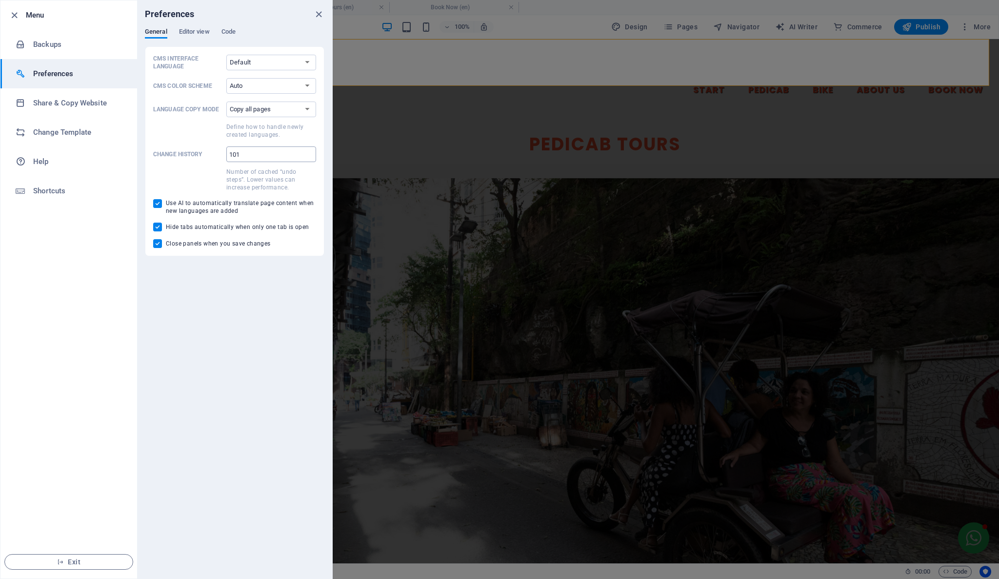
type input "101"
click at [308, 151] on input "101" at bounding box center [271, 154] width 90 height 16
drag, startPoint x: 288, startPoint y: 158, endPoint x: 222, endPoint y: 153, distance: 66.6
click at [222, 153] on label "Change history 101 ​ Number of cached “undo steps”. Lower values can increase p…" at bounding box center [234, 168] width 163 height 45
click at [201, 35] on span "Editor view" at bounding box center [194, 33] width 31 height 14
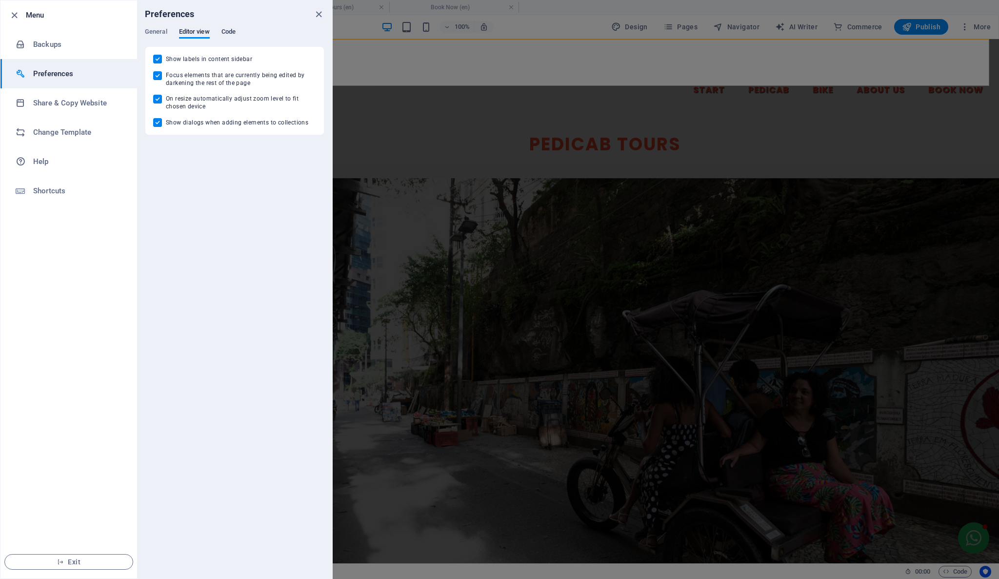
click at [223, 31] on span "Code" at bounding box center [229, 33] width 14 height 14
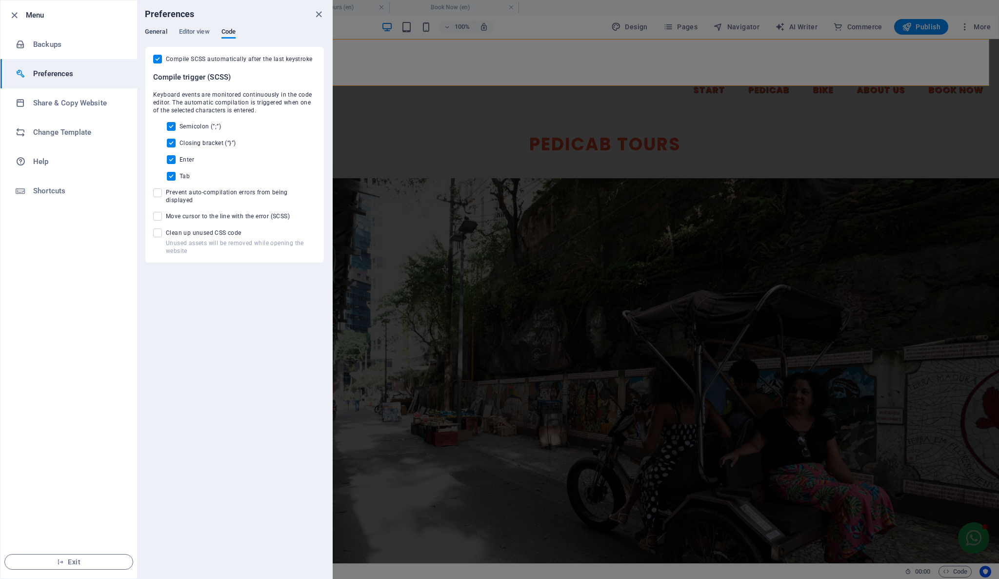
click at [157, 33] on span "General" at bounding box center [156, 33] width 22 height 14
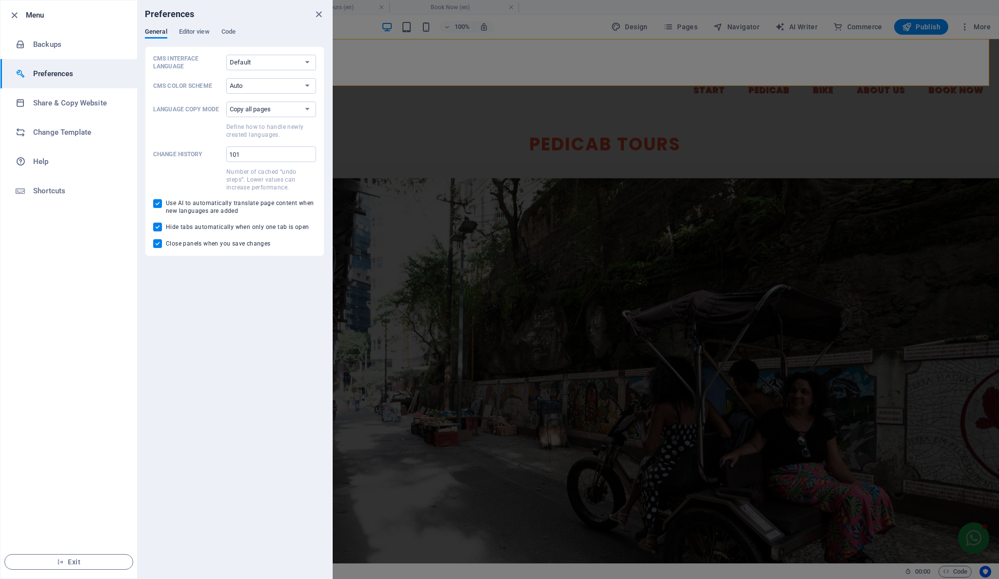
click at [255, 320] on div "Preferences General Editor view Code CMS Interface Language Default Deutsch Eng…" at bounding box center [234, 289] width 195 height 578
click at [319, 13] on icon "close" at bounding box center [318, 14] width 11 height 11
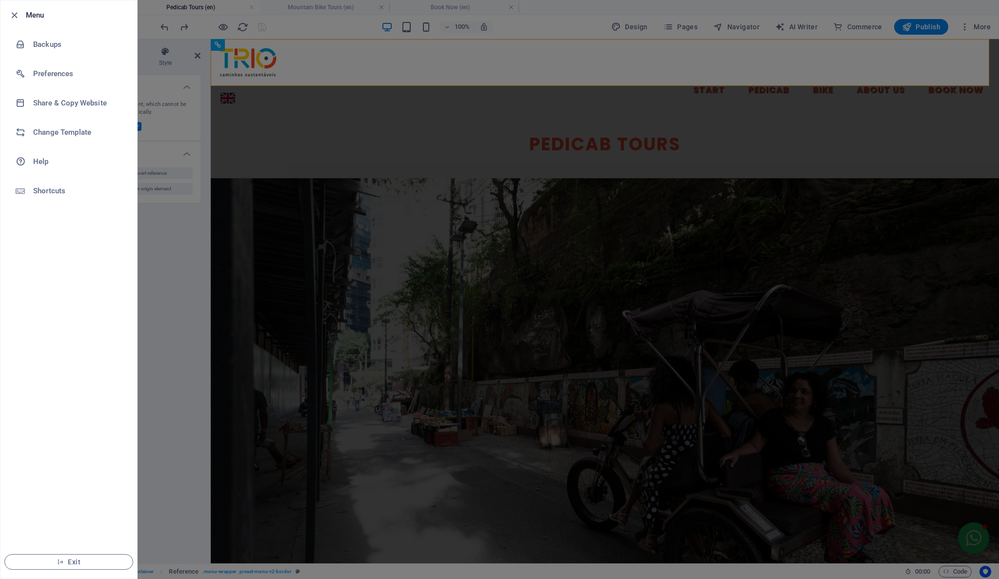
click at [592, 51] on div at bounding box center [499, 289] width 999 height 579
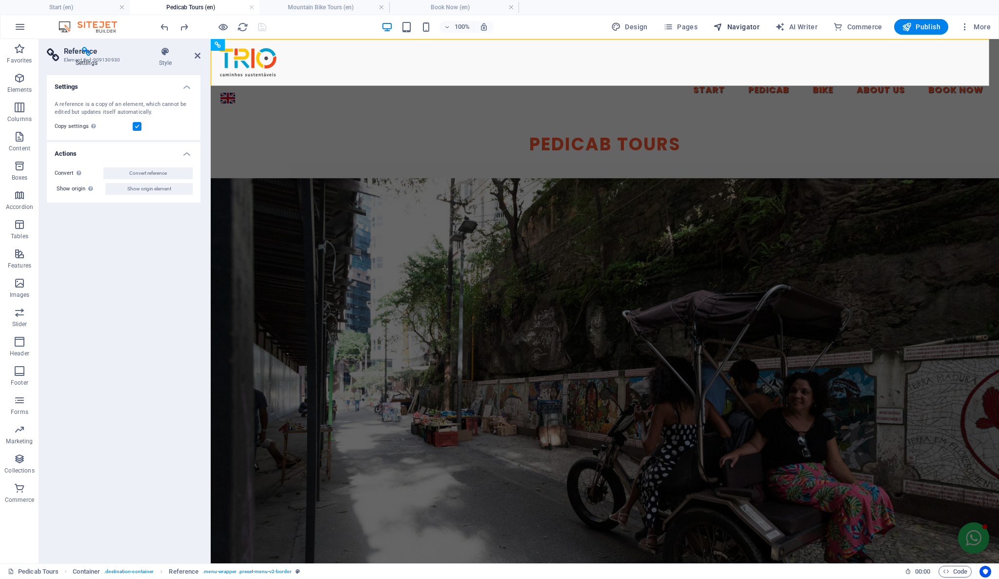
click at [740, 27] on span "Navigator" at bounding box center [736, 27] width 46 height 10
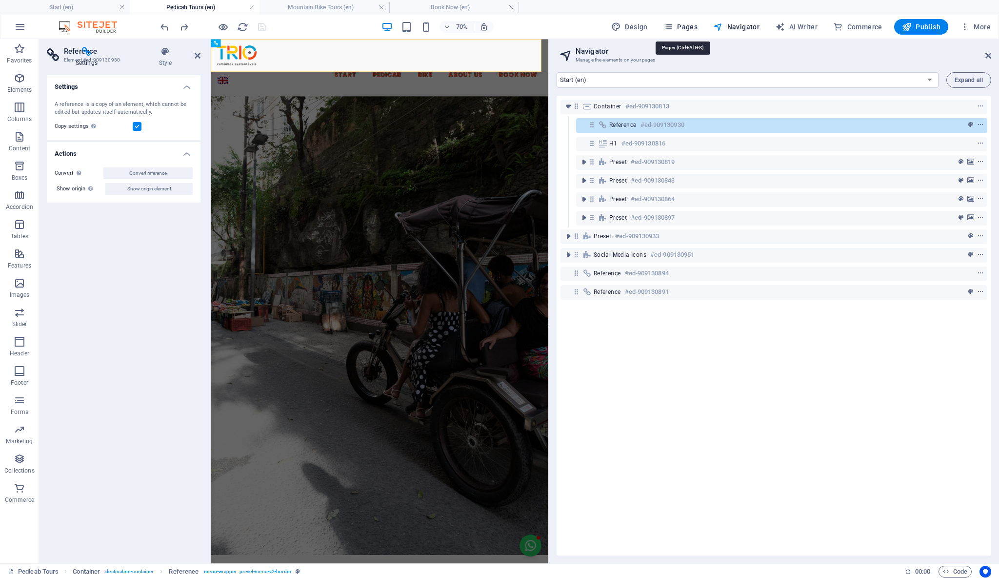
click at [675, 23] on span "Pages" at bounding box center [681, 27] width 34 height 10
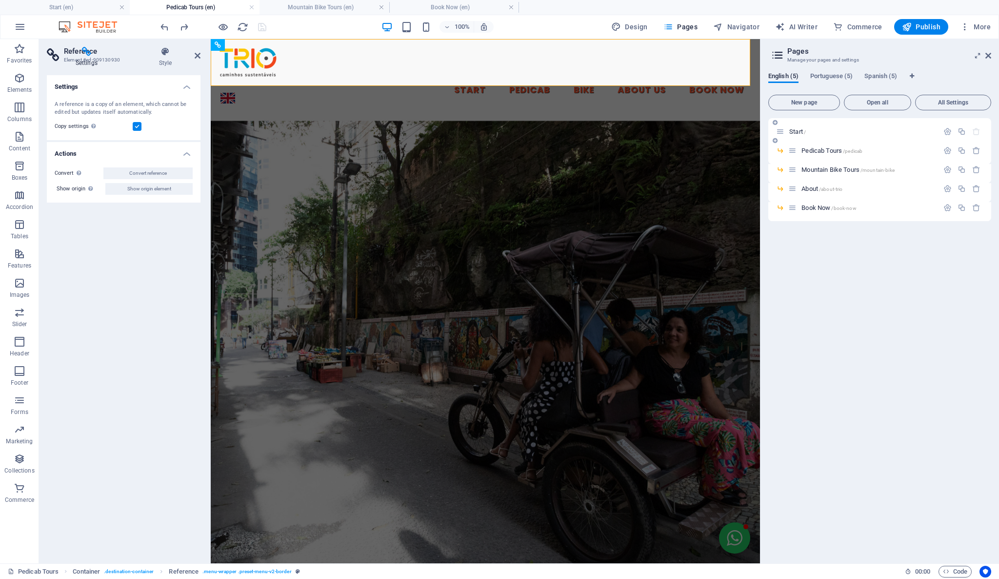
drag, startPoint x: 848, startPoint y: 247, endPoint x: 840, endPoint y: 128, distance: 119.8
click at [848, 246] on div "Start / Pedicab Tours /pedicab Mountain Bike Tours /mountain-bike About /about-…" at bounding box center [880, 336] width 223 height 437
click at [850, 74] on span "Portuguese (5)" at bounding box center [832, 77] width 42 height 14
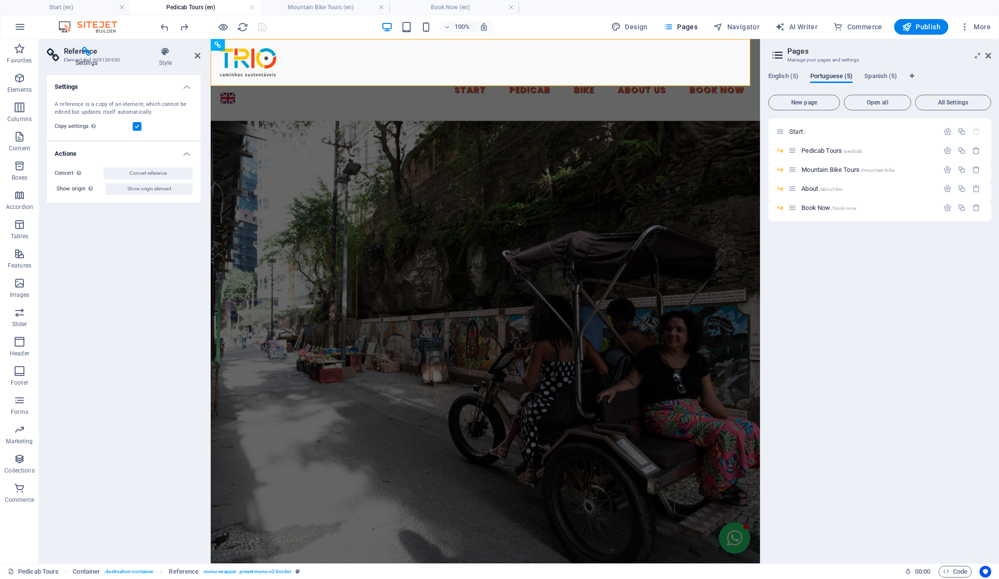
click at [851, 74] on span "Portuguese (5)" at bounding box center [832, 77] width 42 height 14
click at [828, 78] on span "Portuguese (5)" at bounding box center [832, 77] width 42 height 14
click at [828, 79] on span "Portuguese (5)" at bounding box center [832, 77] width 42 height 14
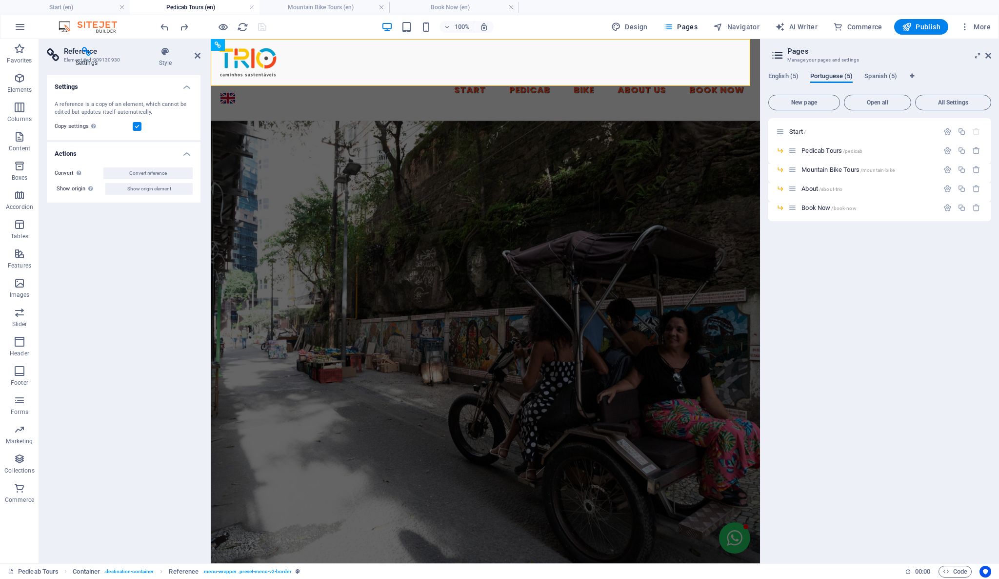
click at [825, 78] on span "Portuguese (5)" at bounding box center [832, 77] width 42 height 14
click at [779, 76] on span "English (5)" at bounding box center [784, 77] width 30 height 14
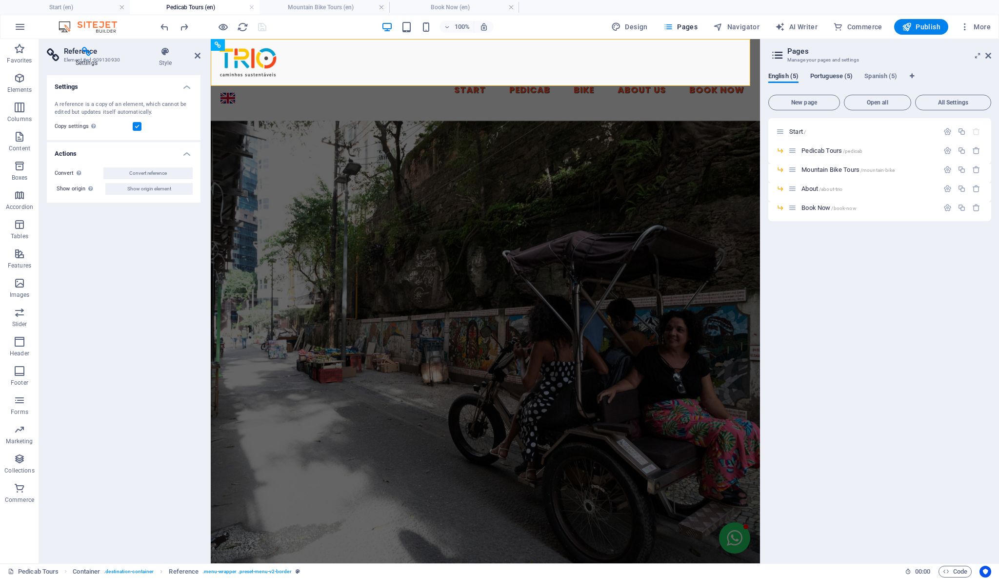
click at [832, 76] on span "Portuguese (5)" at bounding box center [832, 77] width 42 height 14
click at [869, 98] on button "Open all" at bounding box center [877, 103] width 67 height 16
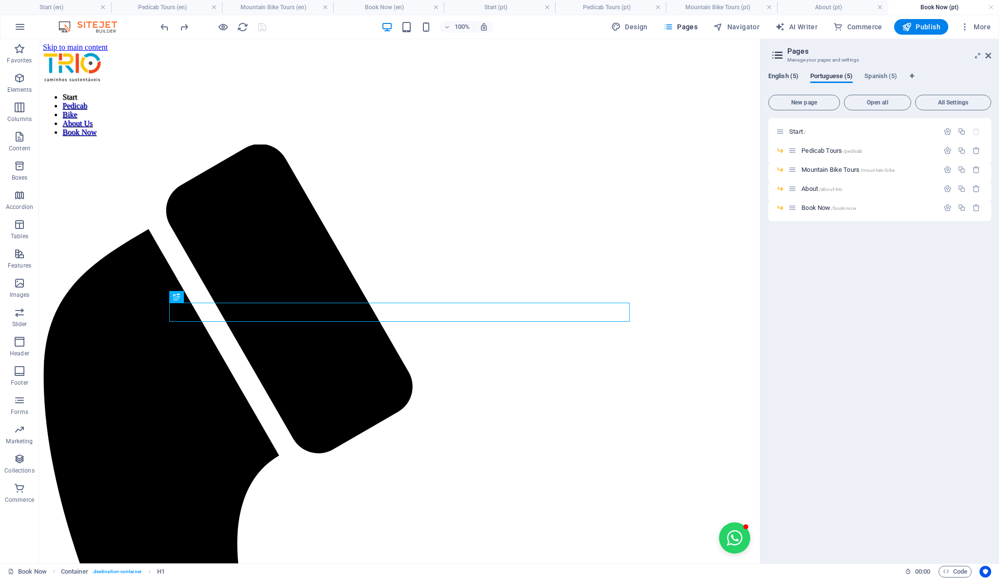
click at [784, 74] on span "English (5)" at bounding box center [784, 77] width 30 height 14
click at [871, 77] on span "Spanish (5)" at bounding box center [881, 77] width 33 height 14
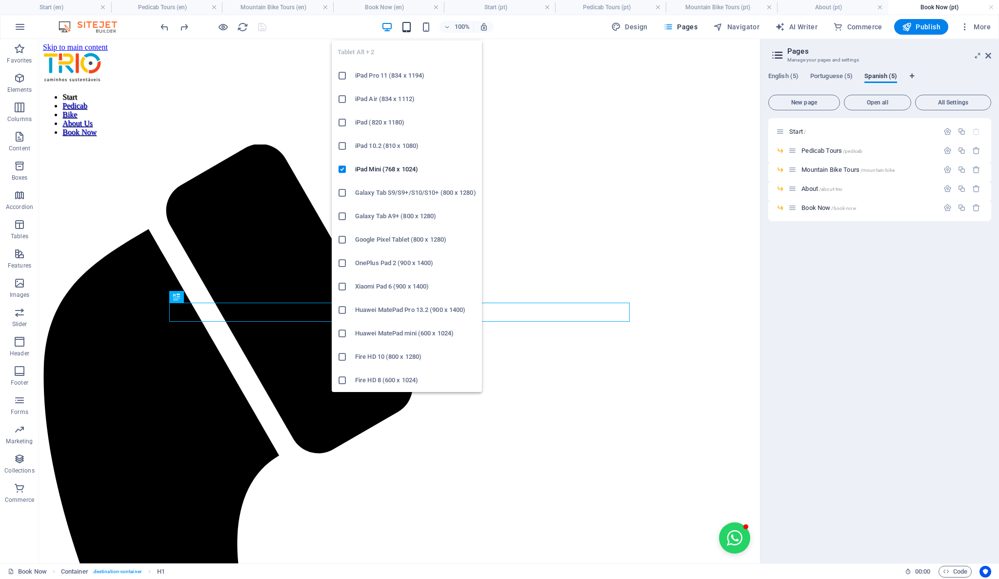
click at [407, 29] on icon "button" at bounding box center [406, 26] width 11 height 11
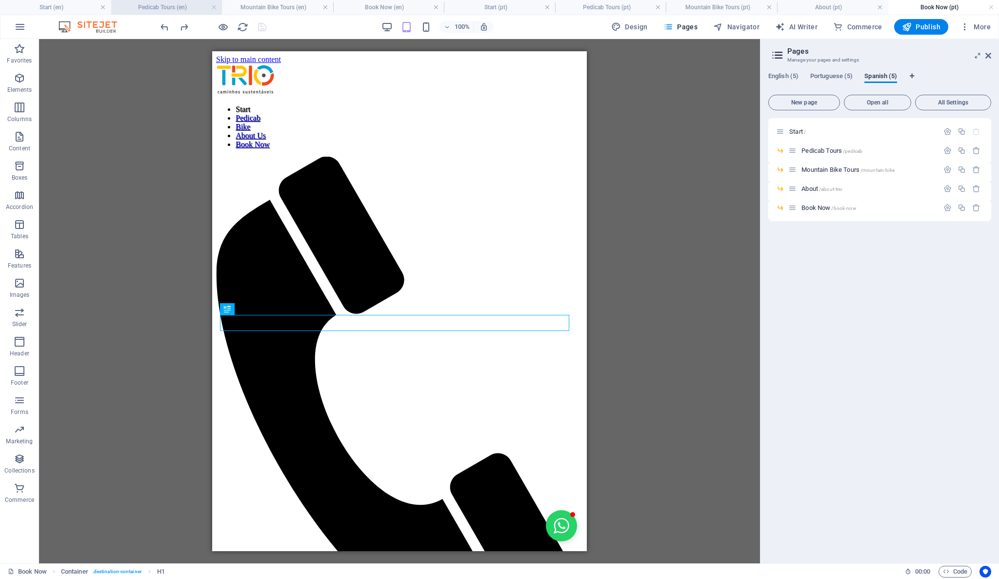
click at [125, 9] on h4 "Pedicab Tours (en)" at bounding box center [166, 7] width 111 height 11
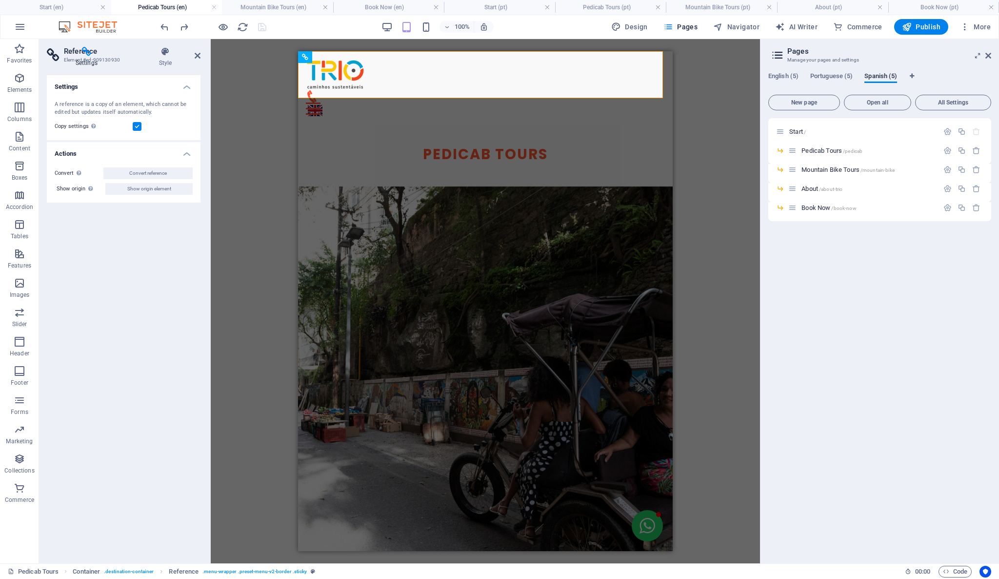
click at [742, 197] on div "H1 Container Container Reference Preset Container Container Preset Languages H2…" at bounding box center [486, 301] width 550 height 524
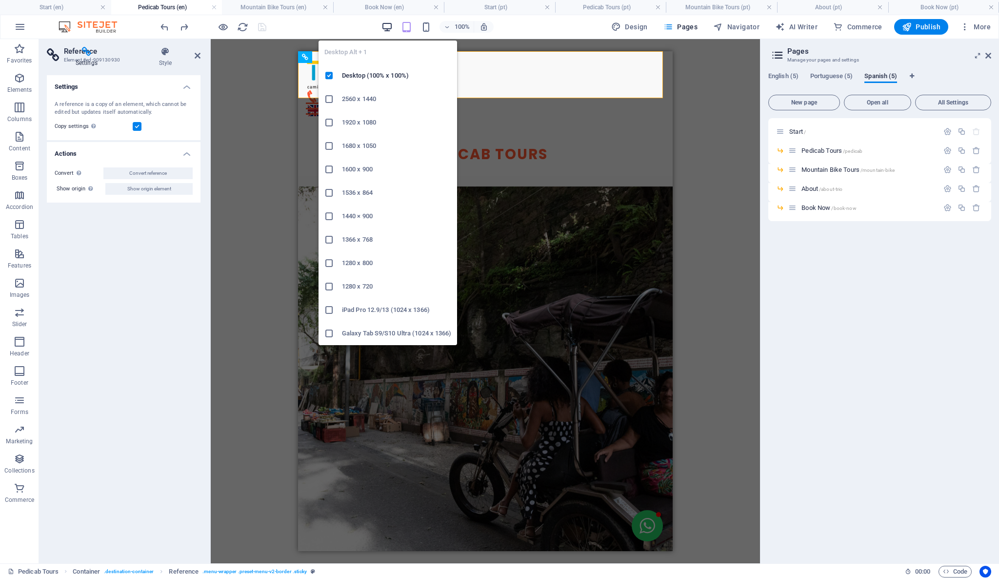
click at [392, 25] on icon "button" at bounding box center [387, 26] width 11 height 11
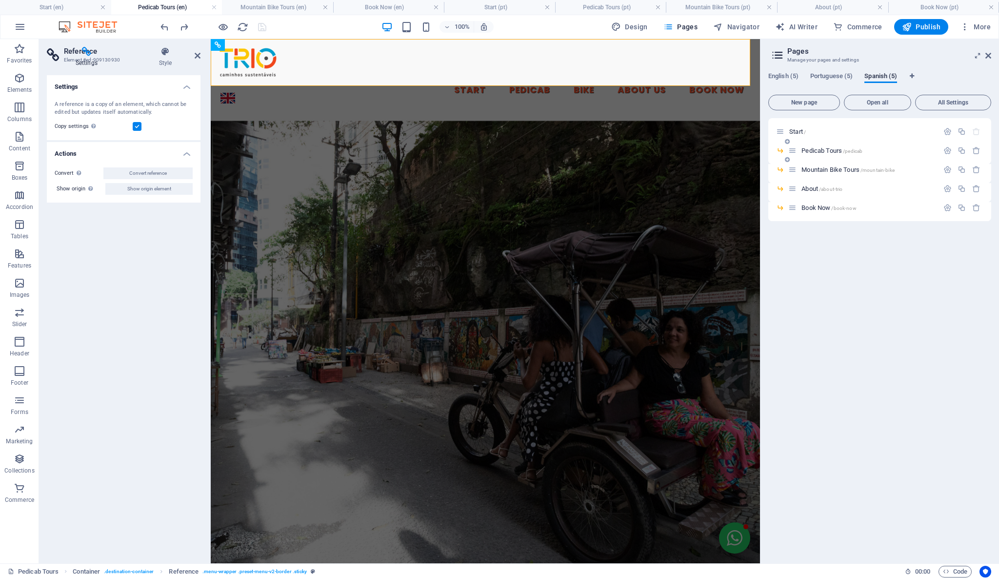
click at [812, 151] on span "Pedicab Tours /pedicab" at bounding box center [832, 150] width 61 height 7
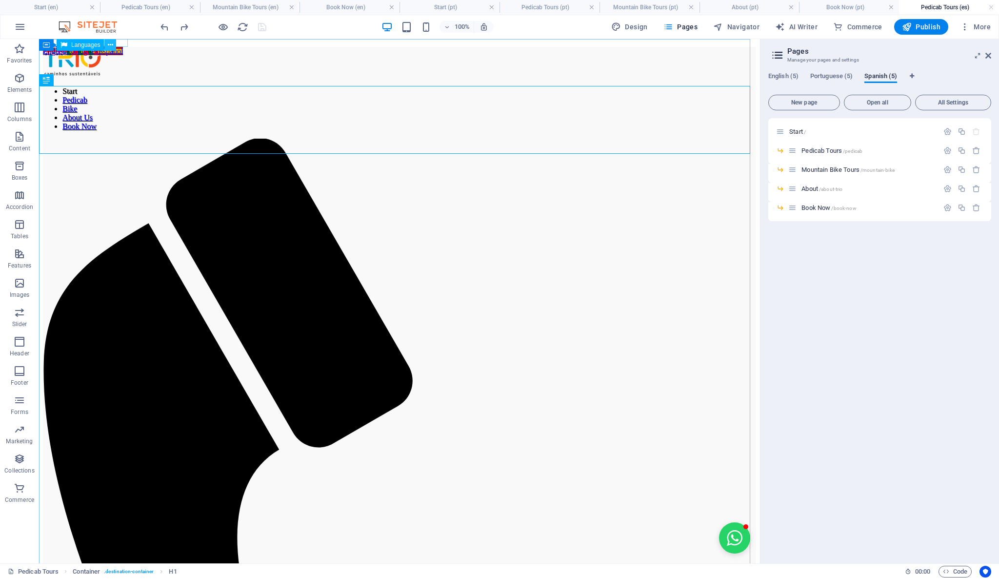
click at [112, 44] on icon at bounding box center [110, 45] width 5 height 10
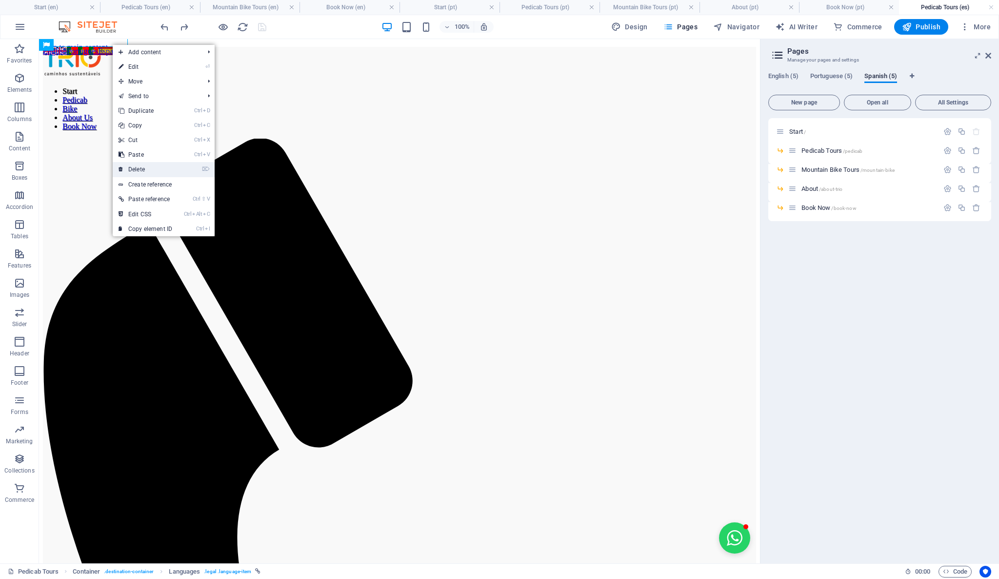
click at [142, 166] on link "⌦ Delete" at bounding box center [145, 169] width 65 height 15
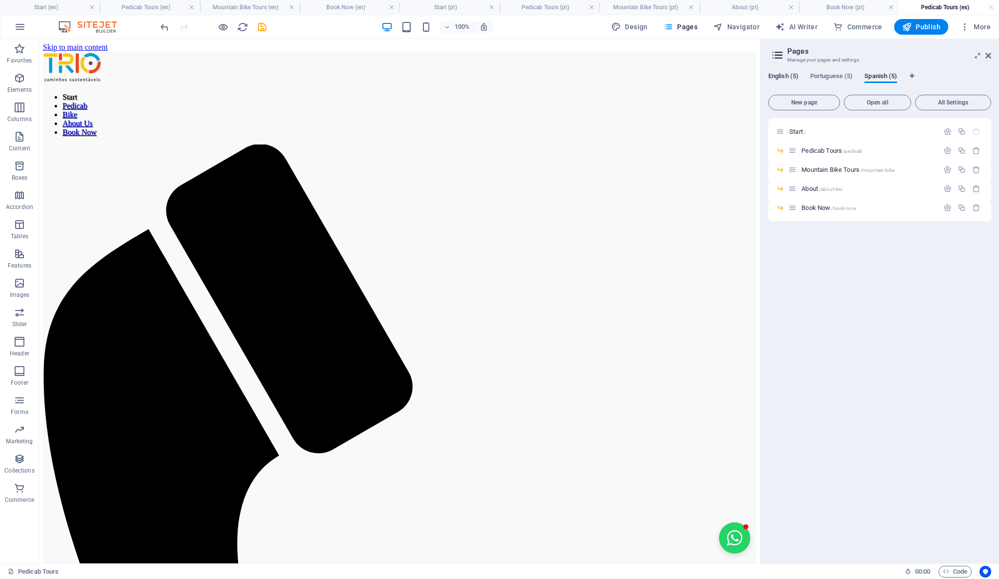
click at [786, 76] on span "English (5)" at bounding box center [784, 77] width 30 height 14
click at [62, 9] on h4 "Start (en)" at bounding box center [50, 7] width 100 height 11
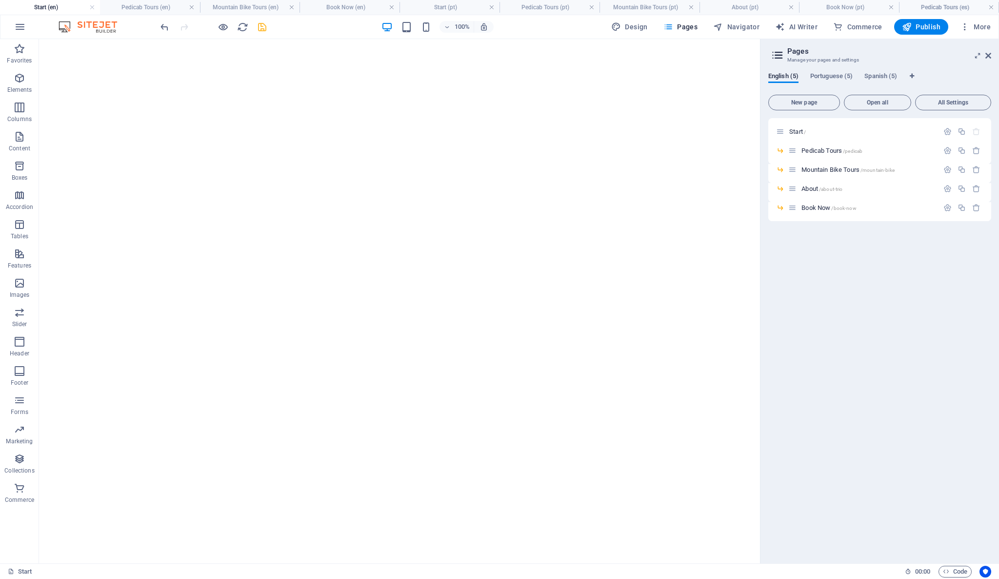
click at [62, 9] on h4 "Start (en)" at bounding box center [50, 7] width 100 height 11
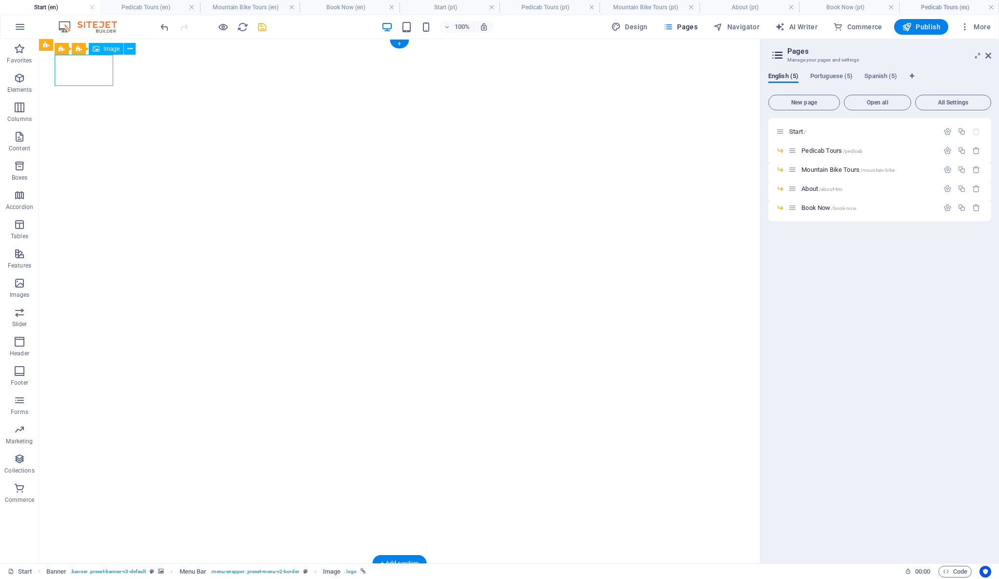
select select "px"
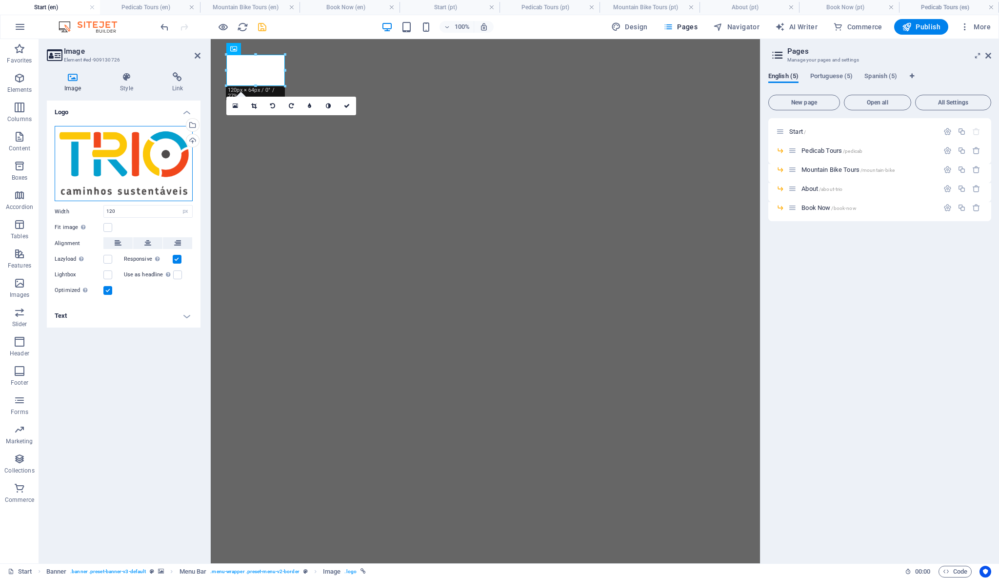
click at [158, 163] on div "Drag files here, click to choose files or select files from Files or our free s…" at bounding box center [124, 164] width 138 height 76
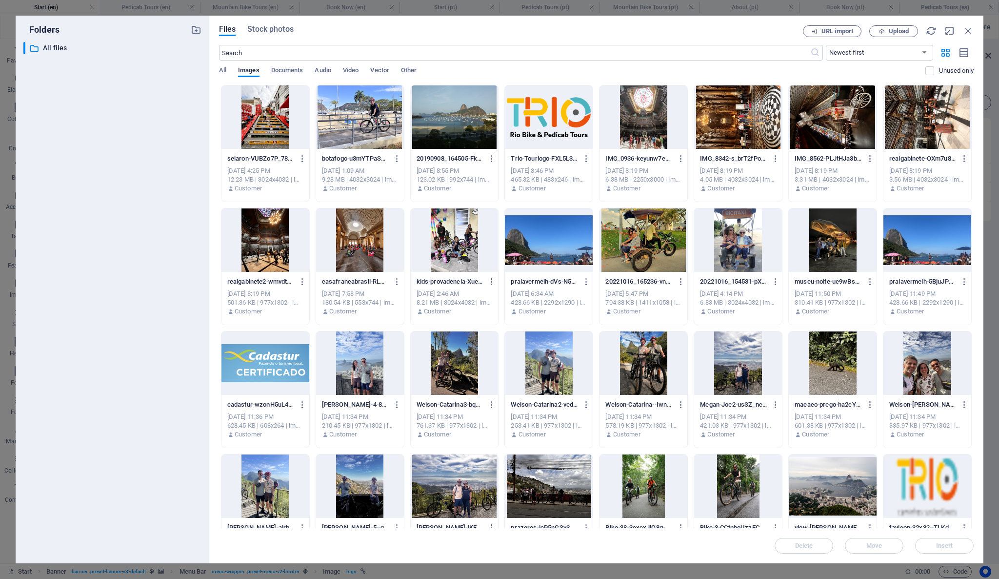
click at [562, 127] on div at bounding box center [549, 116] width 88 height 63
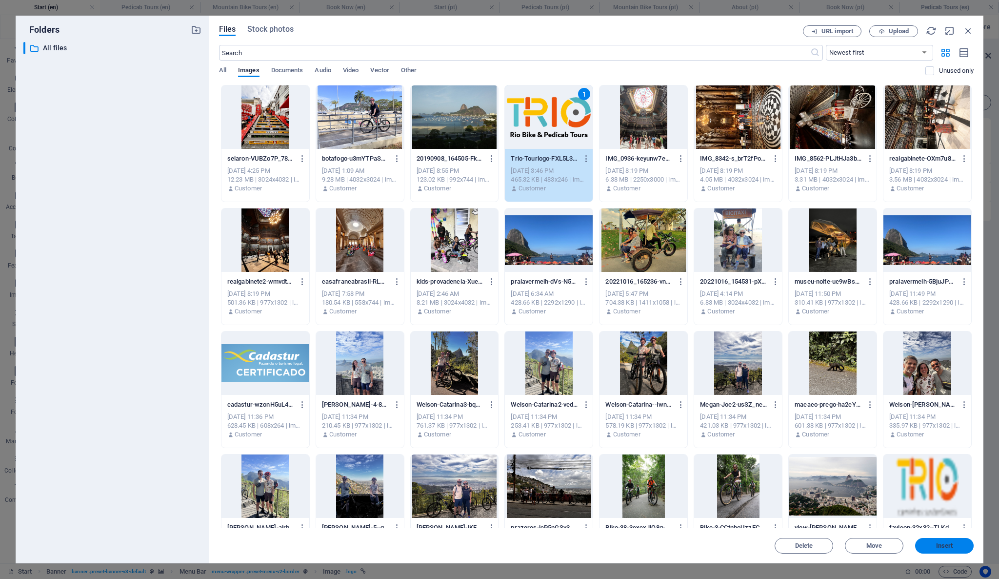
click at [930, 544] on span "Insert" at bounding box center [944, 546] width 51 height 6
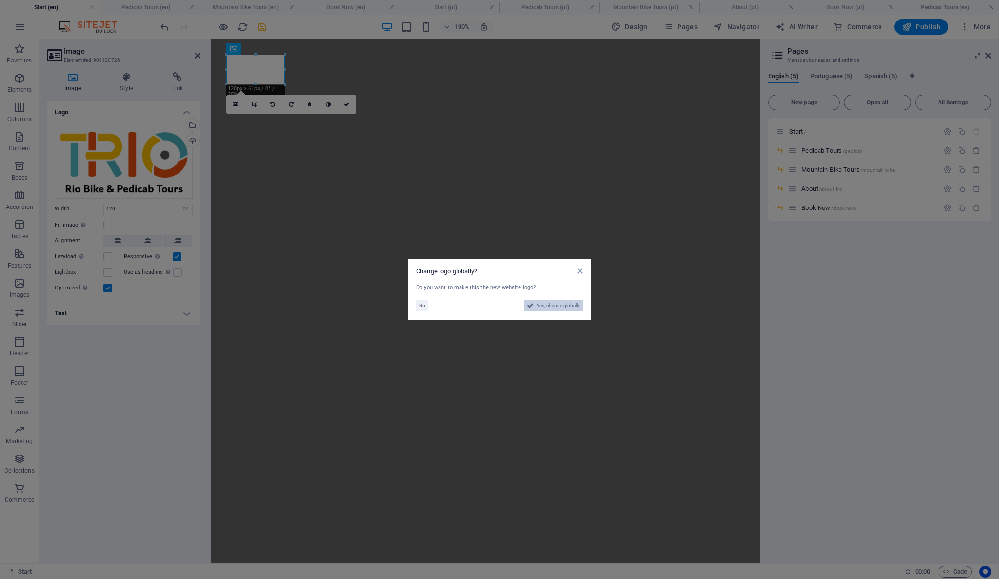
click at [539, 305] on span "Yes, change globally" at bounding box center [558, 306] width 43 height 12
select select "41"
select select "128"
select select "148"
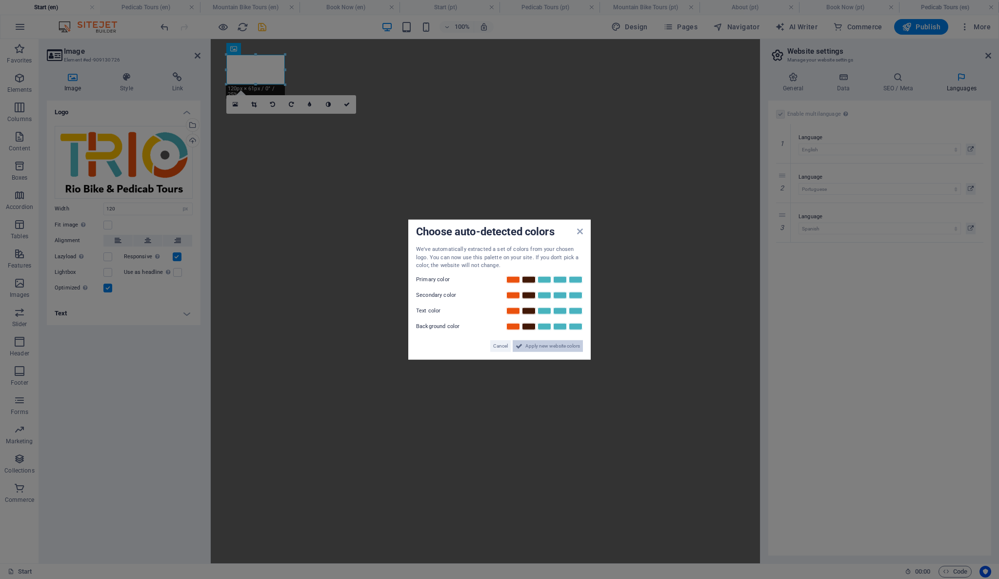
drag, startPoint x: 529, startPoint y: 344, endPoint x: 316, endPoint y: 305, distance: 215.9
click at [527, 344] on span "Apply new website colors" at bounding box center [553, 346] width 55 height 12
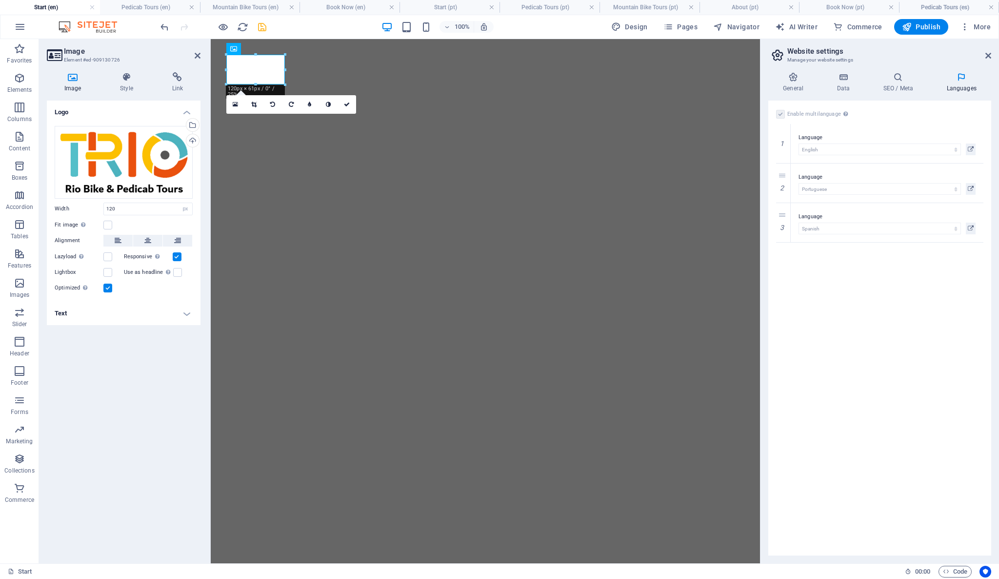
click at [160, 408] on div "Logo Drag files here, click to choose files or select files from Files or our f…" at bounding box center [124, 328] width 154 height 455
click at [145, 385] on div "Logo Drag files here, click to choose files or select files from Files or our f…" at bounding box center [124, 328] width 154 height 455
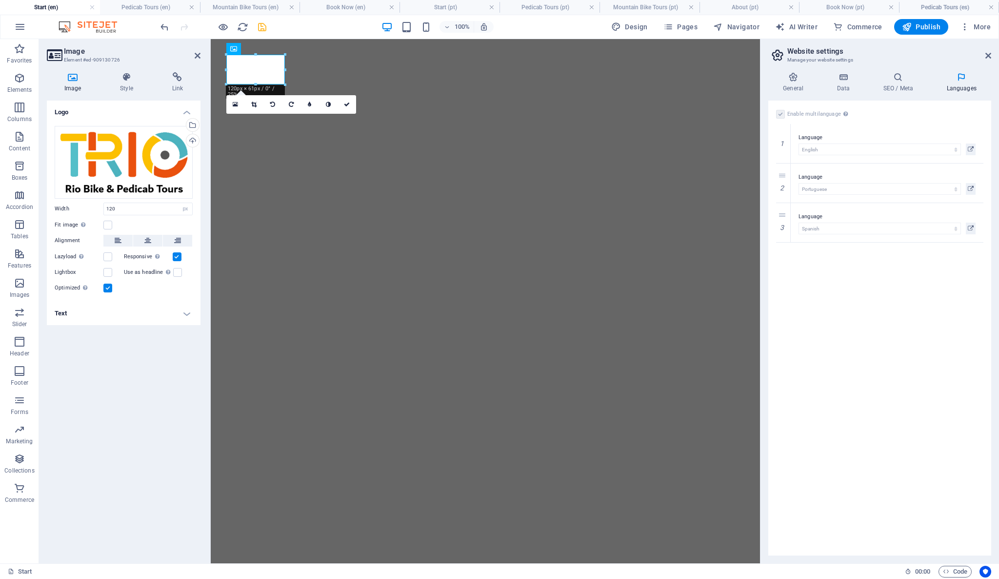
click at [865, 363] on div "Enable multilanguage To disable multilanguage delete all languages until only o…" at bounding box center [880, 328] width 223 height 455
click at [999, 325] on div "General Data SEO / Meta Languages Website name [DOMAIN_NAME] Logo Drag files he…" at bounding box center [880, 313] width 239 height 499
